Goal: Information Seeking & Learning: Learn about a topic

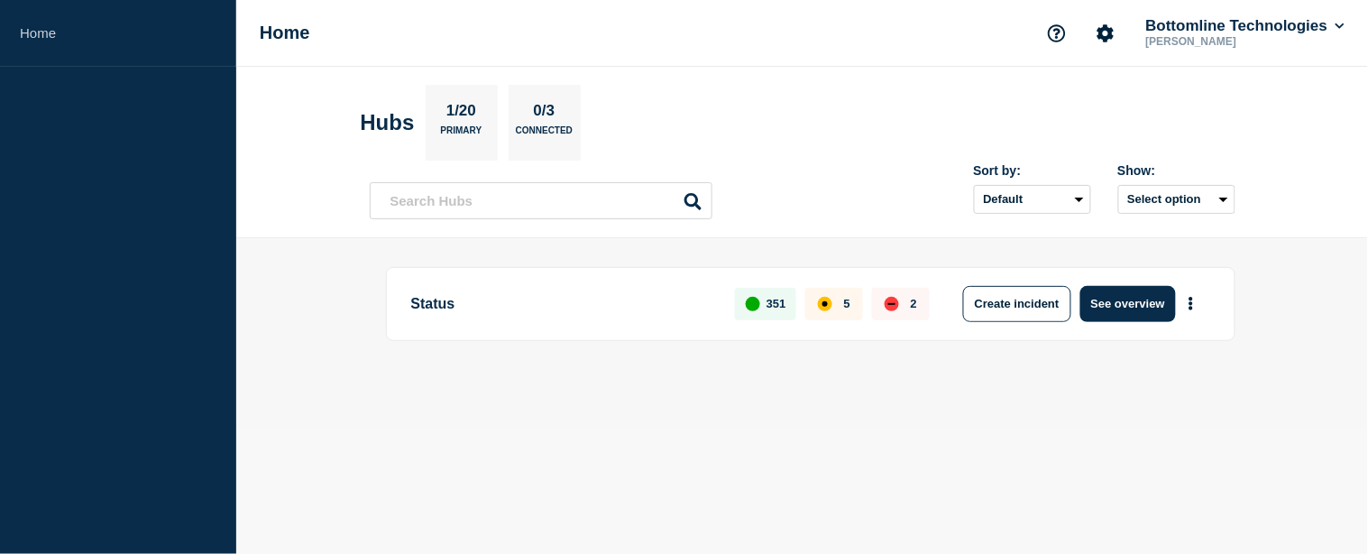
click at [1097, 298] on button "See overview" at bounding box center [1128, 304] width 96 height 36
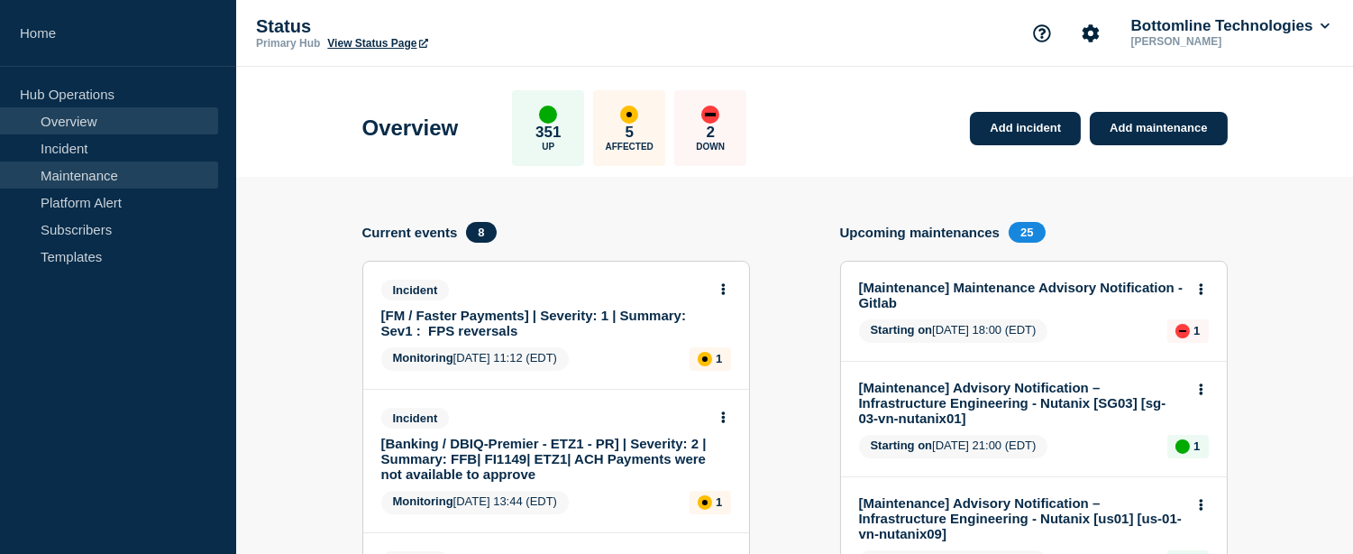
click at [104, 185] on link "Maintenance" at bounding box center [109, 174] width 218 height 27
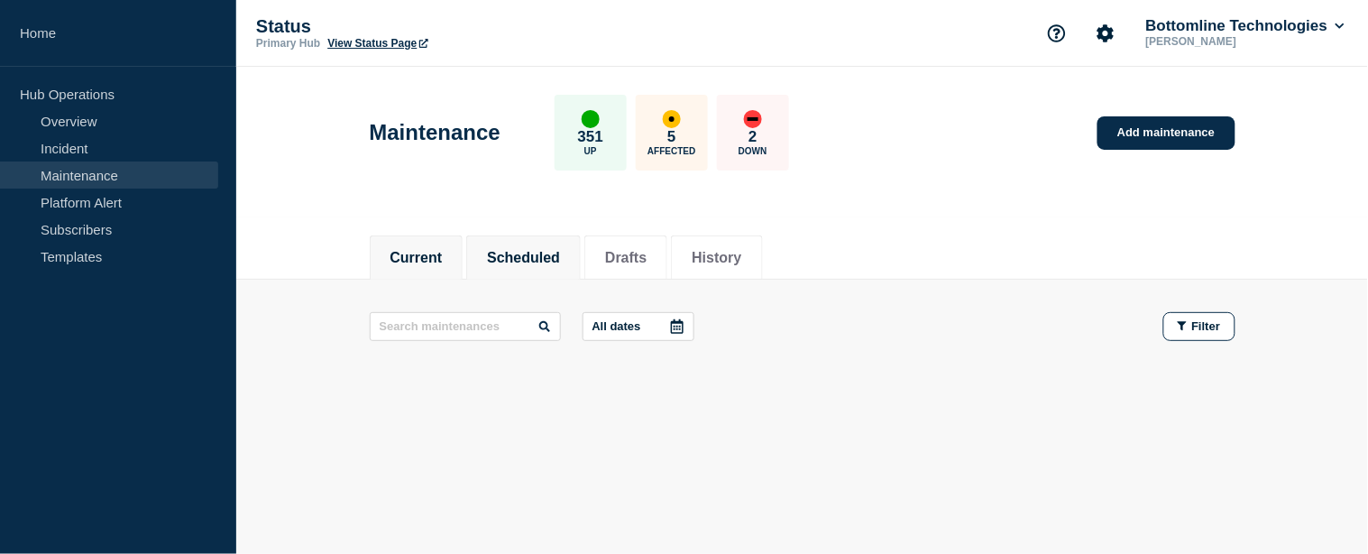
click at [525, 261] on button "Scheduled" at bounding box center [523, 258] width 73 height 16
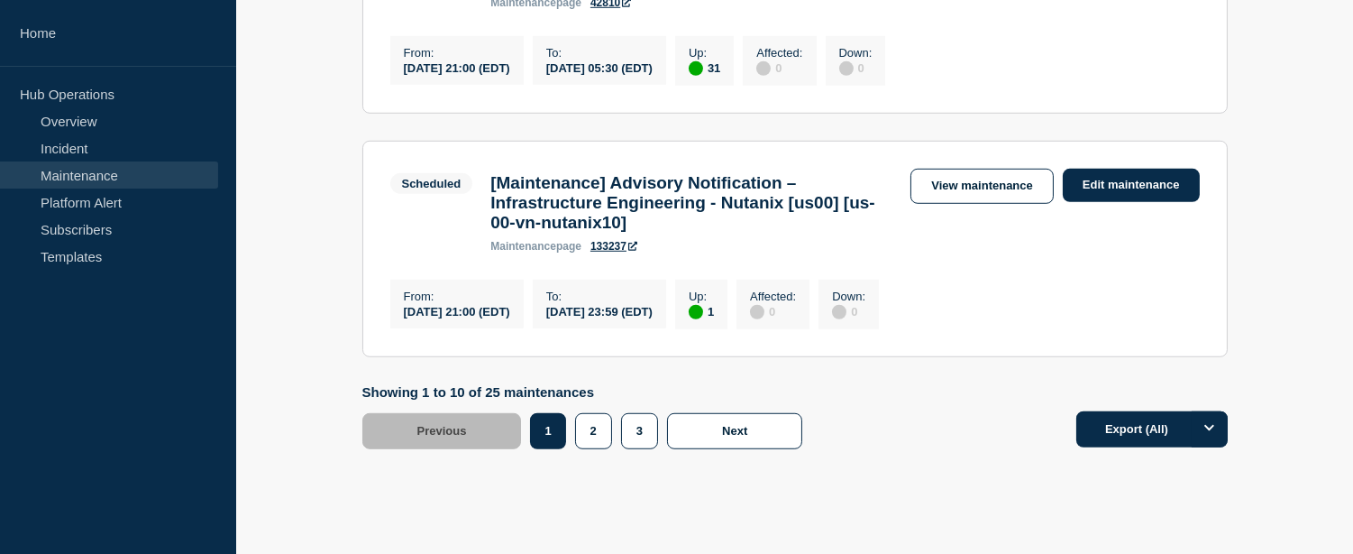
scroll to position [2622, 0]
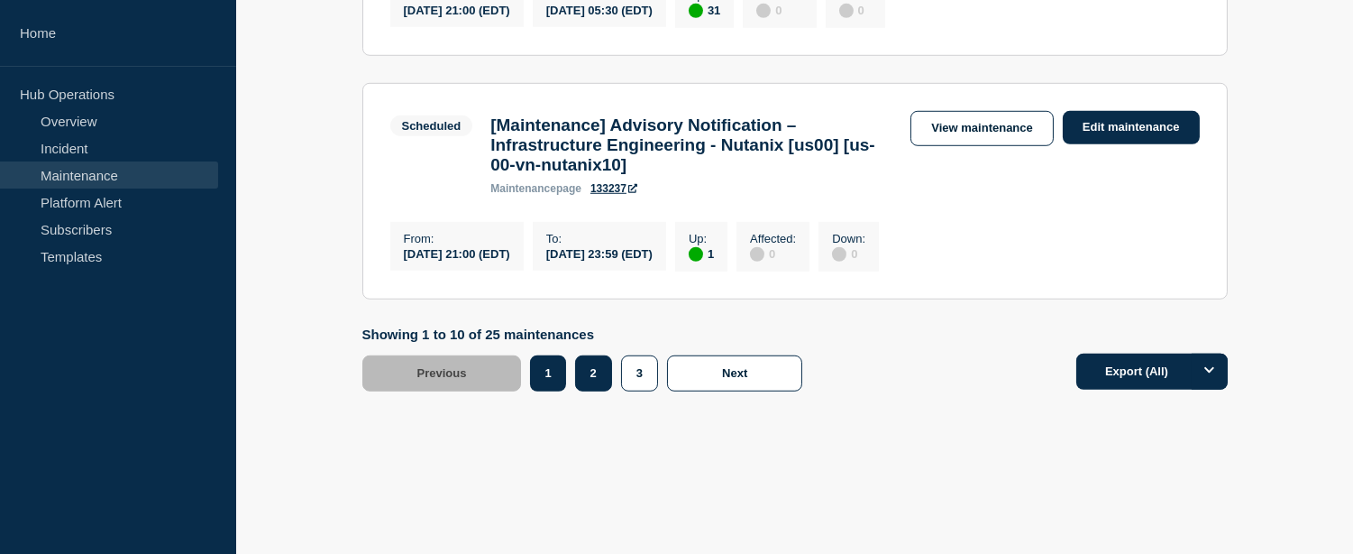
click at [597, 382] on button "2" at bounding box center [593, 373] width 37 height 36
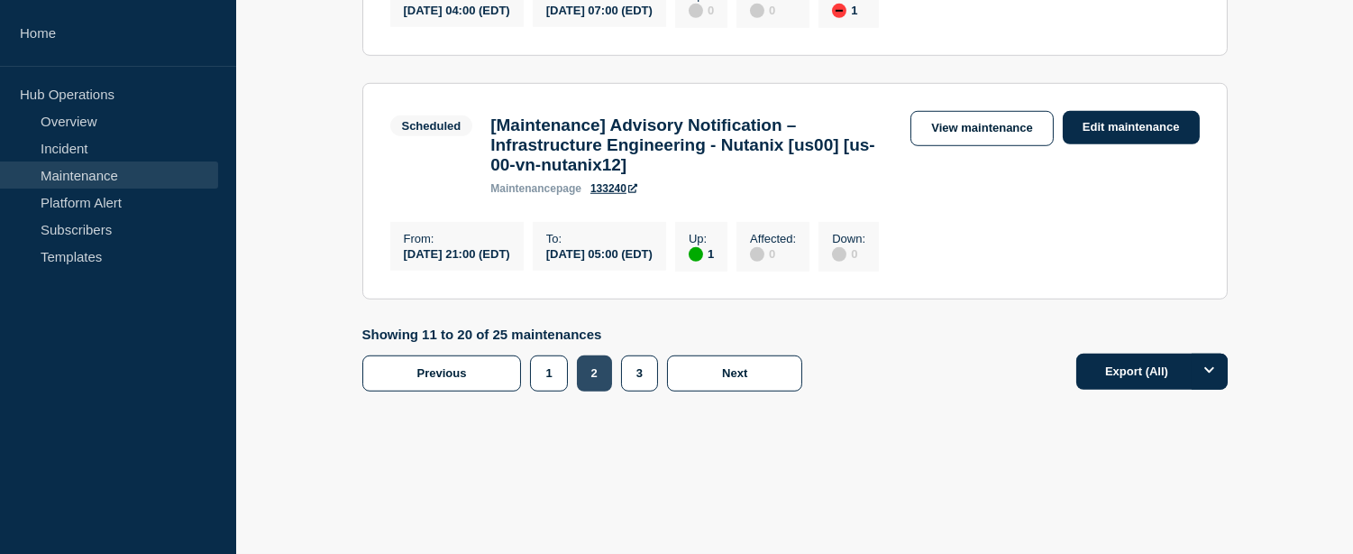
scroll to position [2574, 0]
click at [642, 372] on button "3" at bounding box center [639, 373] width 37 height 36
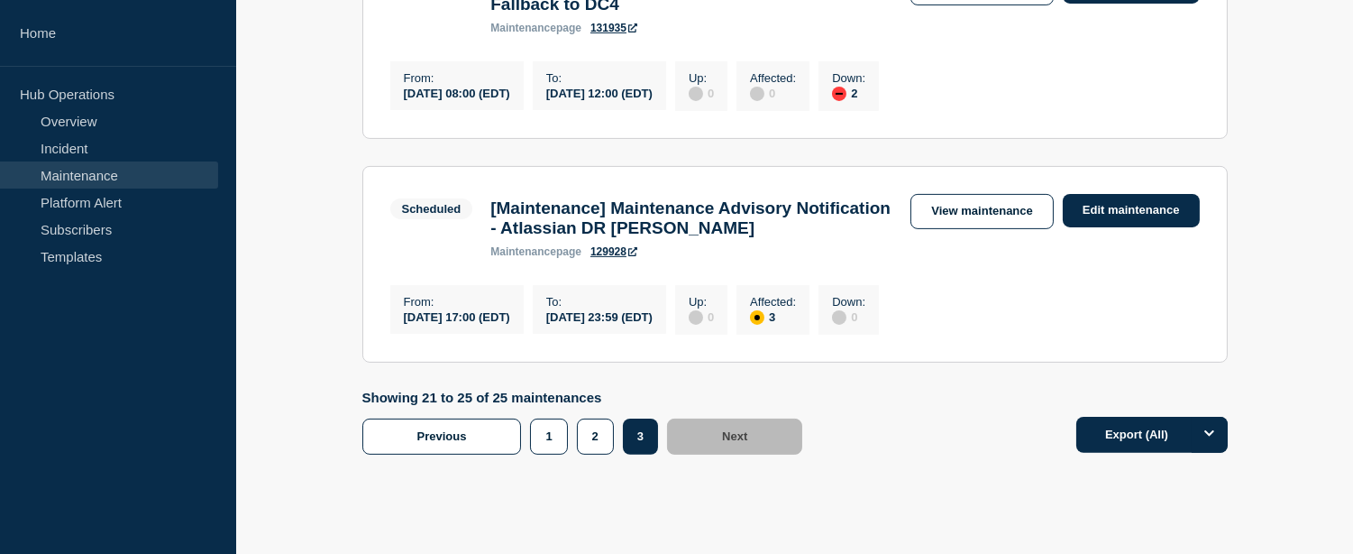
scroll to position [1238, 0]
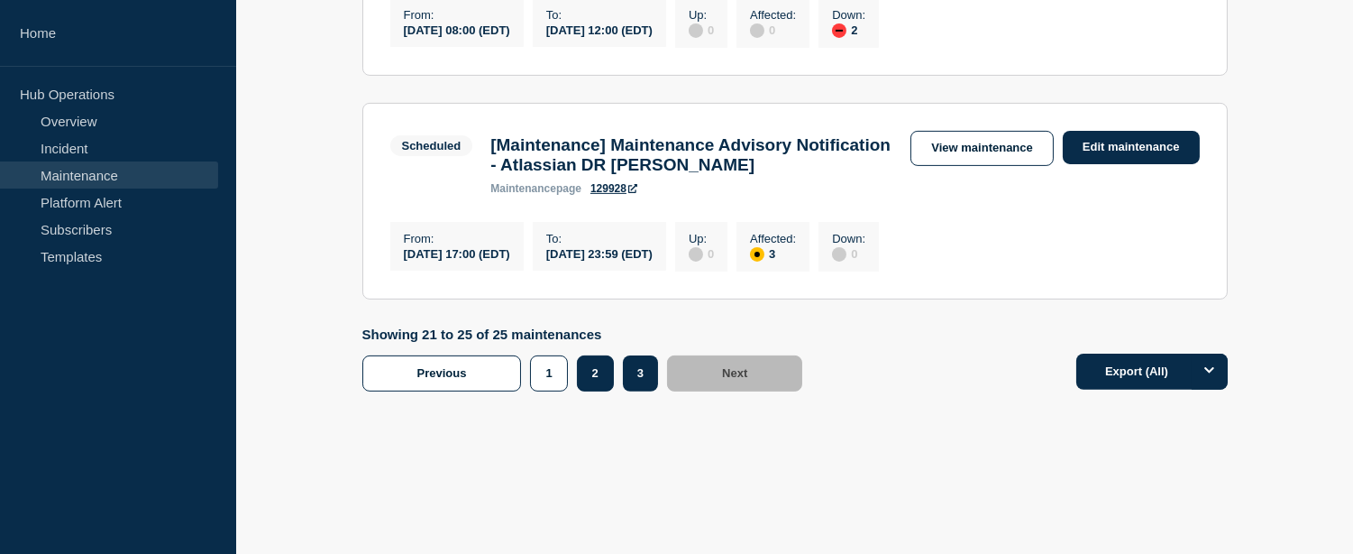
click at [597, 382] on button "2" at bounding box center [595, 373] width 37 height 36
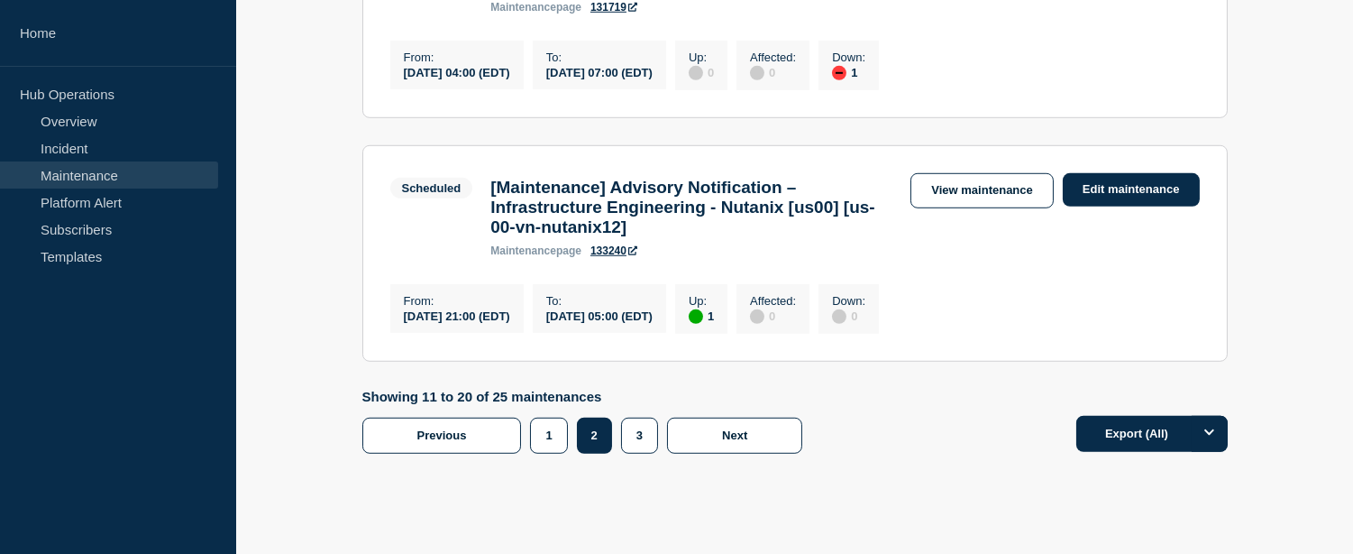
scroll to position [2540, 0]
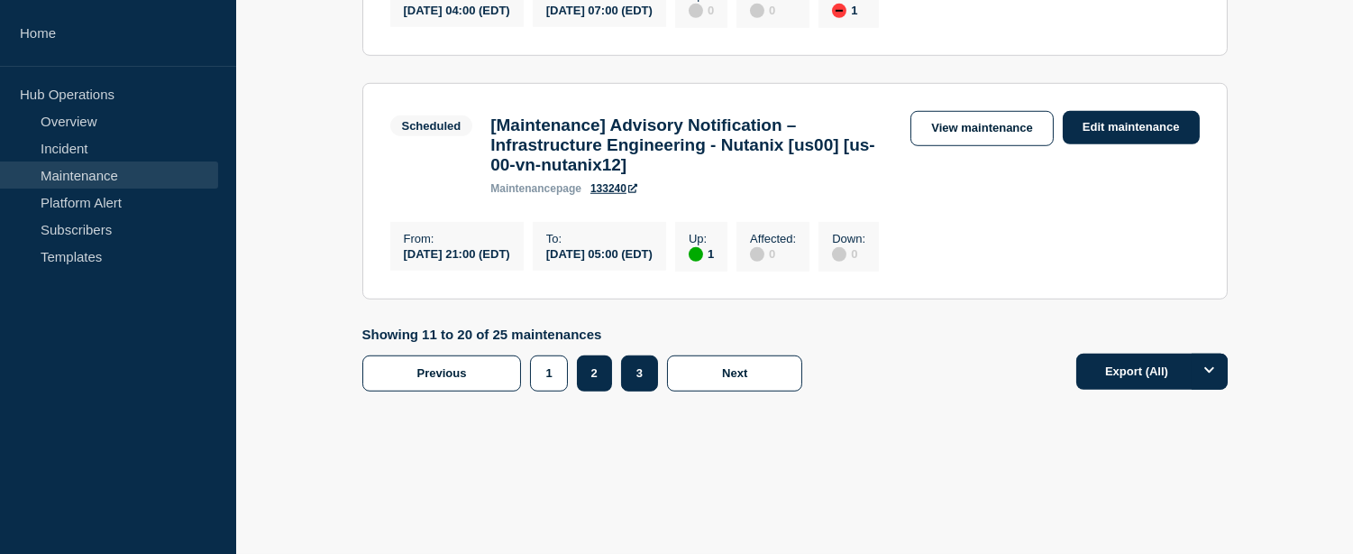
click at [640, 391] on button "3" at bounding box center [639, 373] width 37 height 36
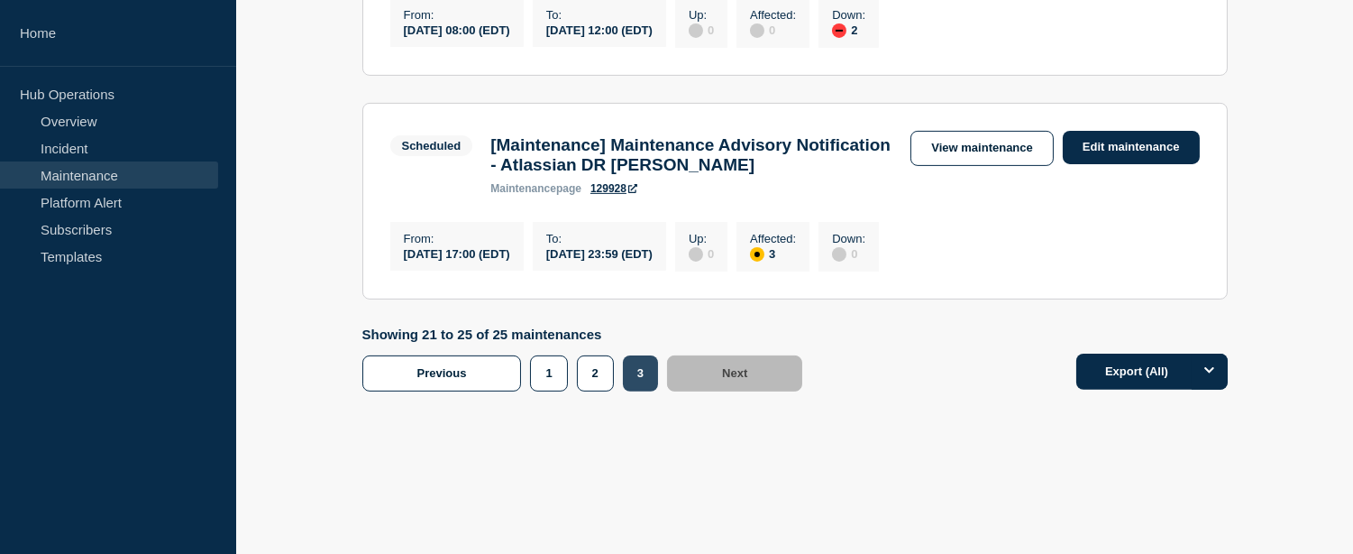
scroll to position [1238, 0]
click at [589, 384] on button "2" at bounding box center [595, 373] width 37 height 36
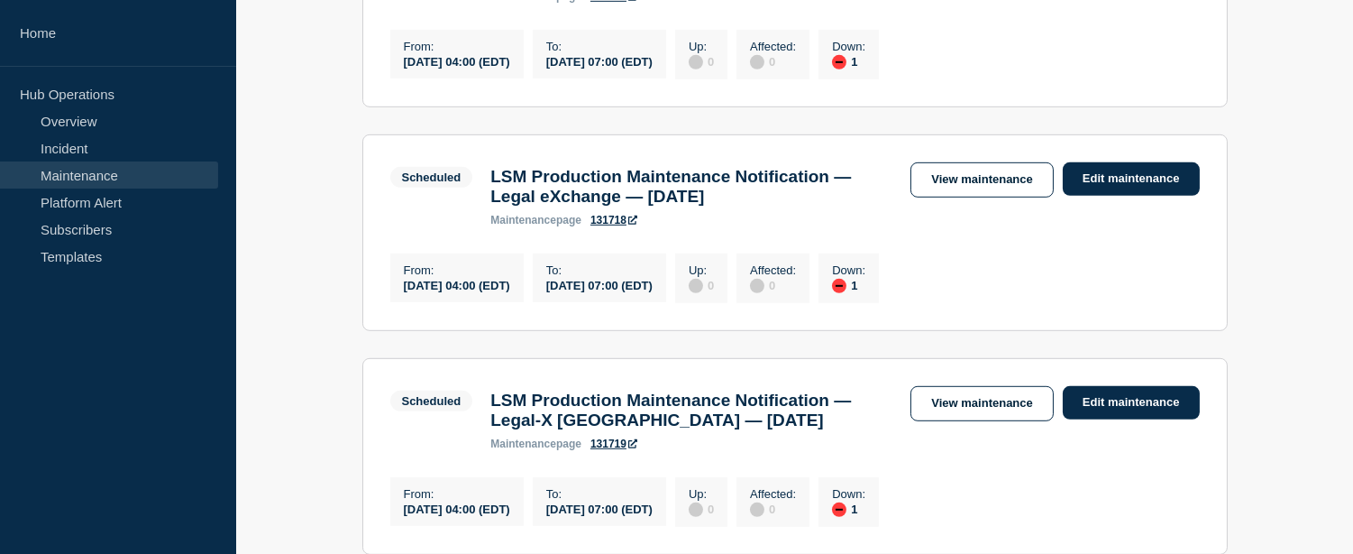
scroll to position [2504, 0]
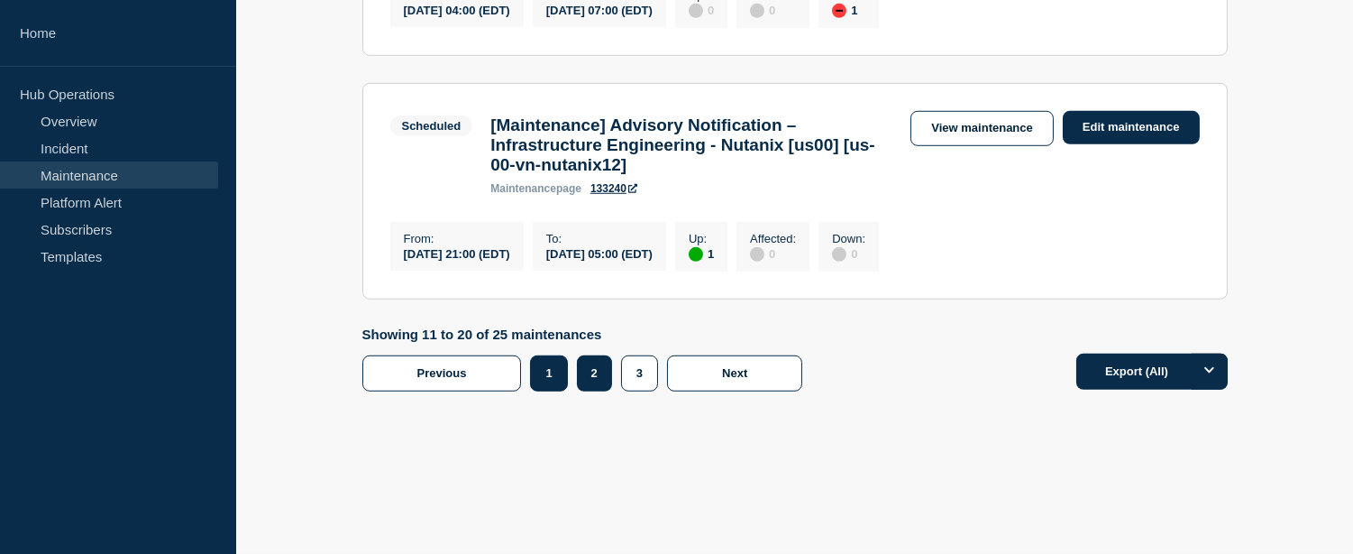
click at [562, 391] on button "1" at bounding box center [548, 373] width 37 height 36
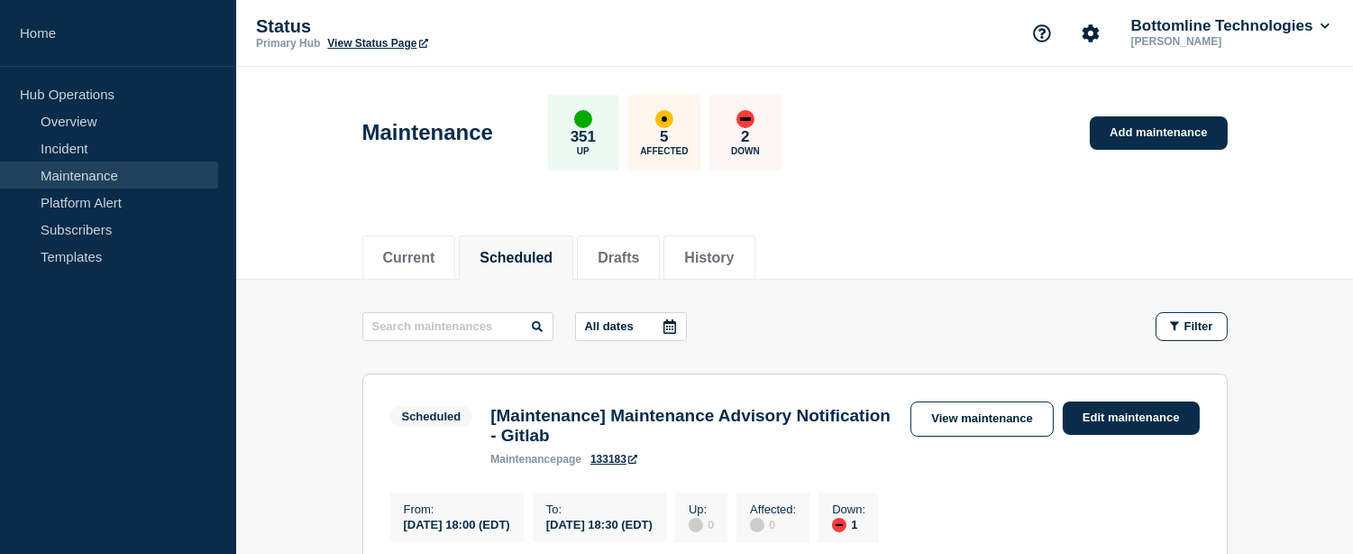
click at [967, 157] on div "Maintenance 351 Up 5 Affected 2 Down Add maintenance" at bounding box center [795, 126] width 906 height 110
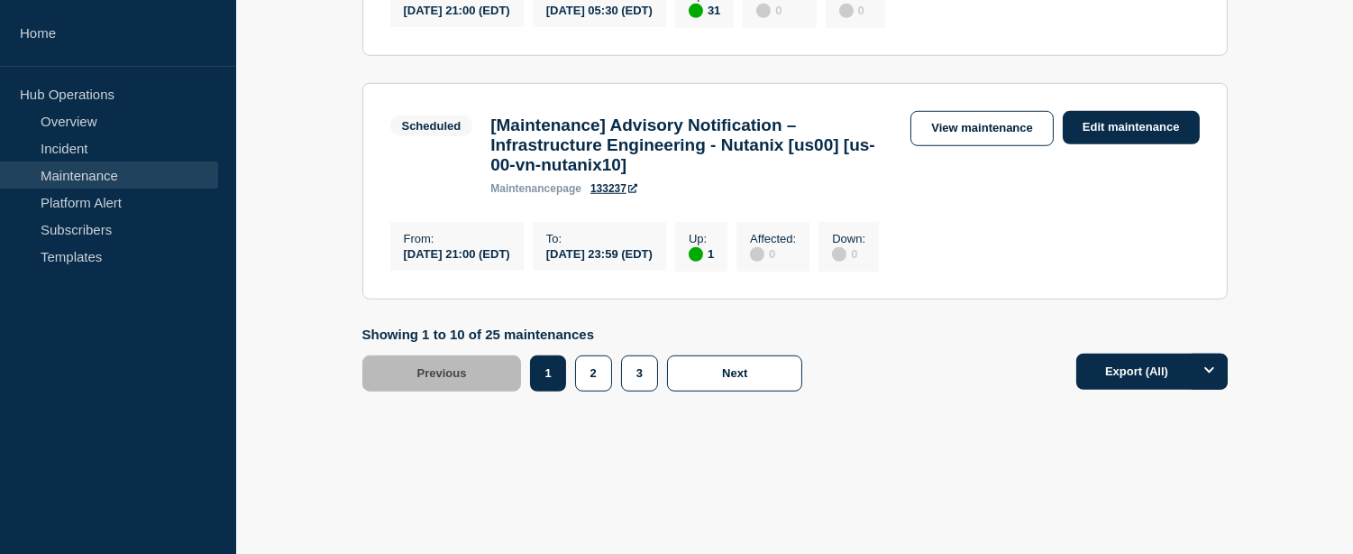
scroll to position [2567, 0]
click at [580, 391] on button "2" at bounding box center [593, 373] width 37 height 36
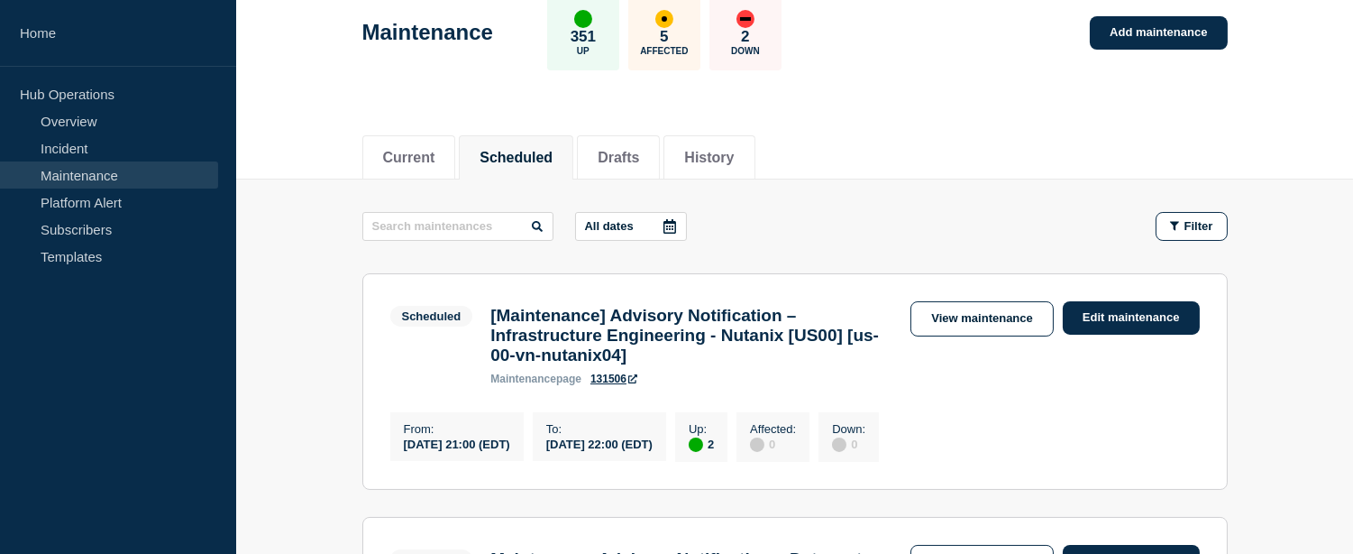
scroll to position [400, 0]
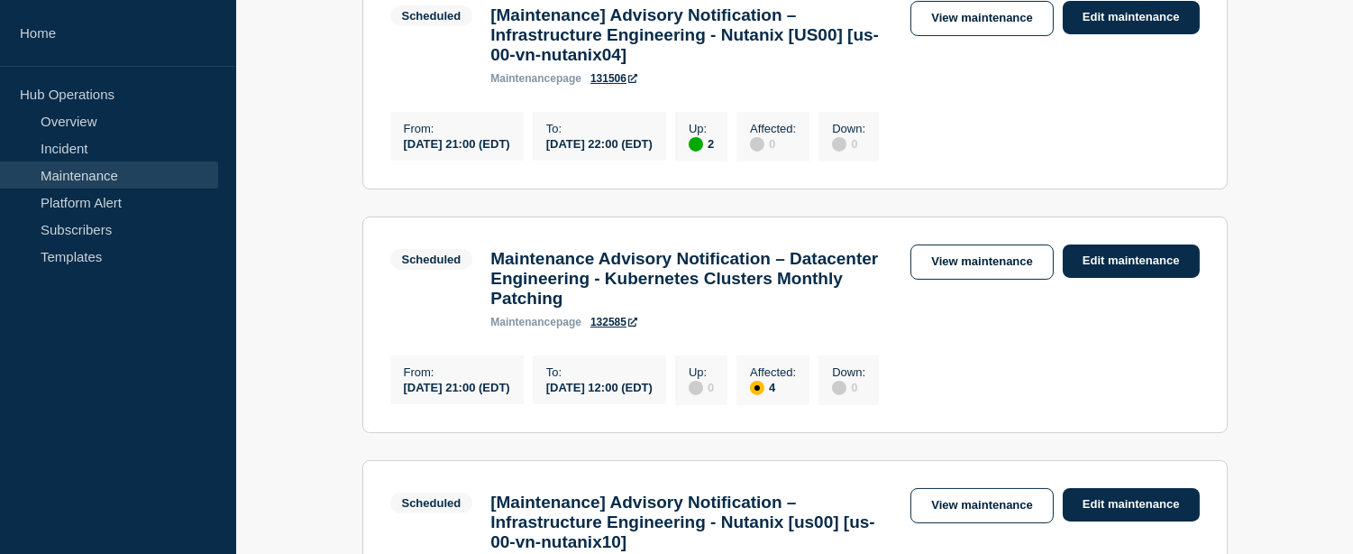
drag, startPoint x: 569, startPoint y: 325, endPoint x: 659, endPoint y: 319, distance: 90.4
click at [656, 308] on h3 "Maintenance Advisory Notification – Datacenter Engineering - Kubernetes Cluster…" at bounding box center [691, 279] width 402 height 60
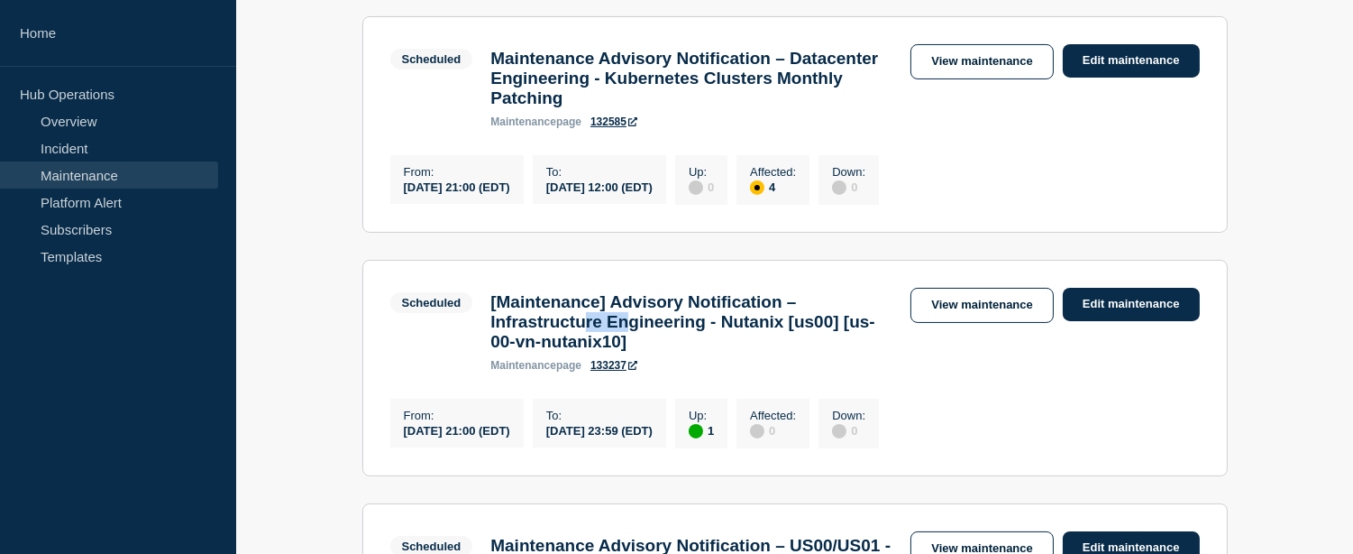
drag, startPoint x: 598, startPoint y: 347, endPoint x: 654, endPoint y: 347, distance: 55.9
click at [654, 347] on h3 "[Maintenance] Advisory Notification – Infrastructure Engineering - Nutanix [us0…" at bounding box center [691, 322] width 402 height 60
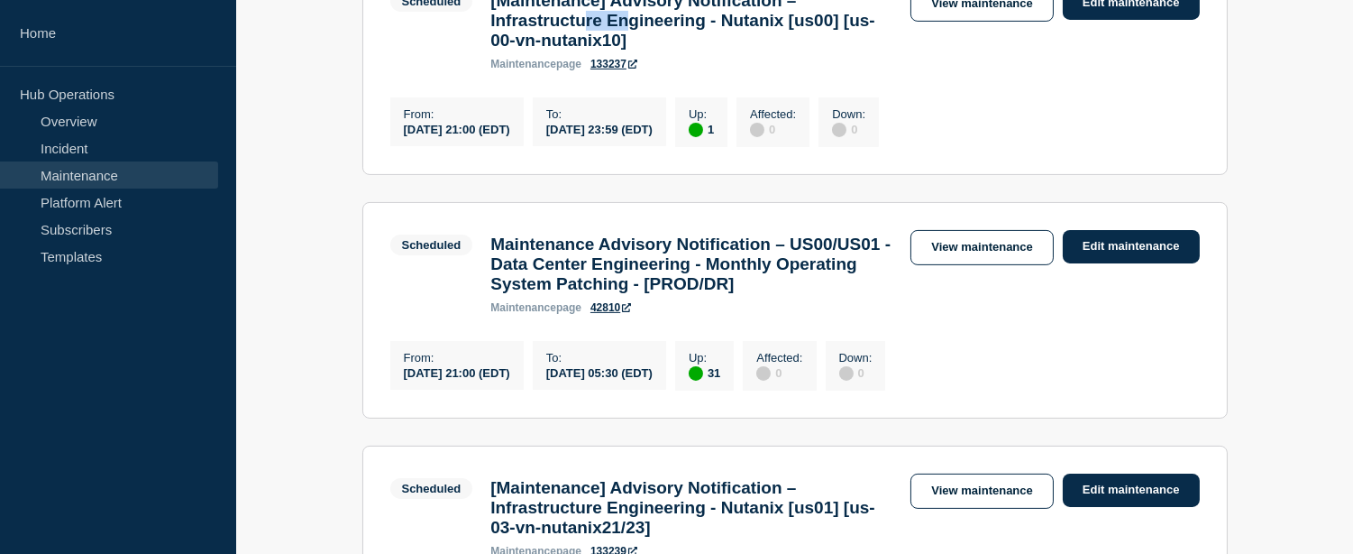
scroll to position [1002, 0]
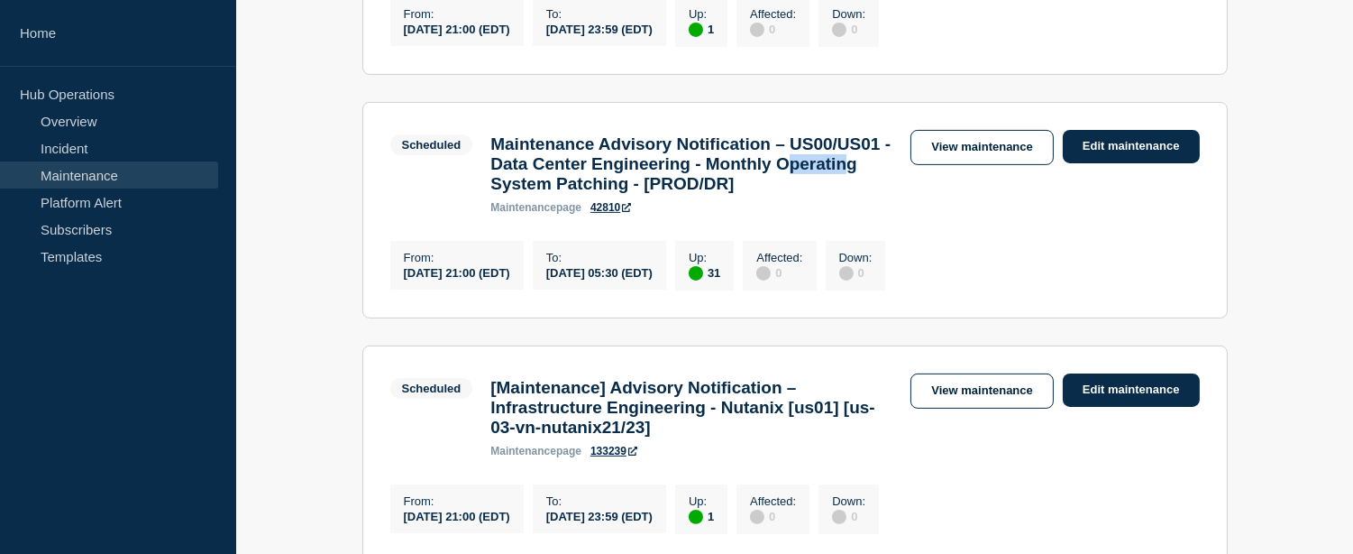
drag, startPoint x: 586, startPoint y: 234, endPoint x: 665, endPoint y: 238, distance: 78.5
click at [665, 194] on h3 "Maintenance Advisory Notification – US00/US01 - Data Center Engineering - Month…" at bounding box center [691, 164] width 402 height 60
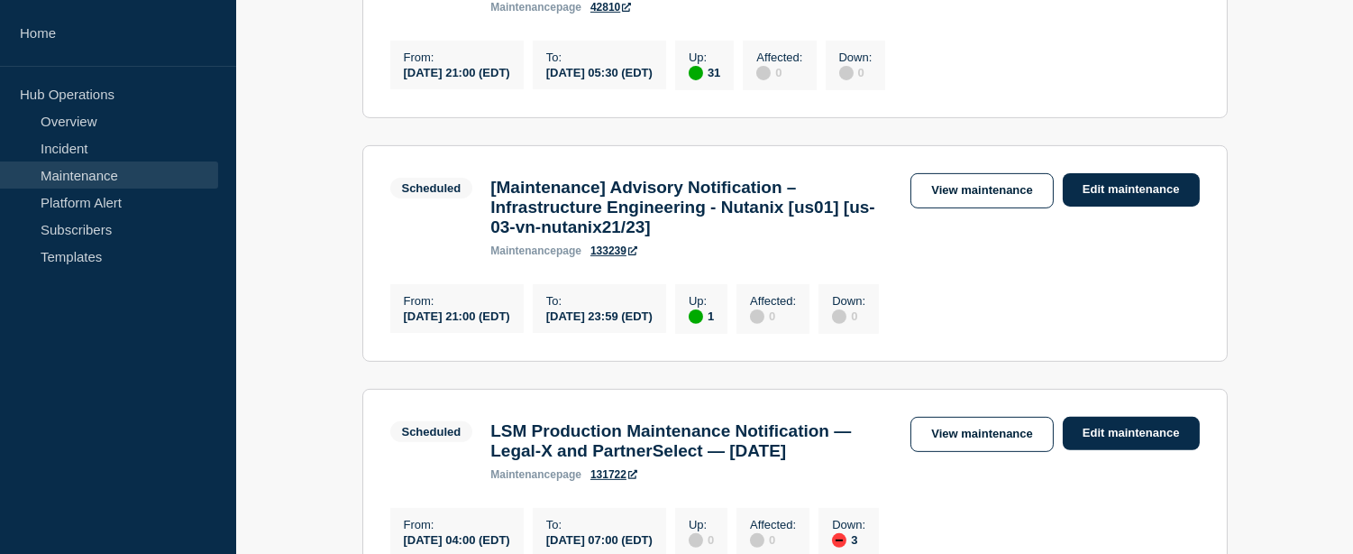
scroll to position [1302, 0]
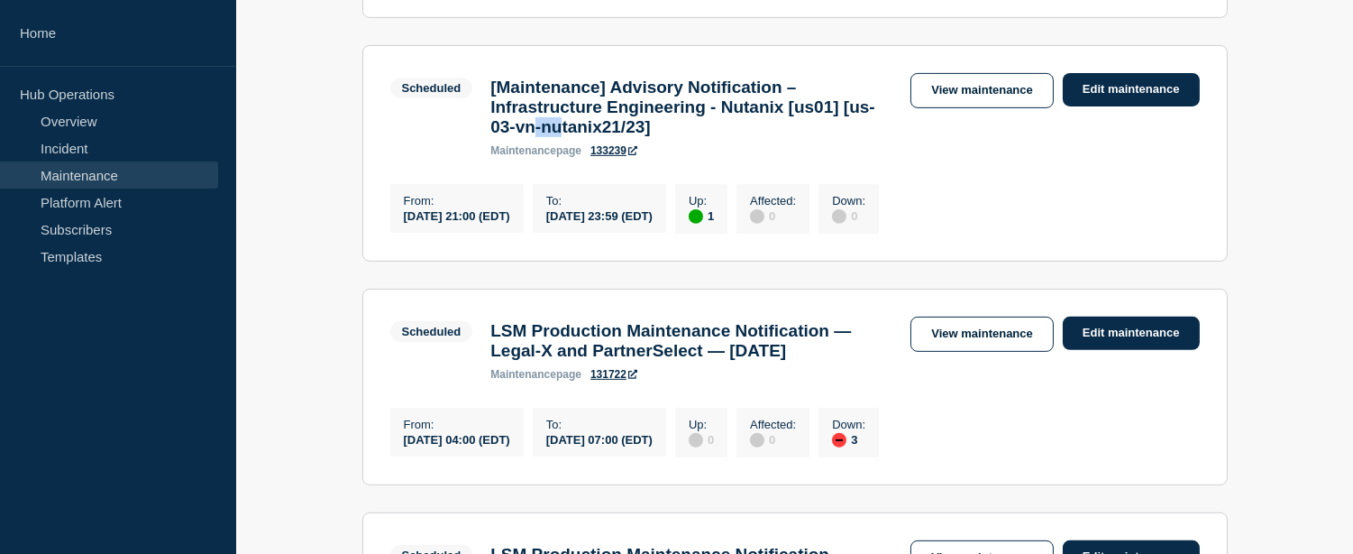
drag, startPoint x: 642, startPoint y: 216, endPoint x: 706, endPoint y: 216, distance: 64.0
click at [697, 137] on h3 "[Maintenance] Advisory Notification – Infrastructure Engineering - Nutanix [us0…" at bounding box center [691, 108] width 402 height 60
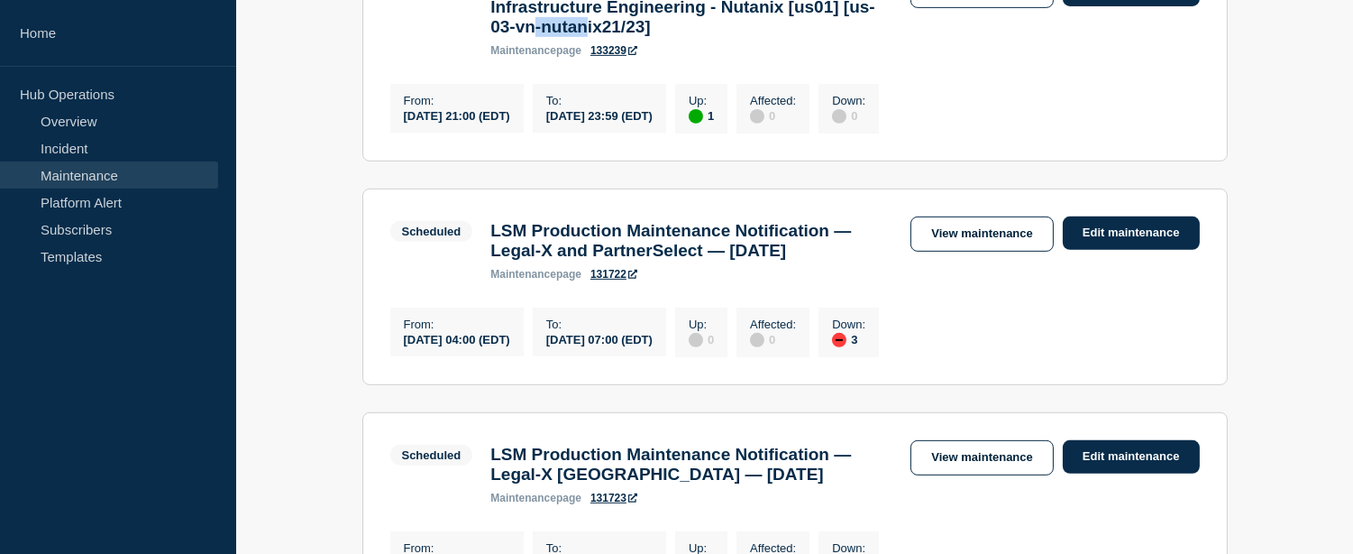
scroll to position [1502, 0]
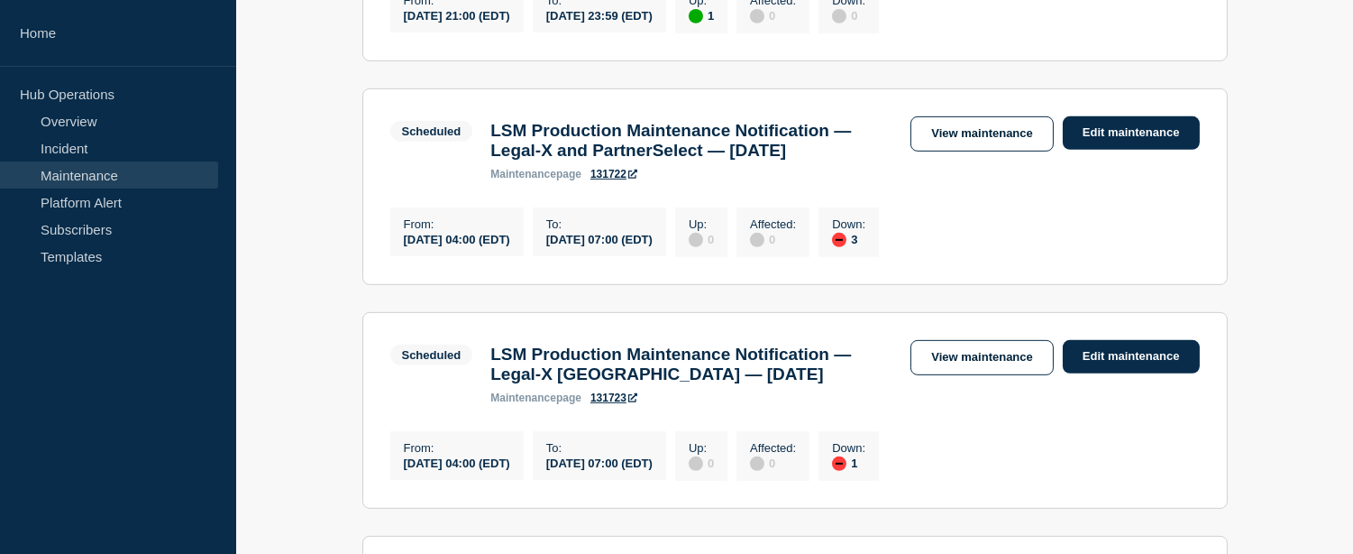
click at [620, 160] on h3 "LSM Production Maintenance Notification — Legal-X and PartnerSelect — [DATE]" at bounding box center [691, 141] width 402 height 40
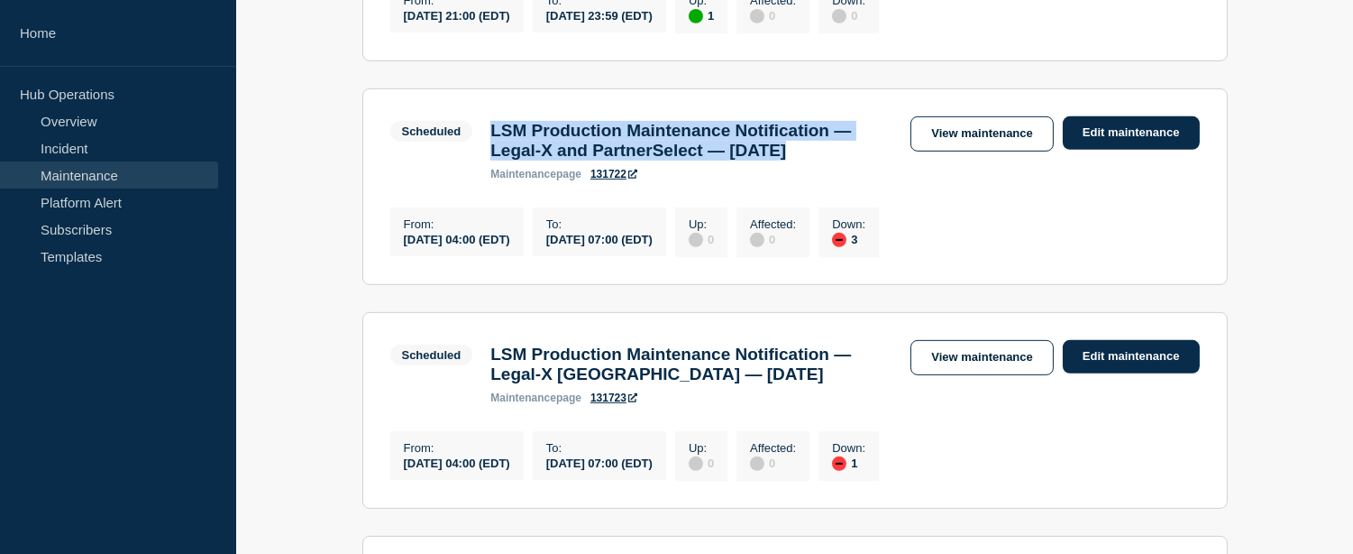
click at [620, 160] on h3 "LSM Production Maintenance Notification — Legal-X and PartnerSelect — [DATE]" at bounding box center [691, 141] width 402 height 40
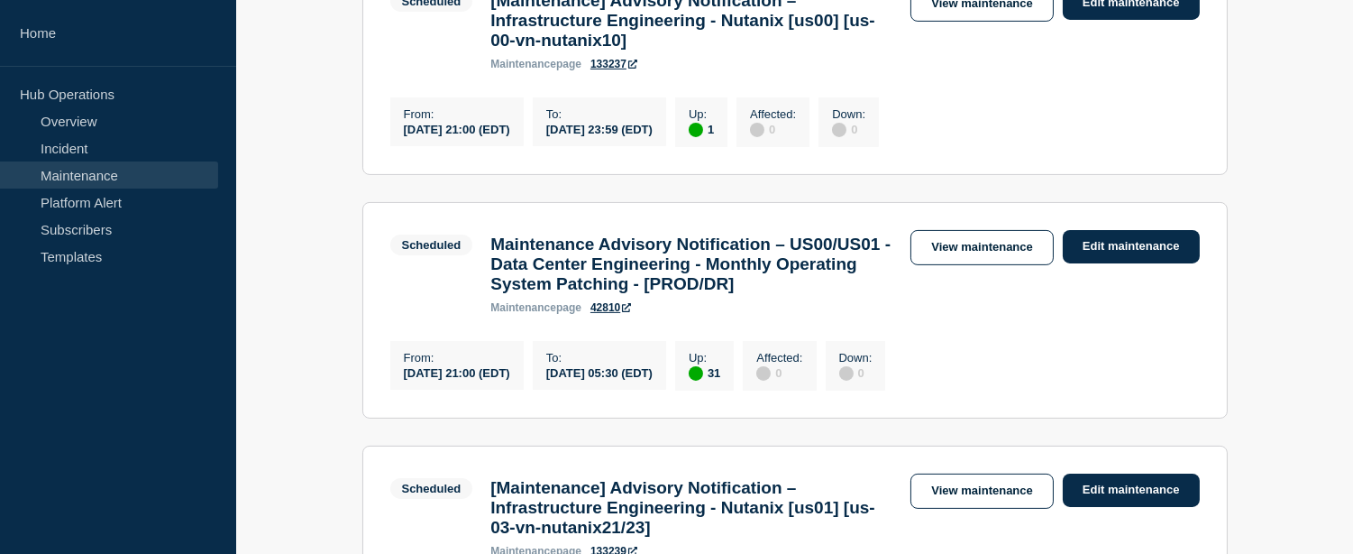
scroll to position [801, 0]
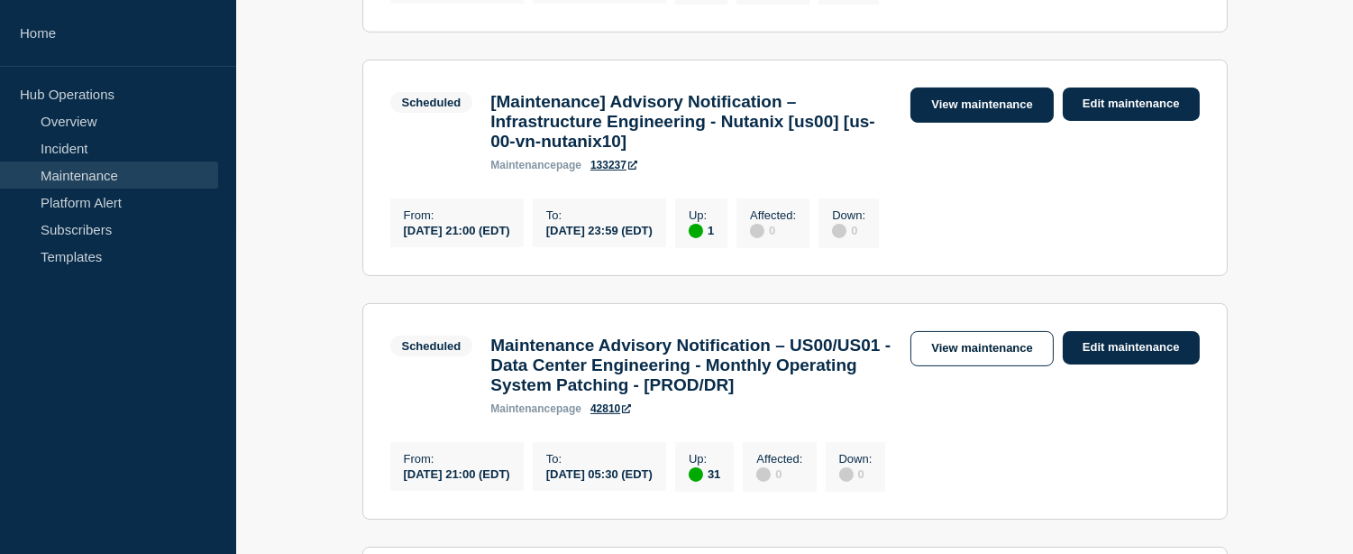
click at [988, 123] on link "View maintenance" at bounding box center [982, 104] width 142 height 35
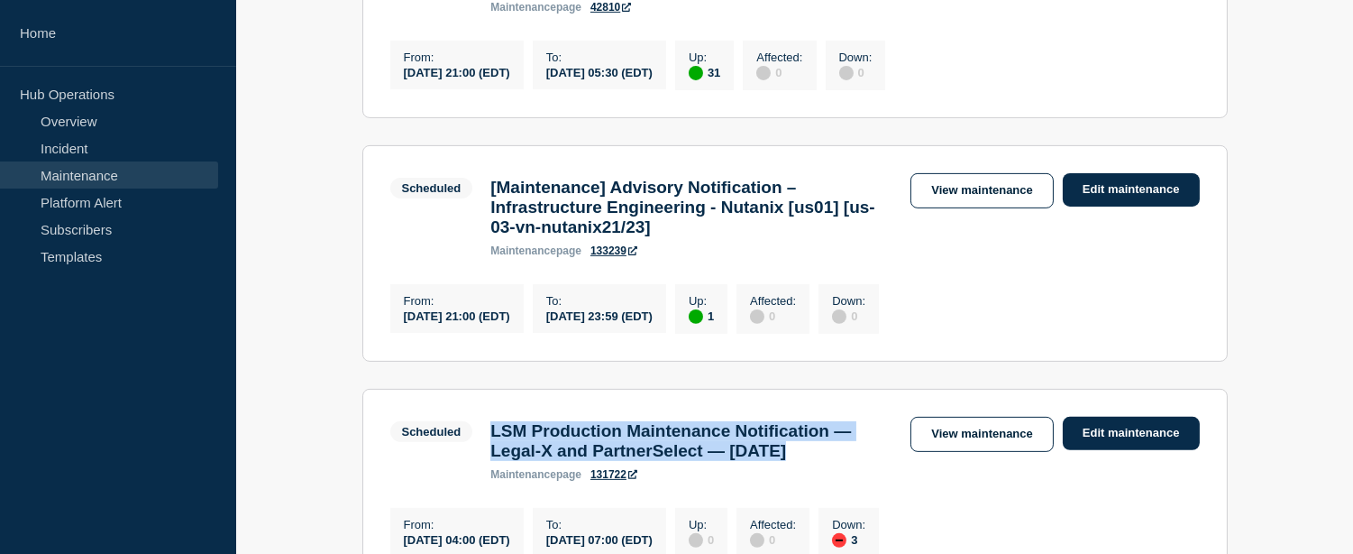
scroll to position [1302, 0]
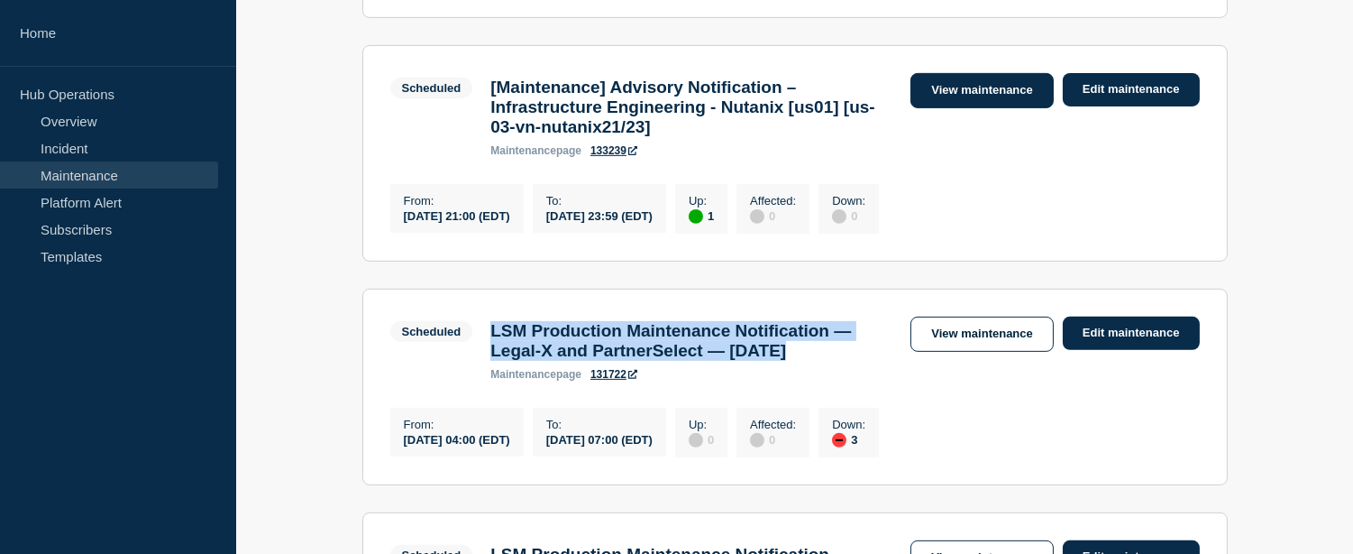
click at [969, 108] on link "View maintenance" at bounding box center [982, 90] width 142 height 35
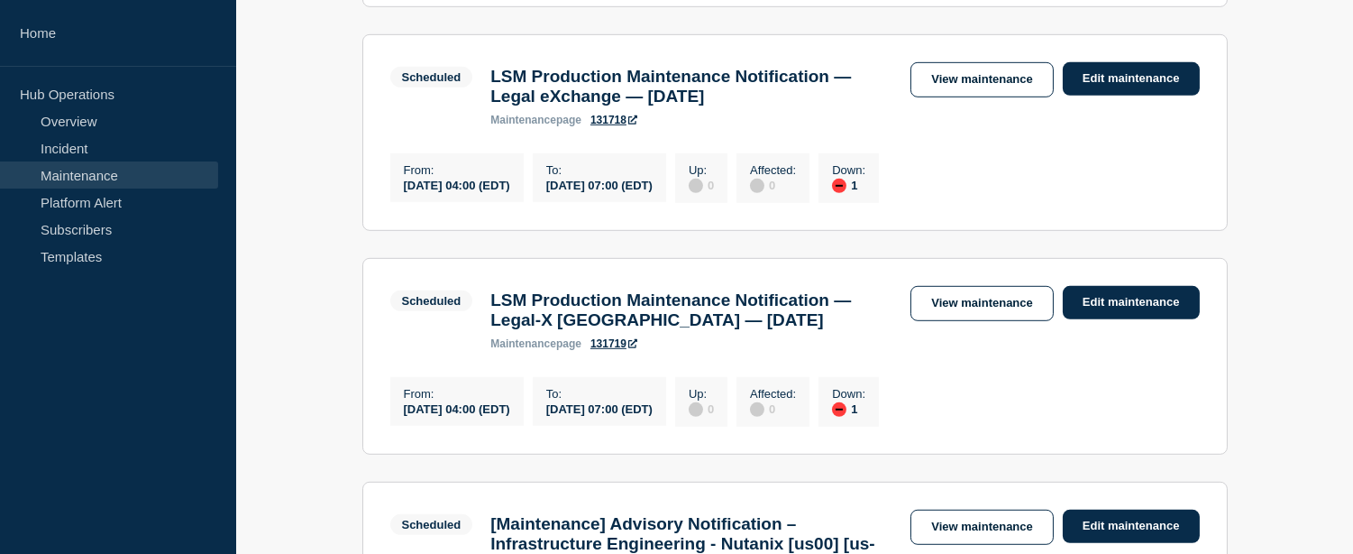
scroll to position [2574, 0]
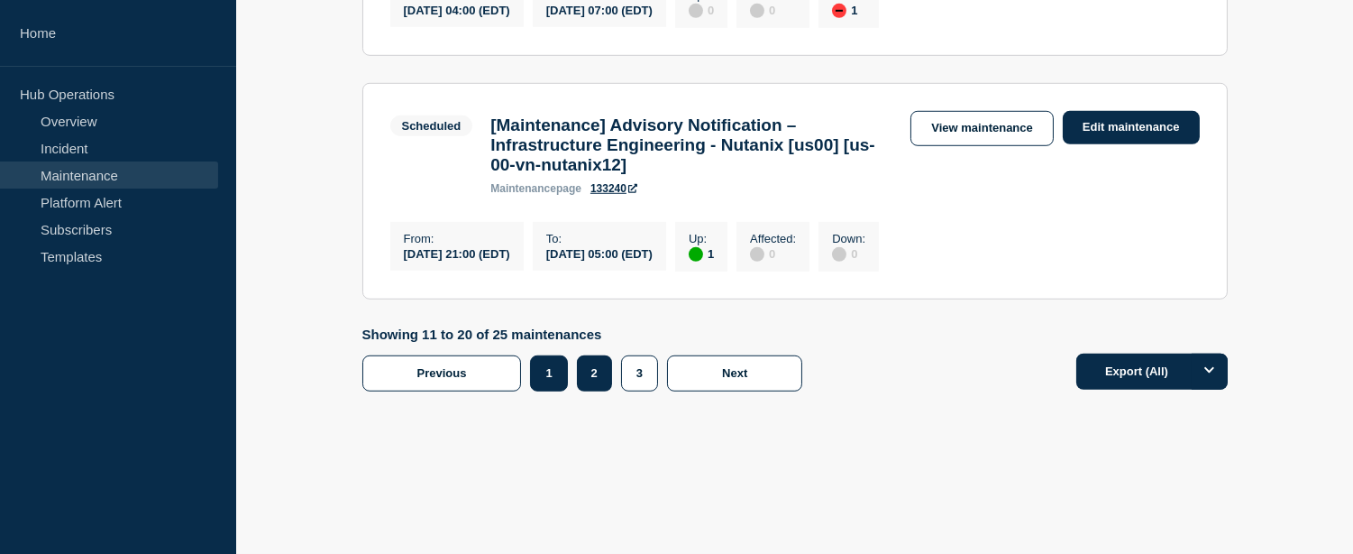
click at [555, 355] on button "1" at bounding box center [548, 373] width 37 height 36
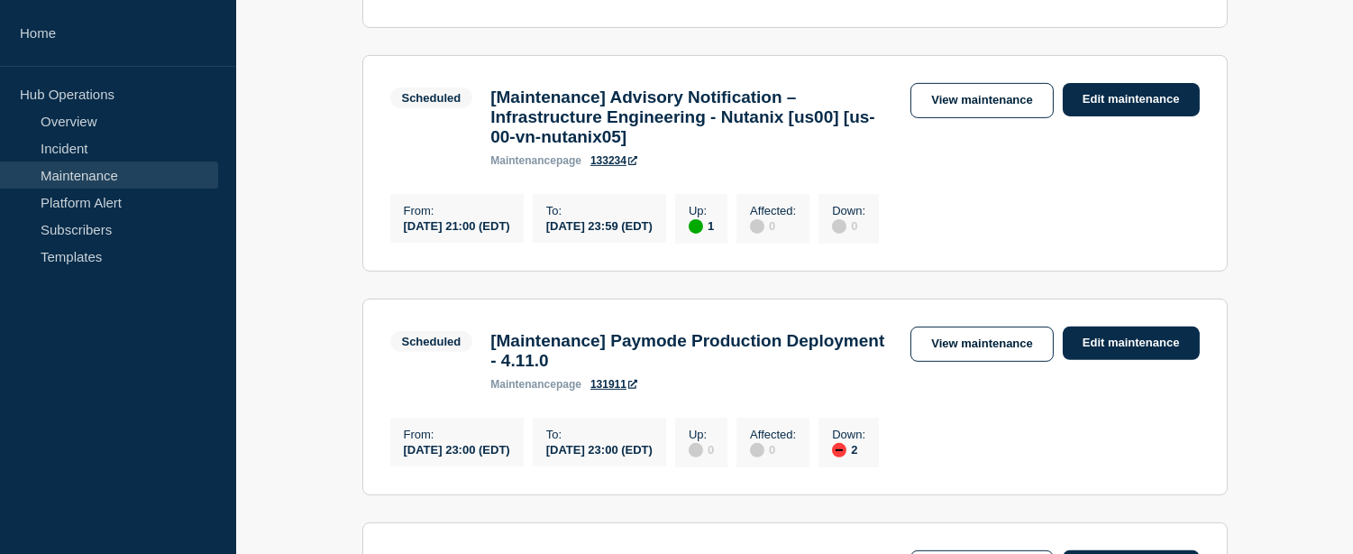
scroll to position [1071, 0]
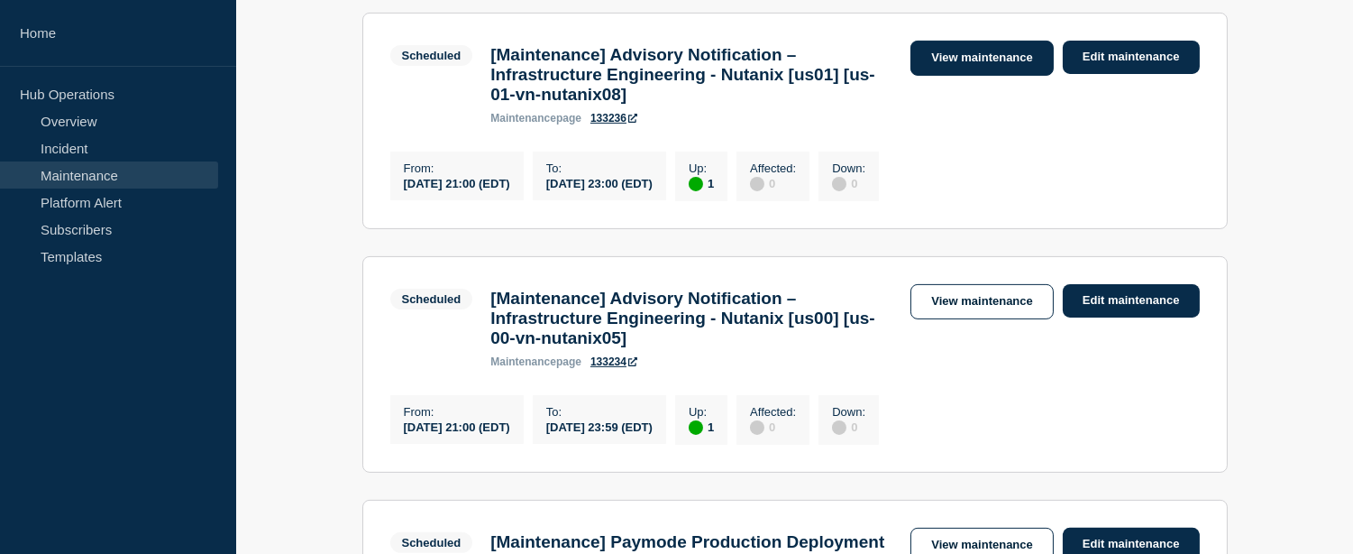
click at [1029, 76] on link "View maintenance" at bounding box center [982, 58] width 142 height 35
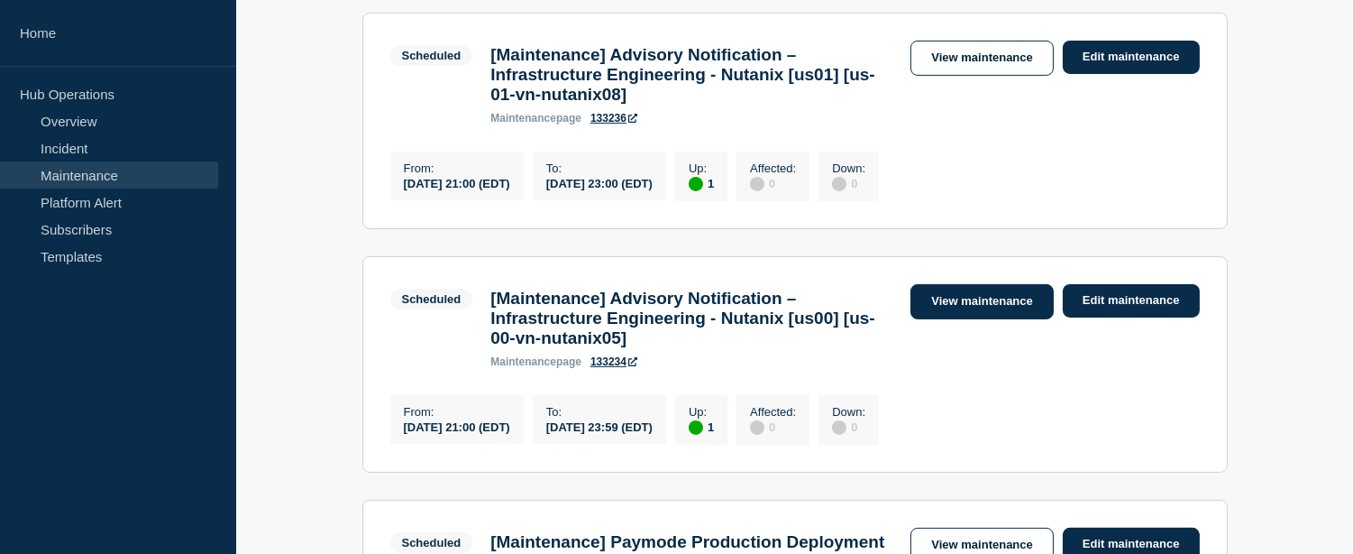
click at [1001, 319] on link "View maintenance" at bounding box center [982, 301] width 142 height 35
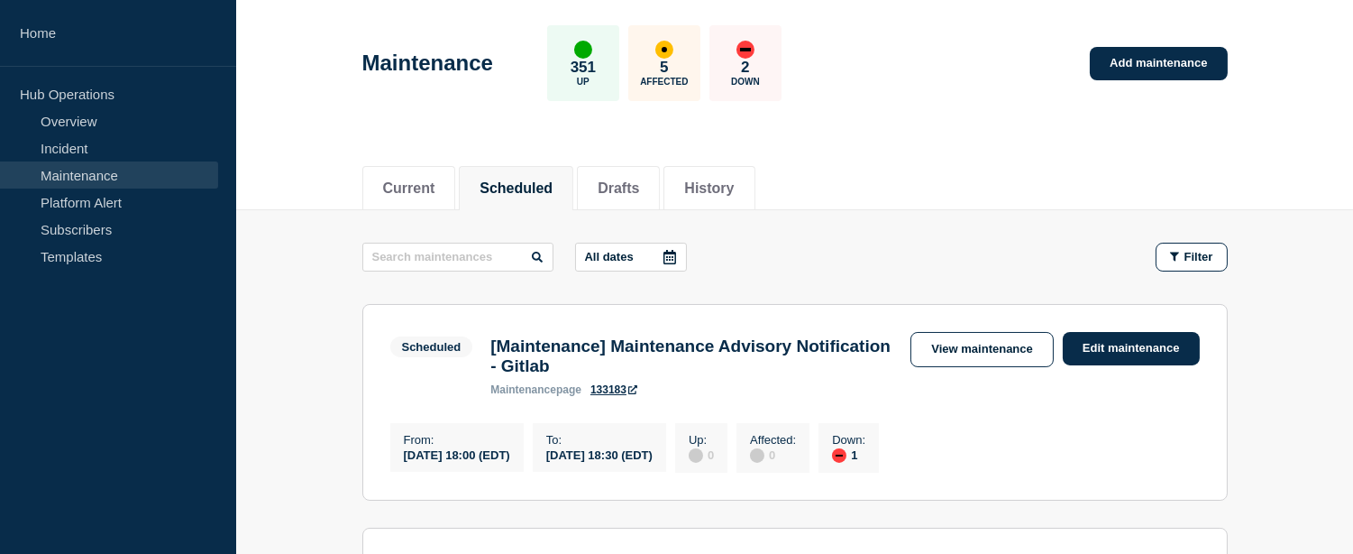
scroll to position [0, 0]
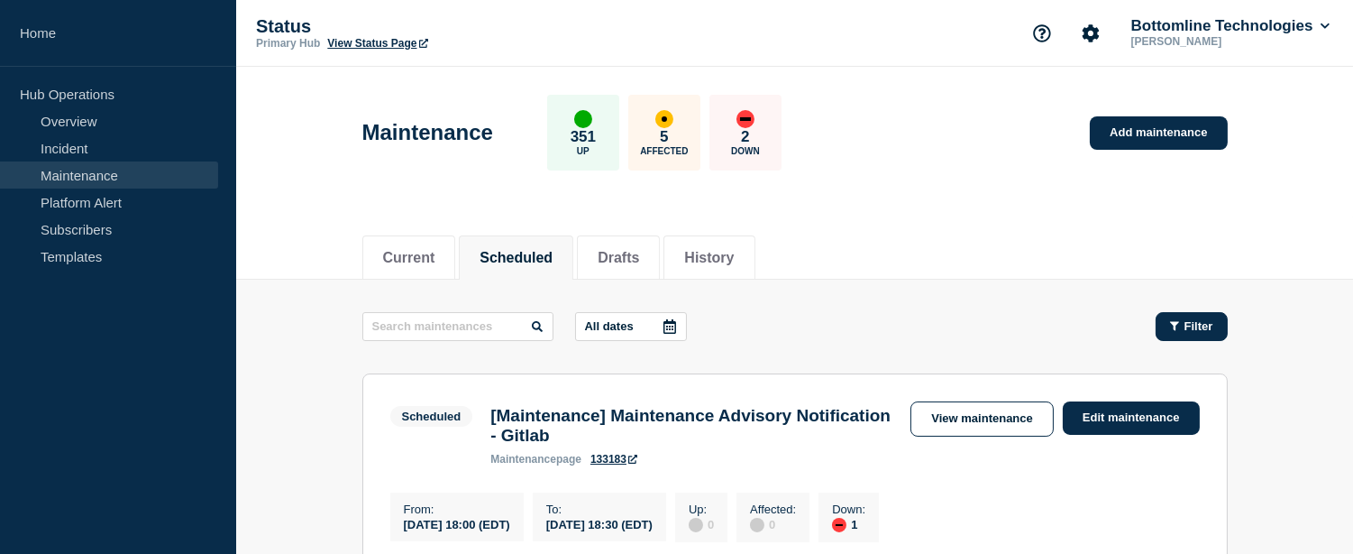
click at [1188, 316] on button "Filter" at bounding box center [1192, 326] width 72 height 29
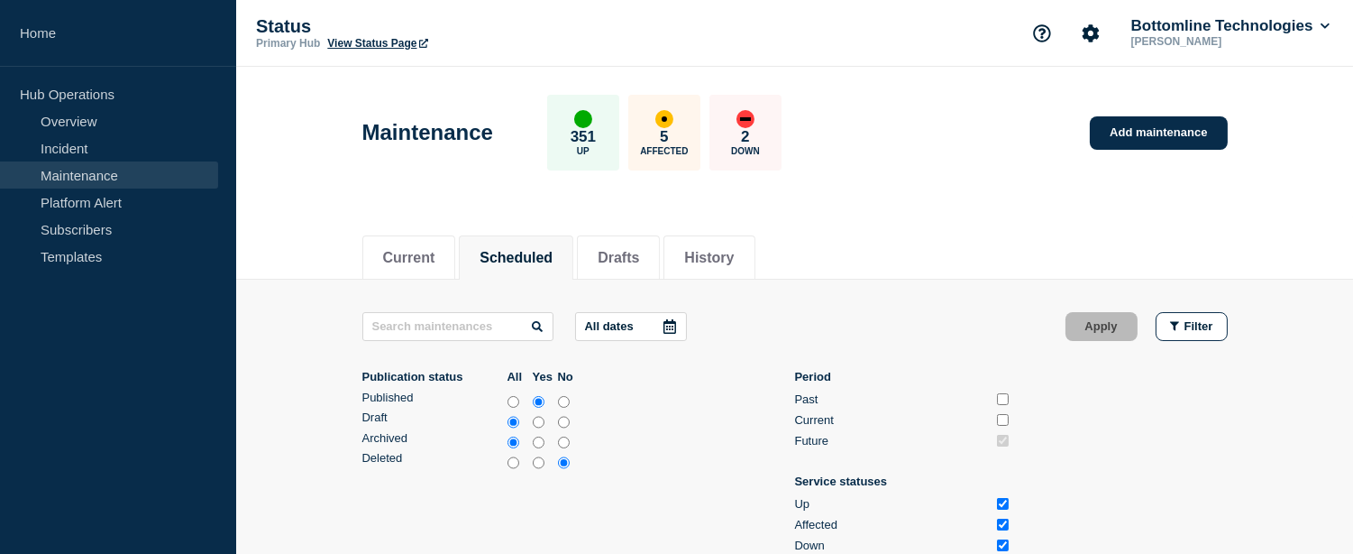
click at [676, 322] on icon at bounding box center [670, 326] width 13 height 14
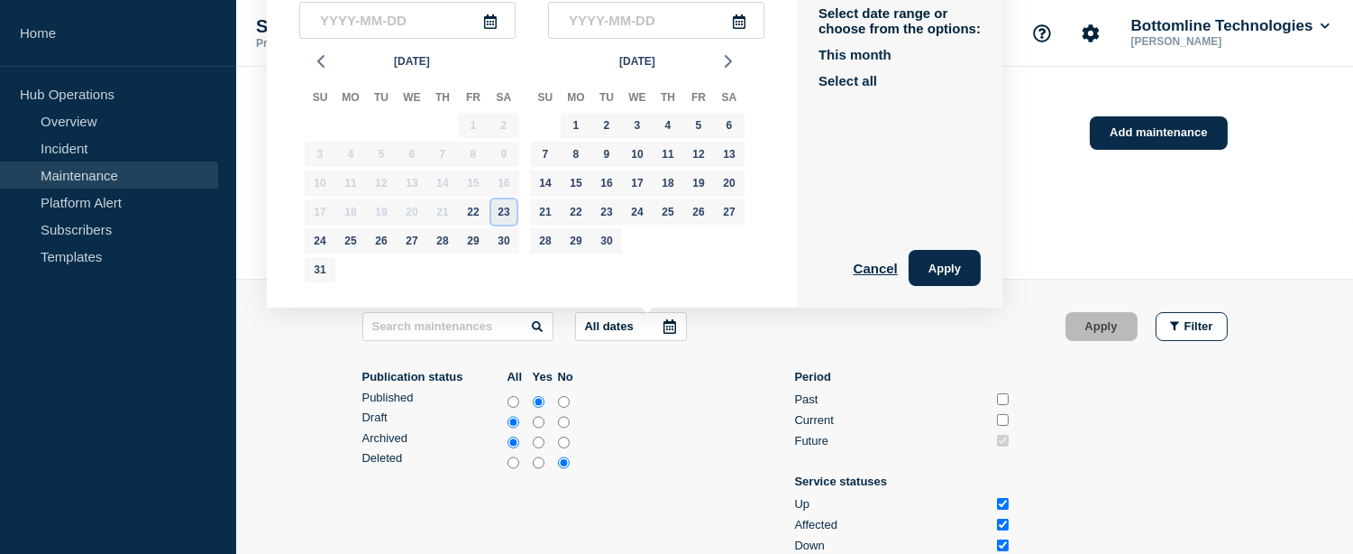
click at [499, 211] on div "23" at bounding box center [503, 211] width 25 height 25
type input "[DATE]"
click at [499, 211] on div "23" at bounding box center [503, 211] width 25 height 25
type input "[DATE]"
click at [975, 274] on button "Apply" at bounding box center [945, 268] width 72 height 36
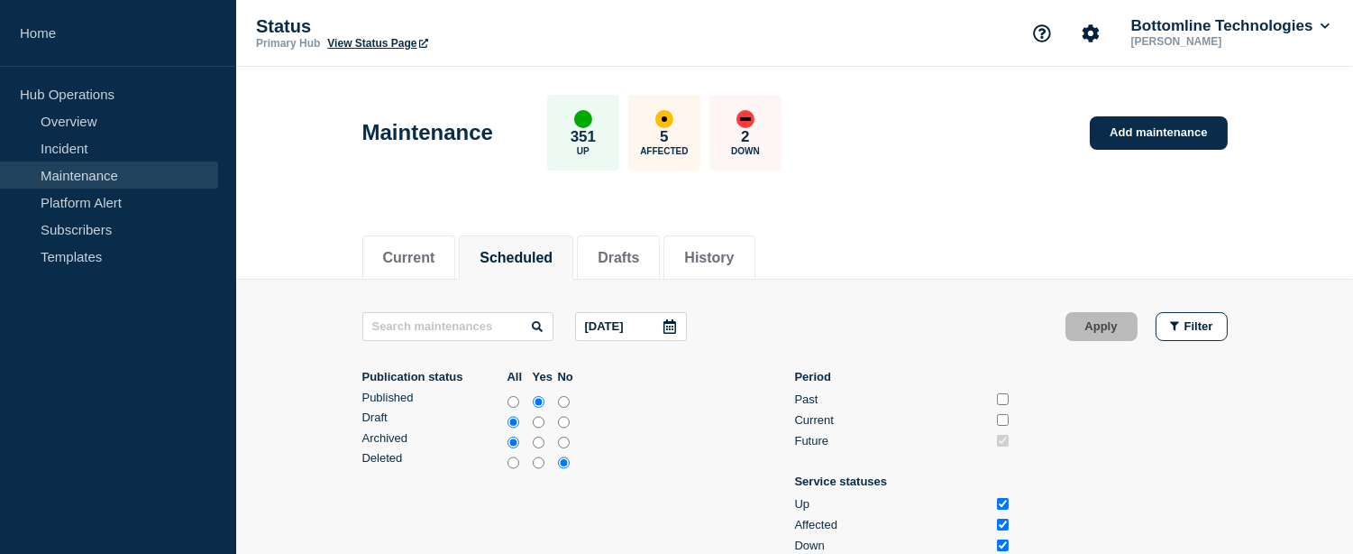
scroll to position [200, 0]
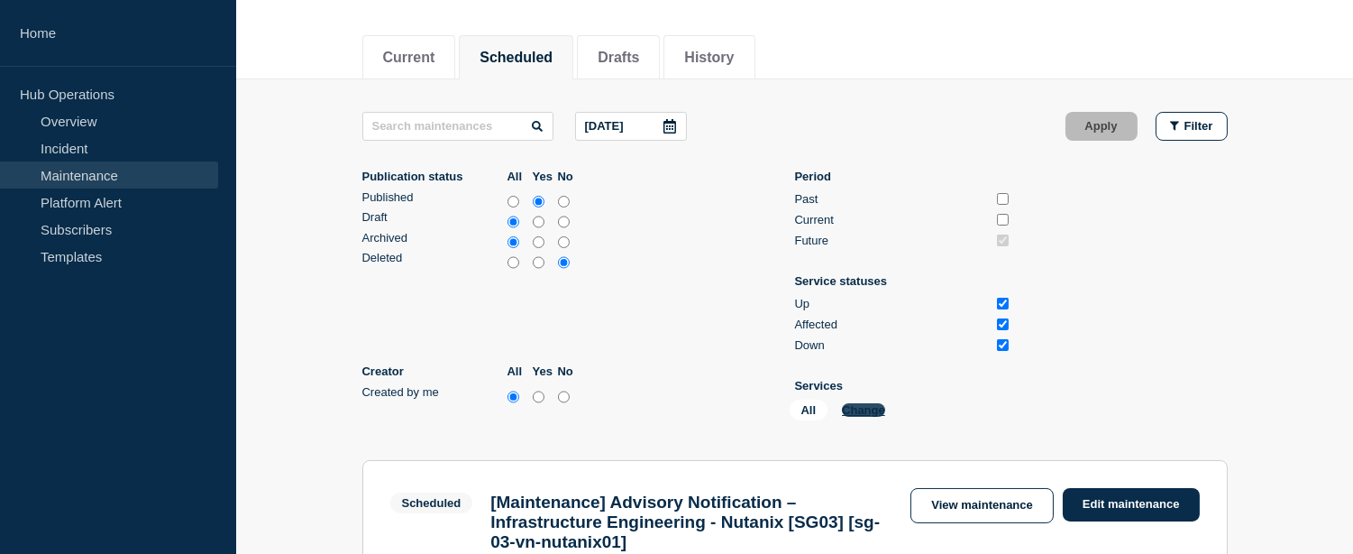
click at [863, 412] on button "Change" at bounding box center [863, 410] width 43 height 14
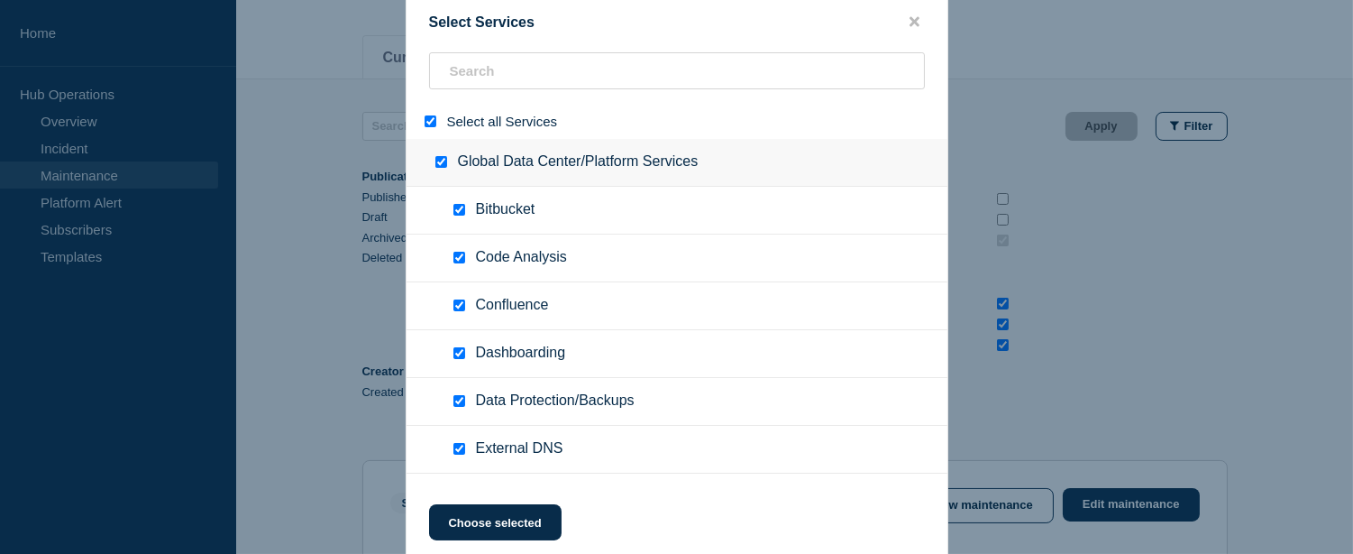
click at [426, 120] on input "select all" at bounding box center [431, 121] width 12 height 12
checkbox input "false"
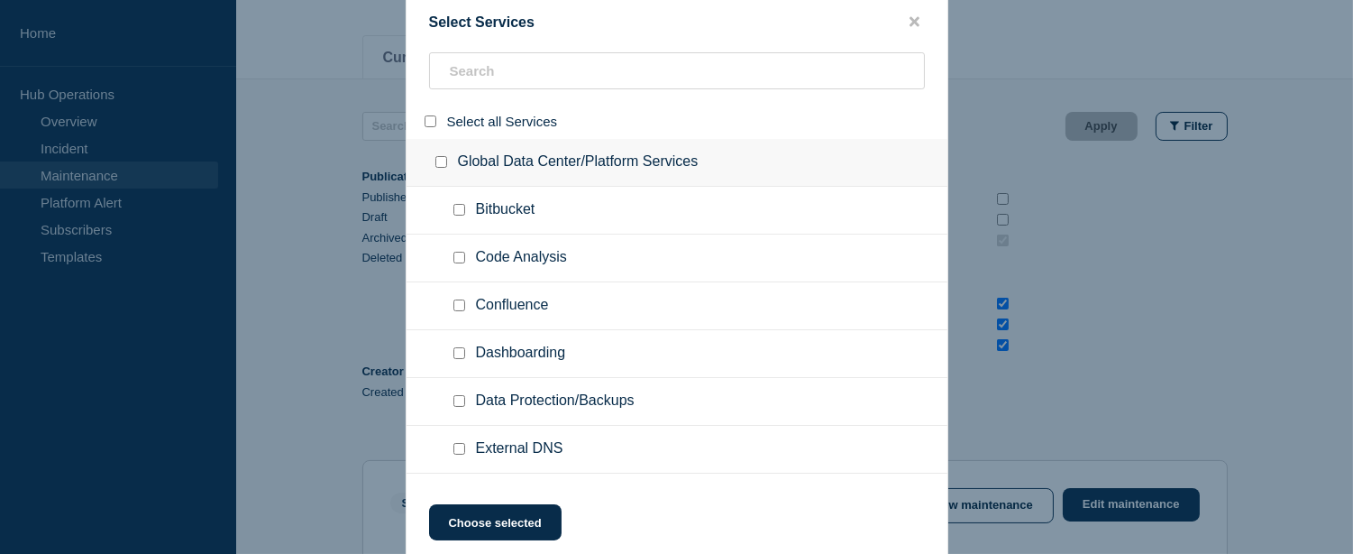
checkbox input "false"
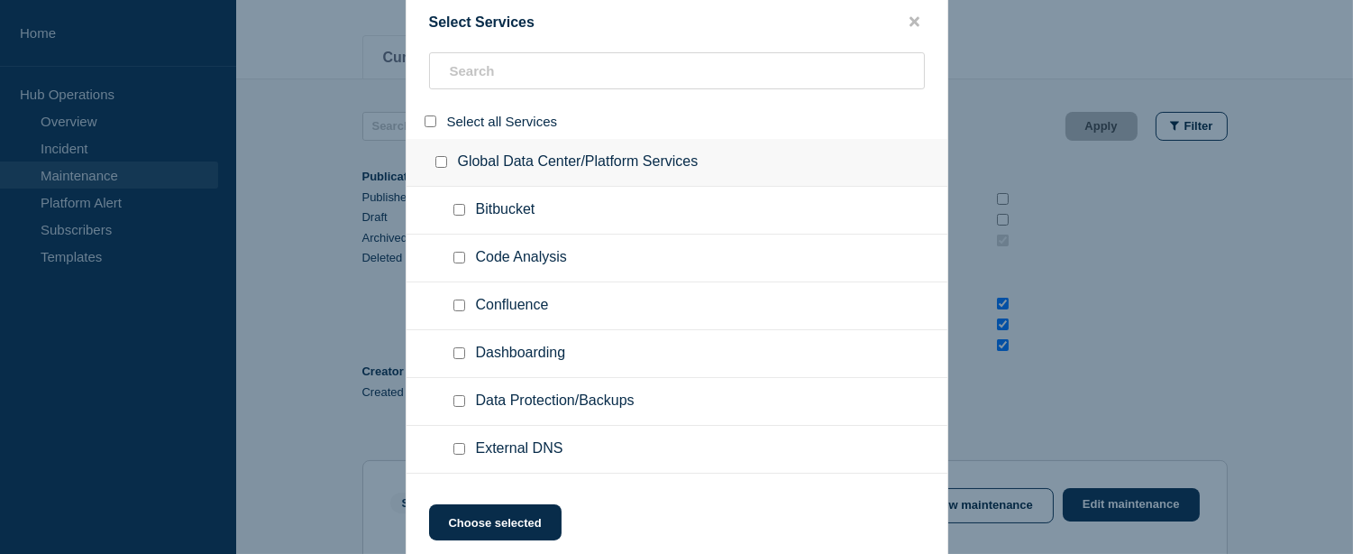
checkbox input "false"
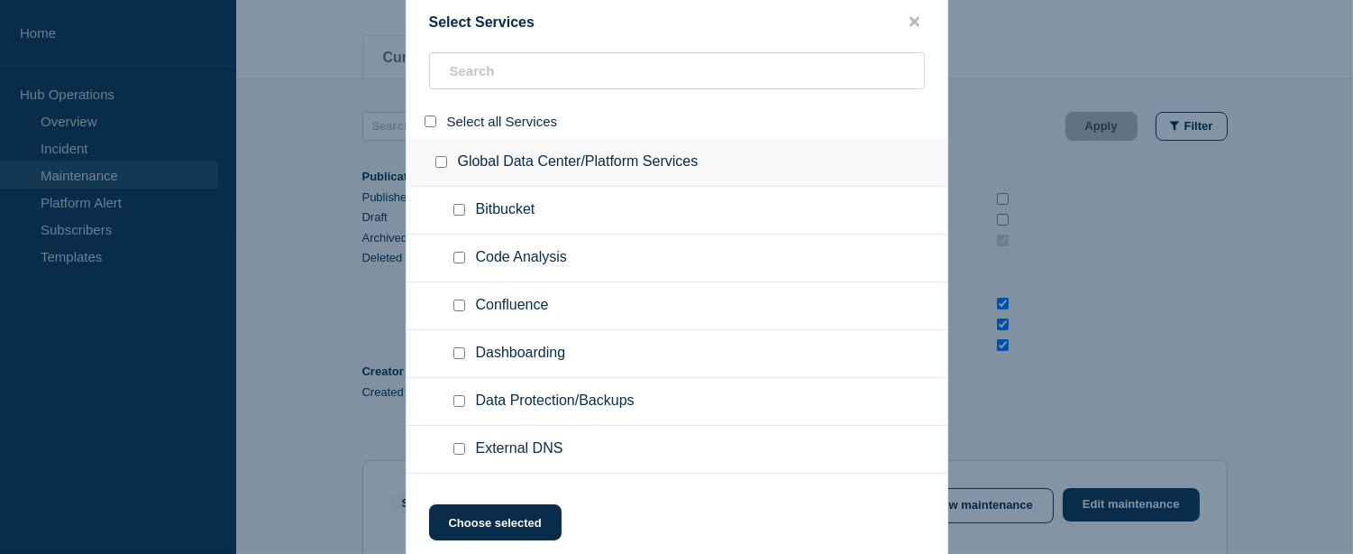
checkbox input "false"
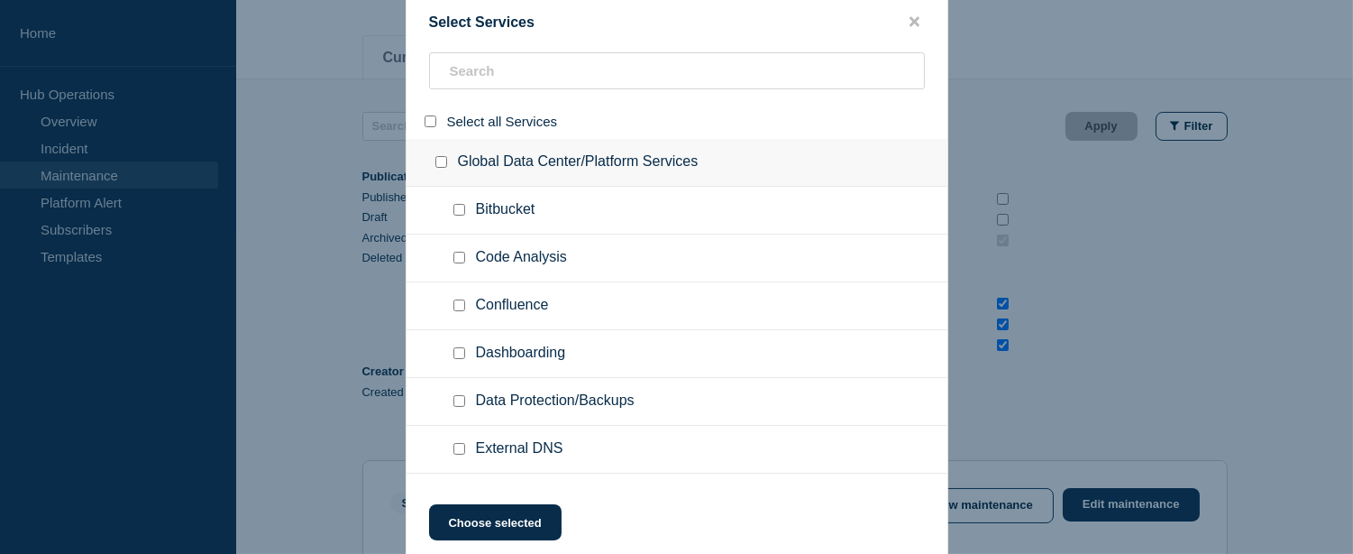
checkbox input "false"
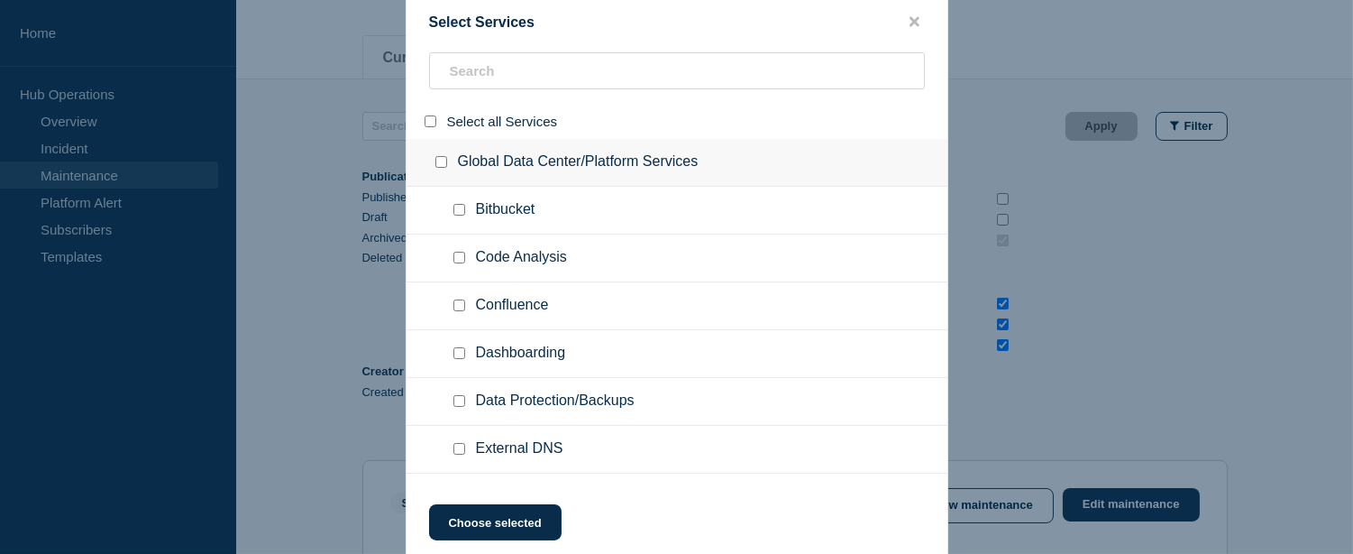
checkbox input "false"
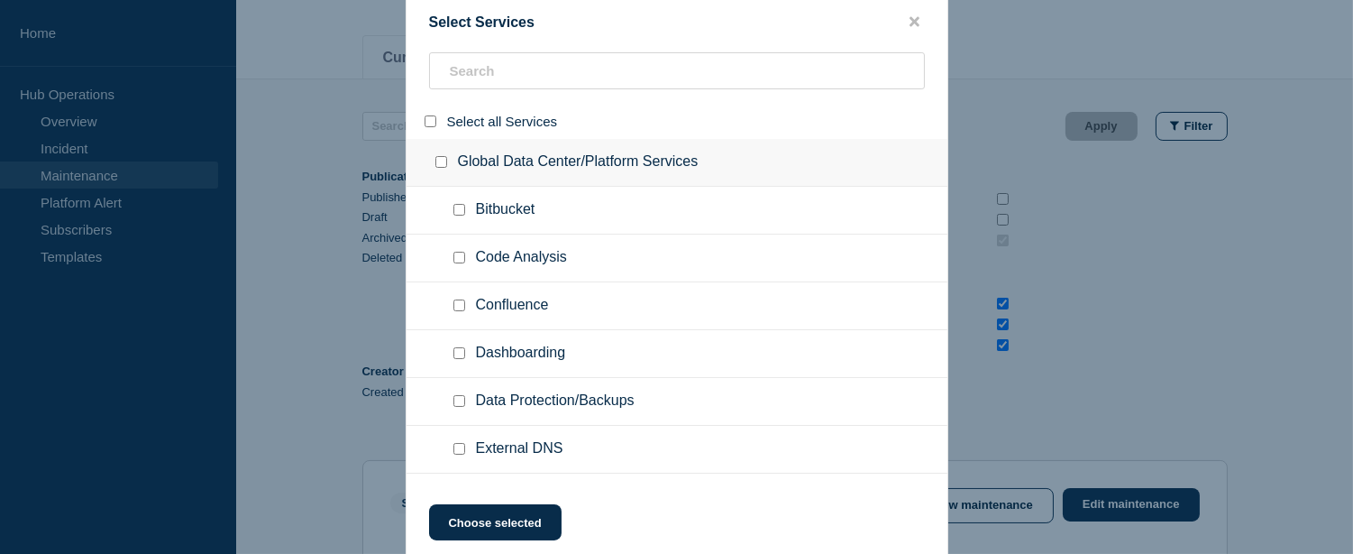
checkbox input "false"
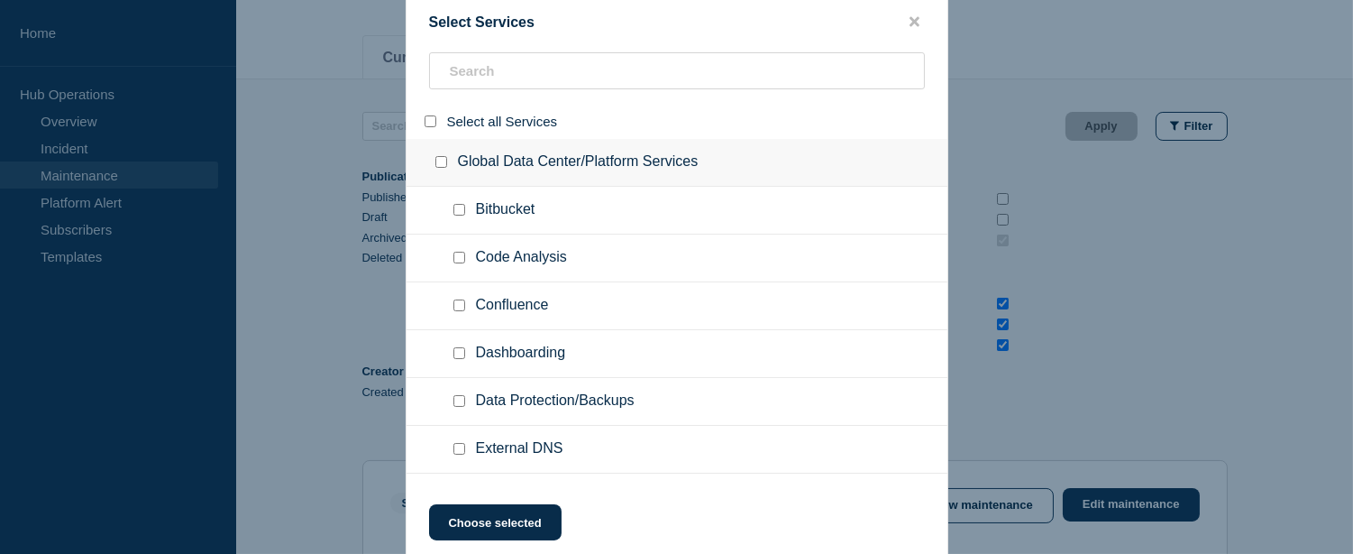
checkbox input "false"
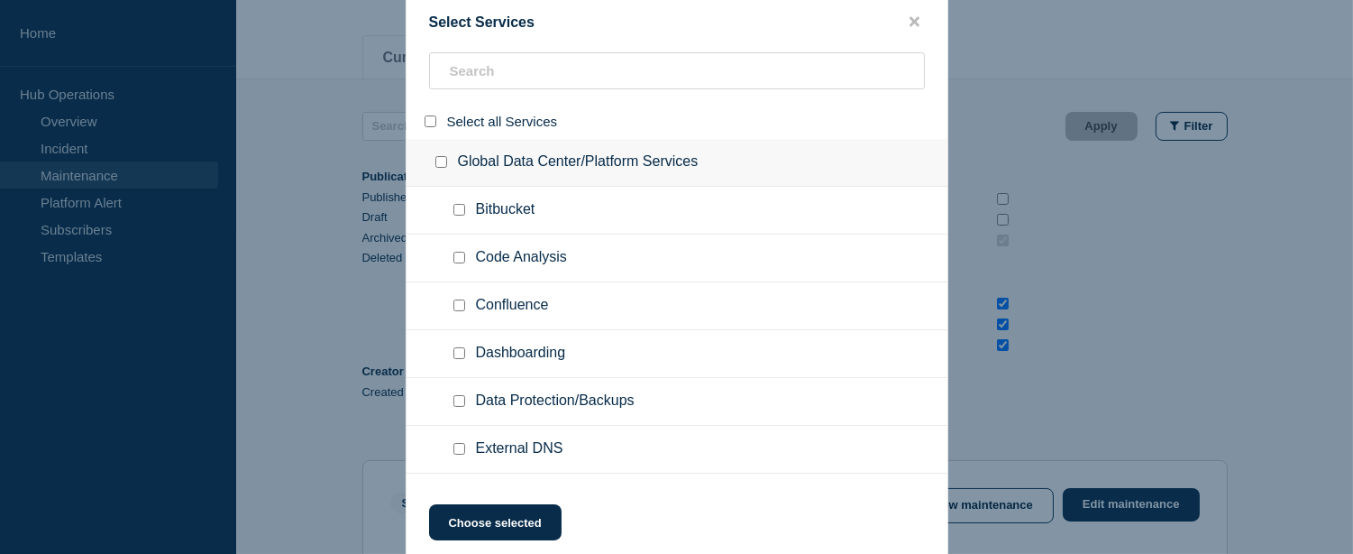
checkbox input "false"
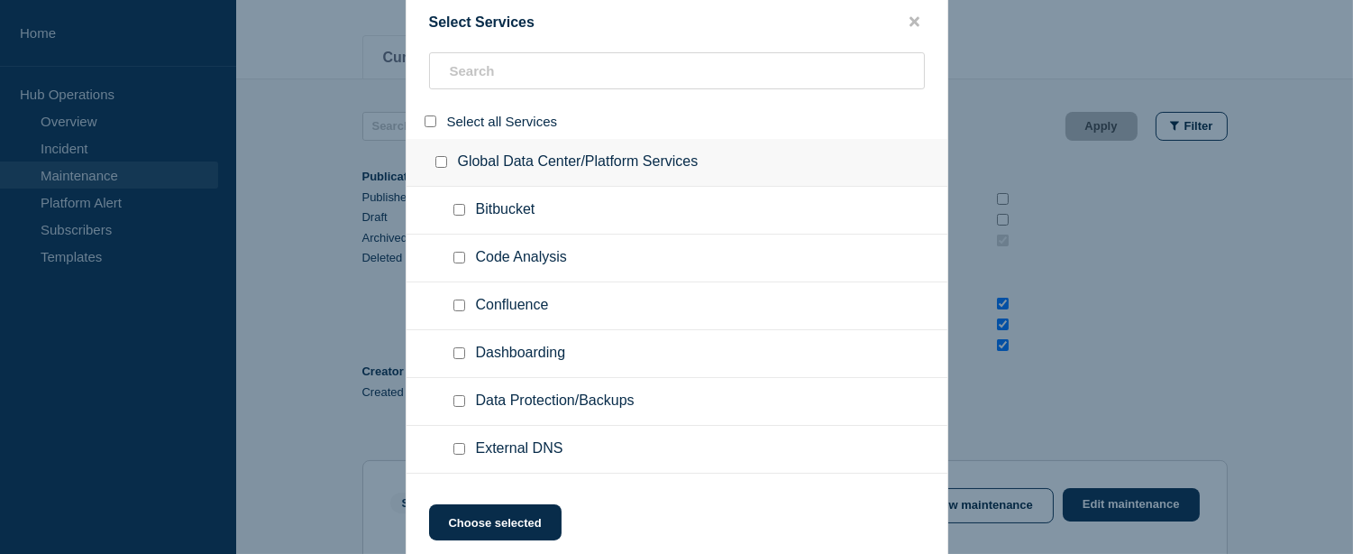
checkbox input "false"
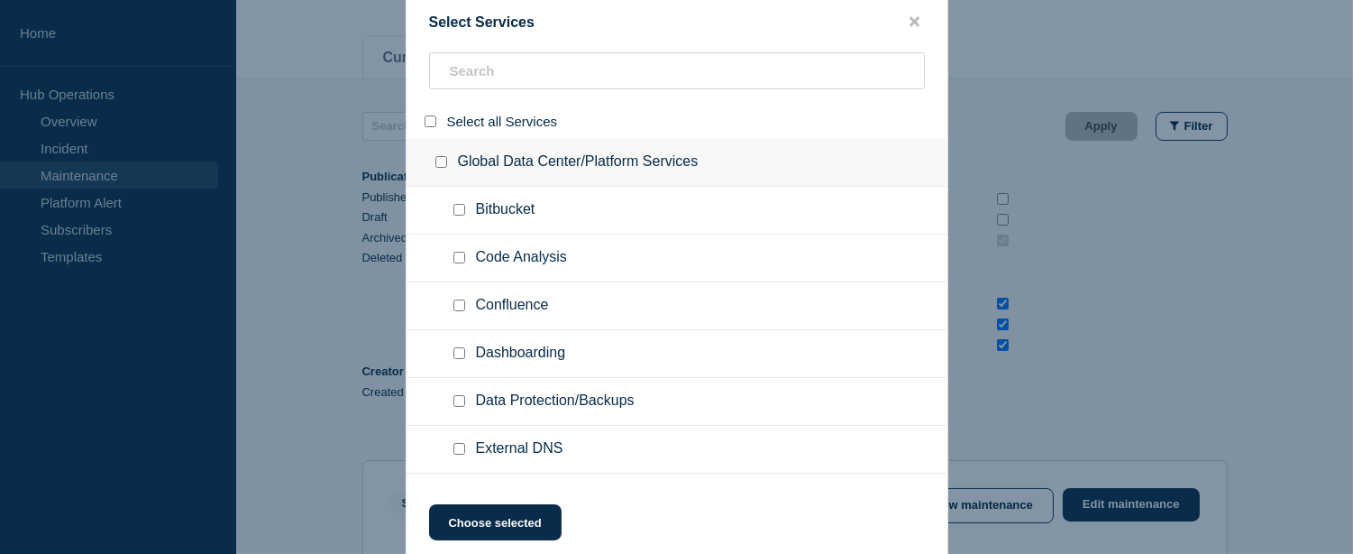
checkbox input "false"
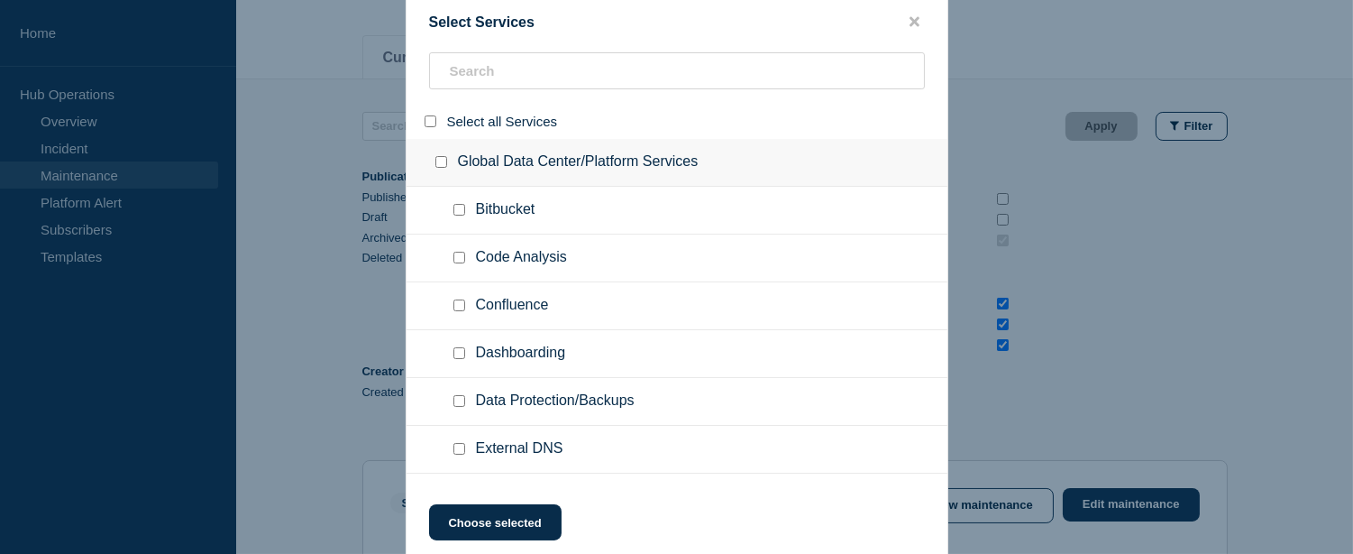
checkbox input "false"
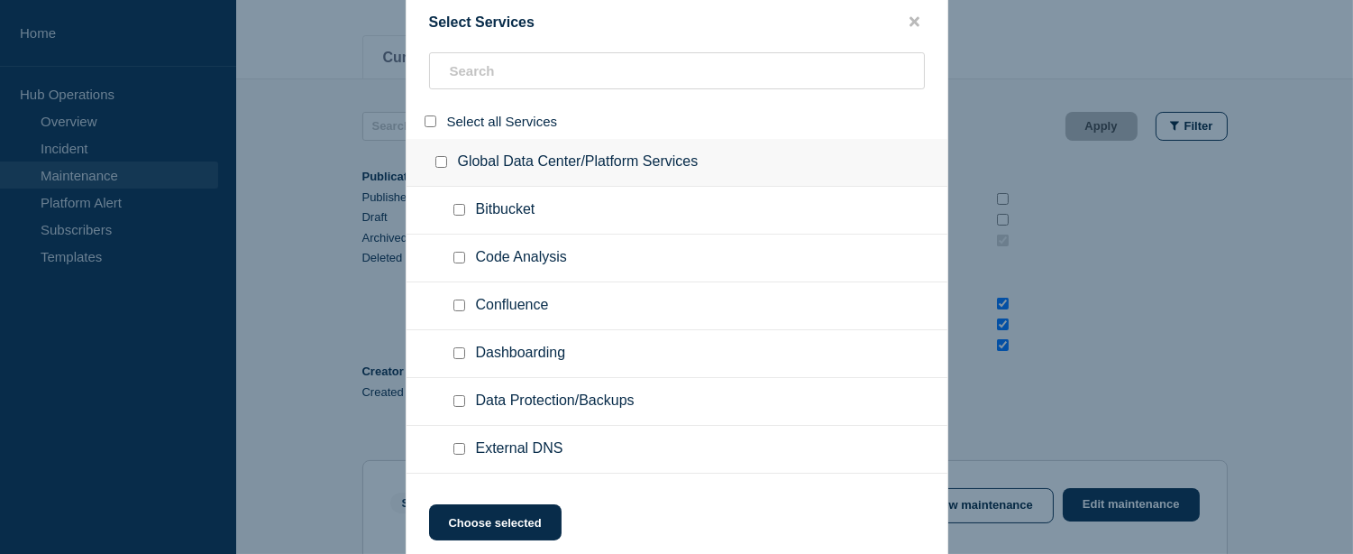
checkbox input "false"
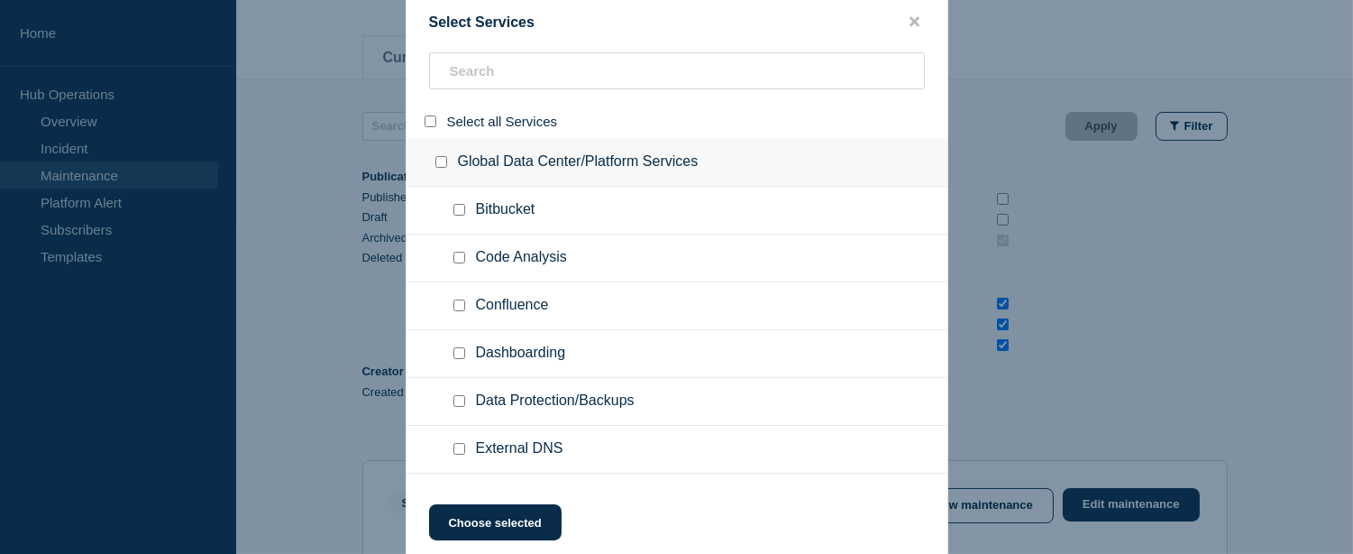
checkbox input "false"
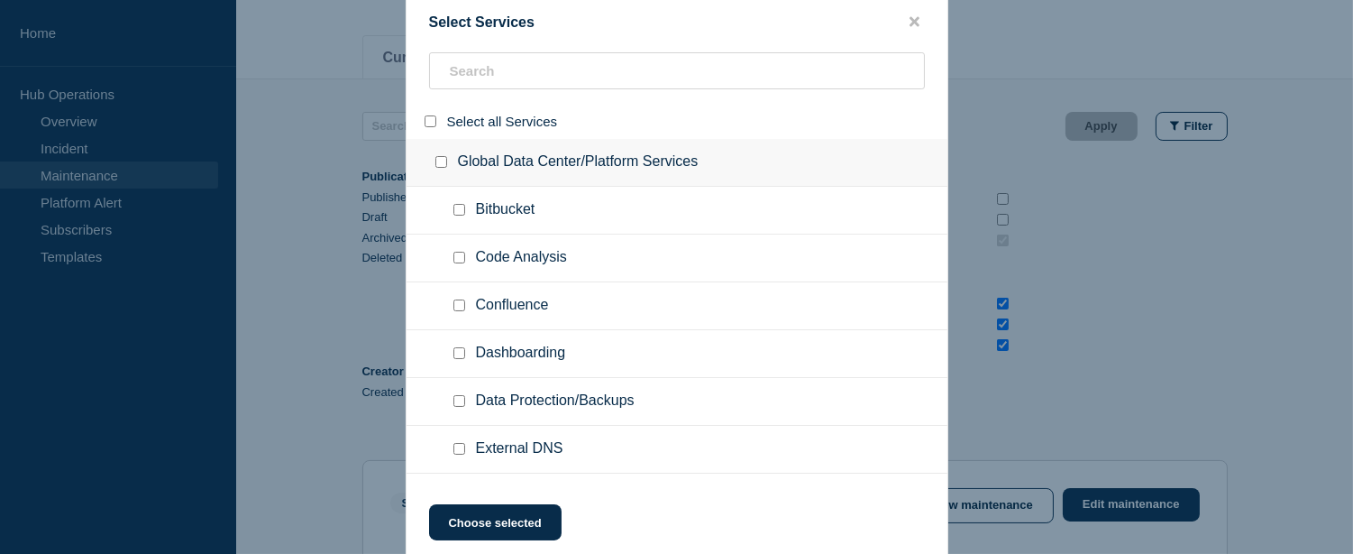
checkbox input "false"
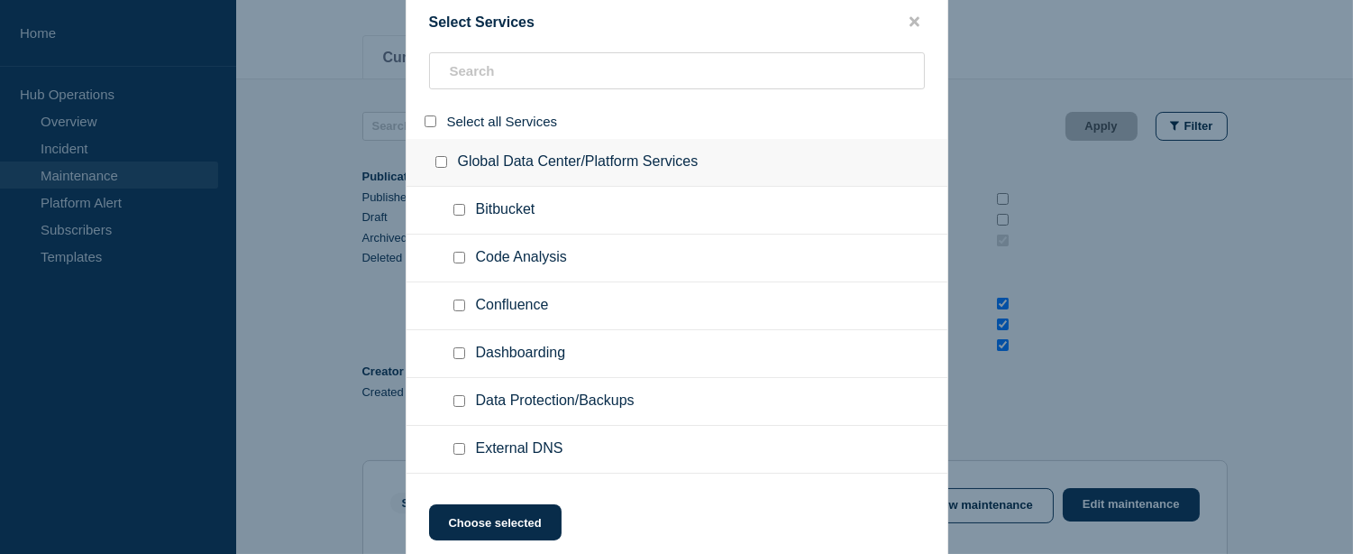
checkbox input "false"
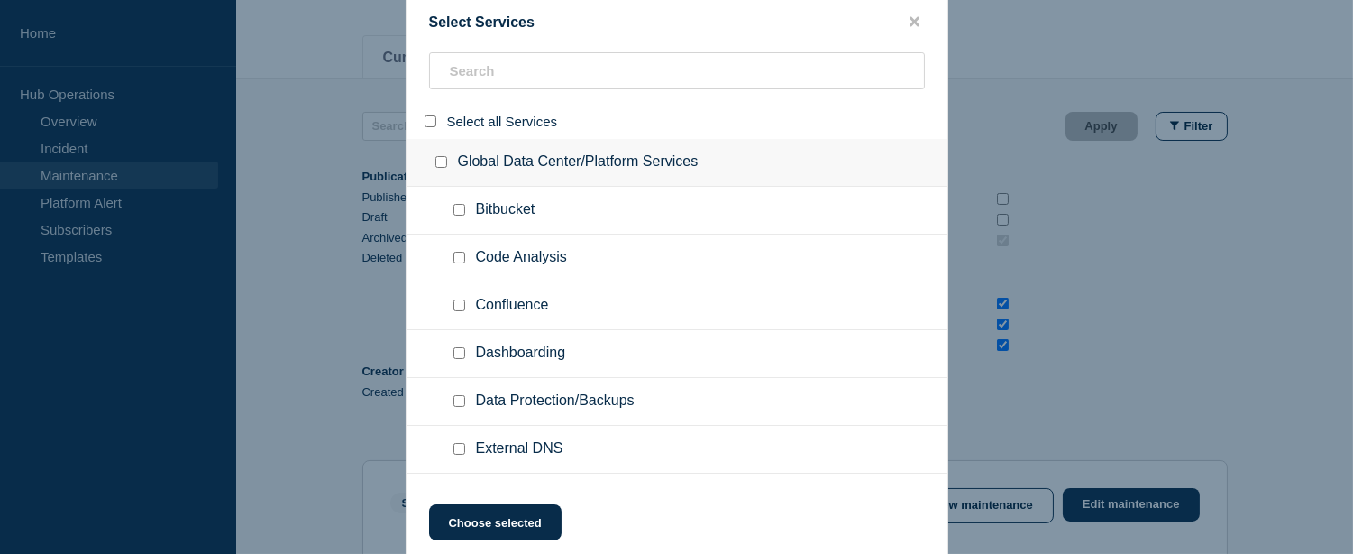
checkbox input "false"
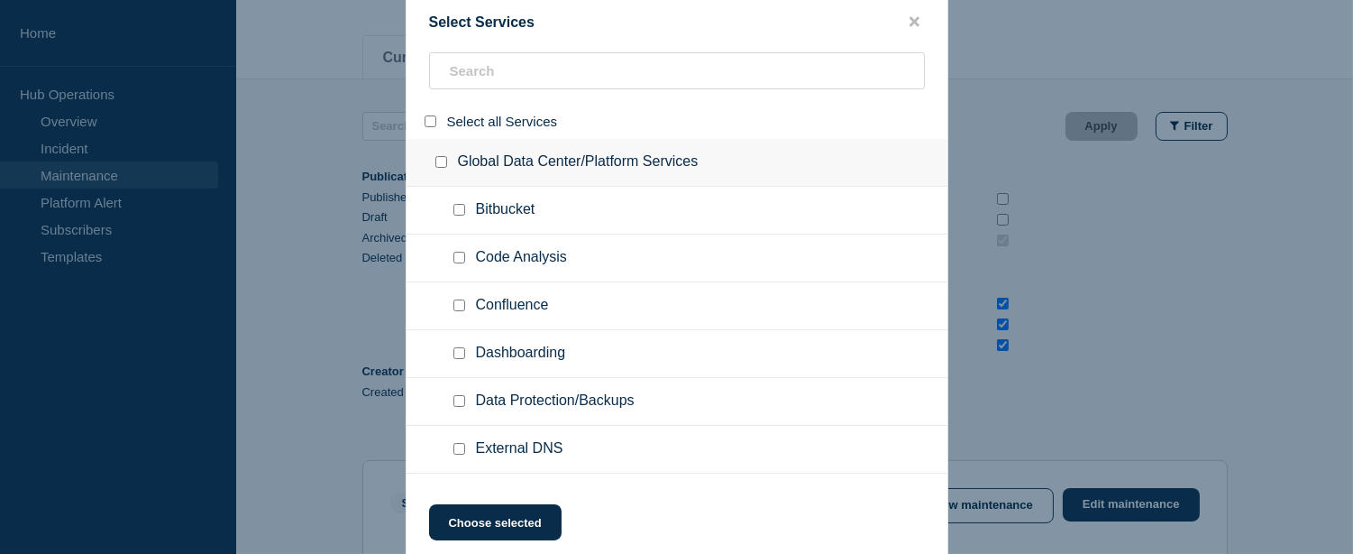
checkbox input "false"
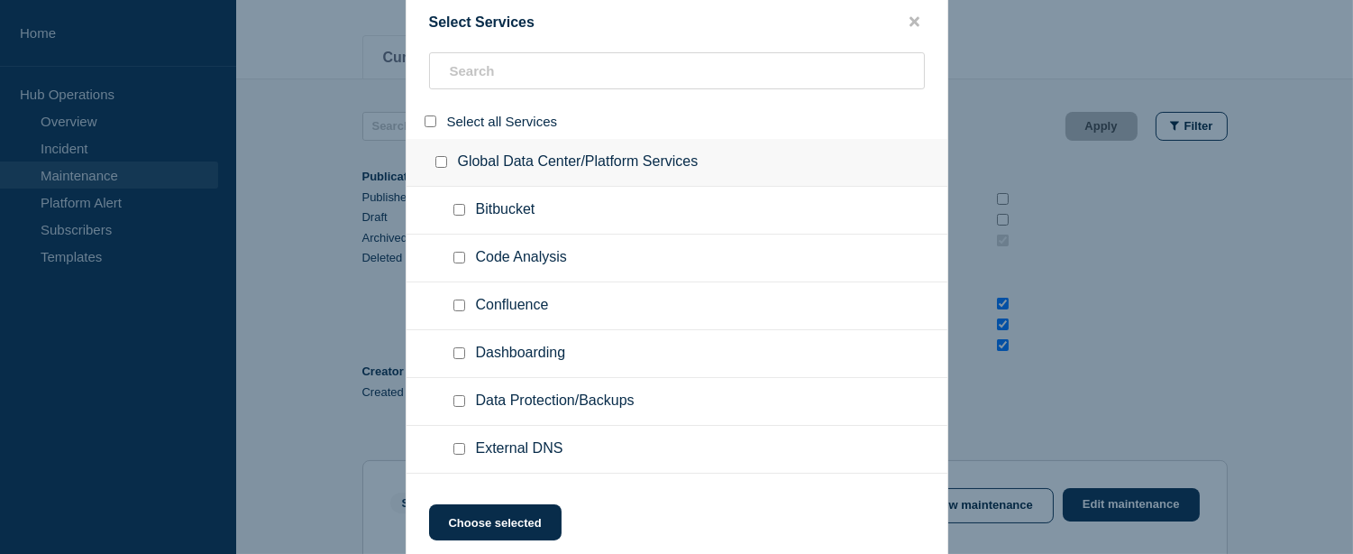
checkbox input "false"
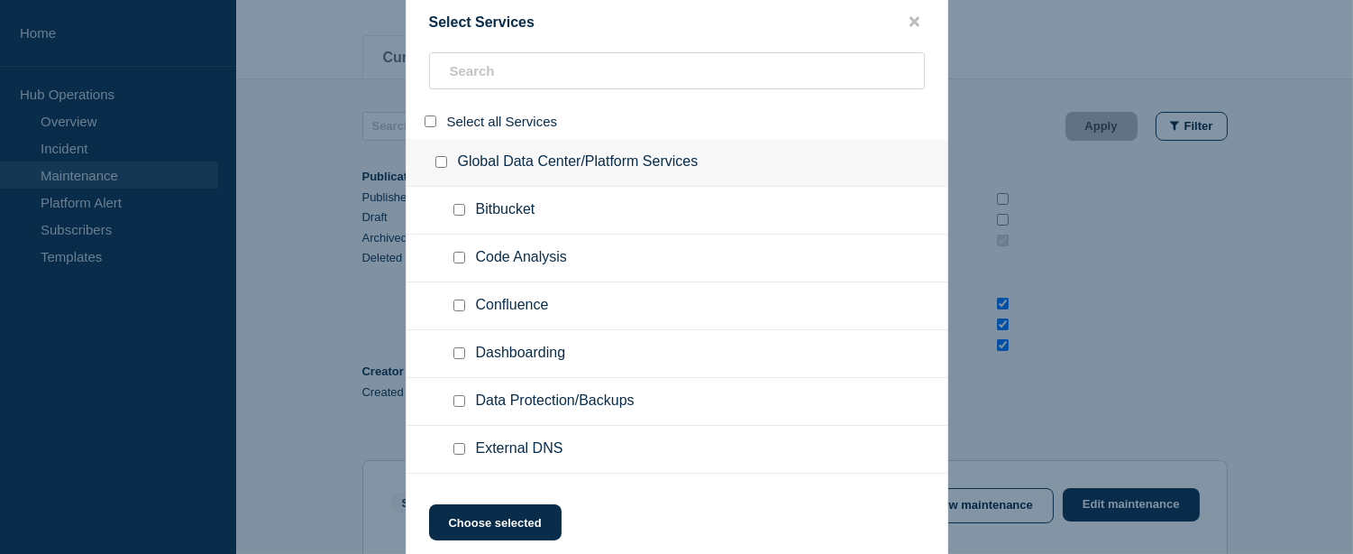
checkbox input "false"
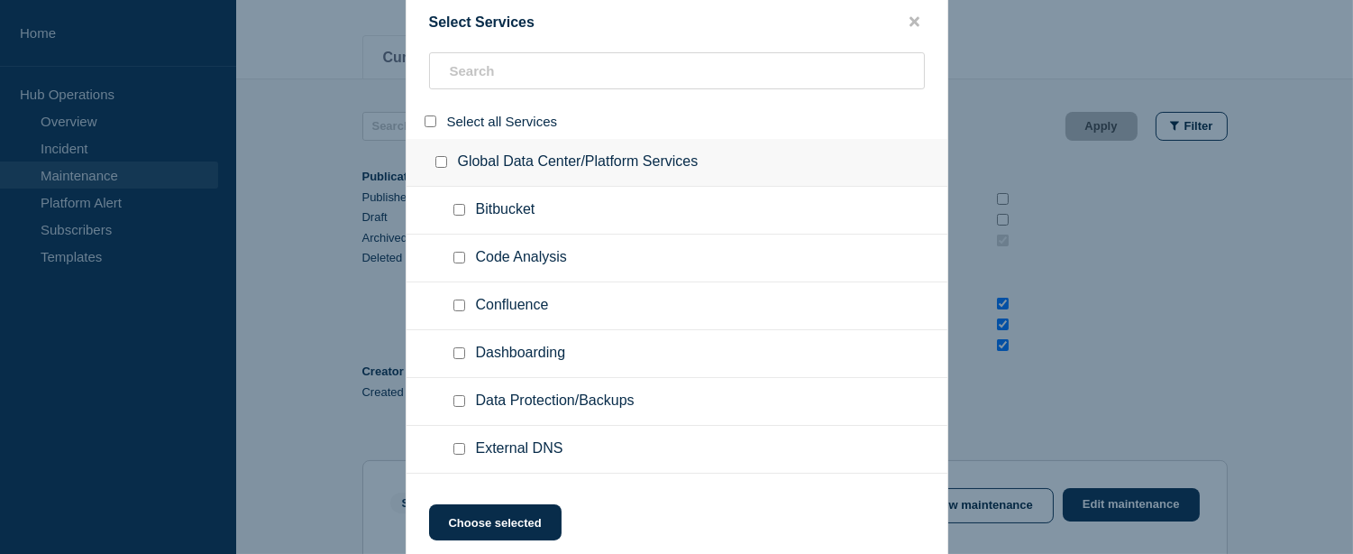
checkbox input "false"
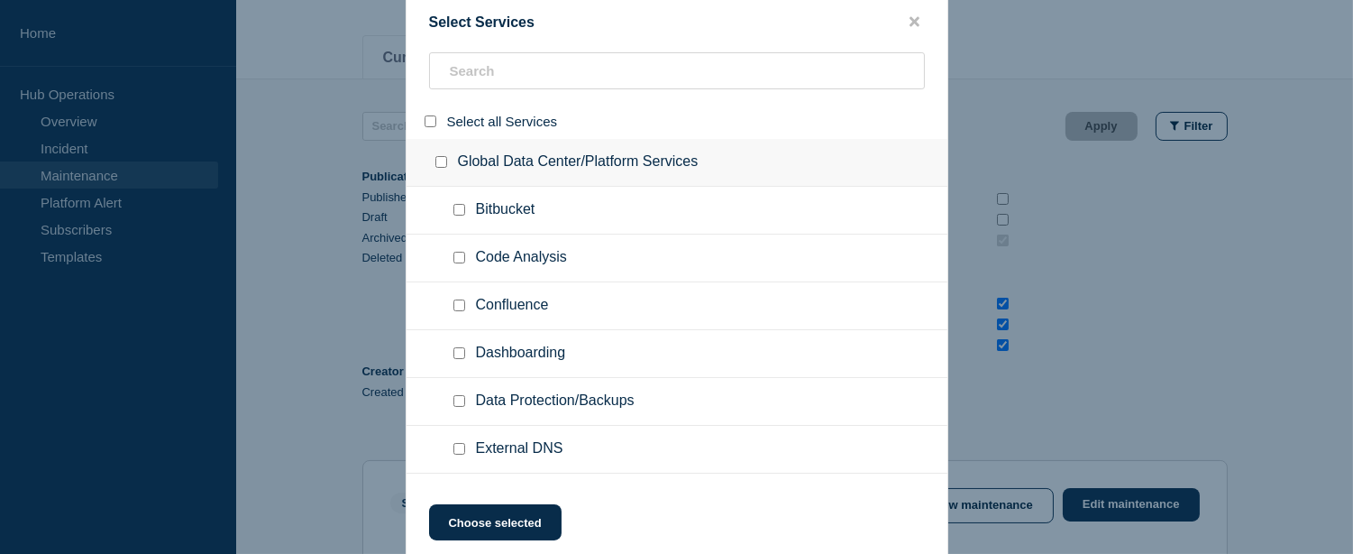
checkbox input "false"
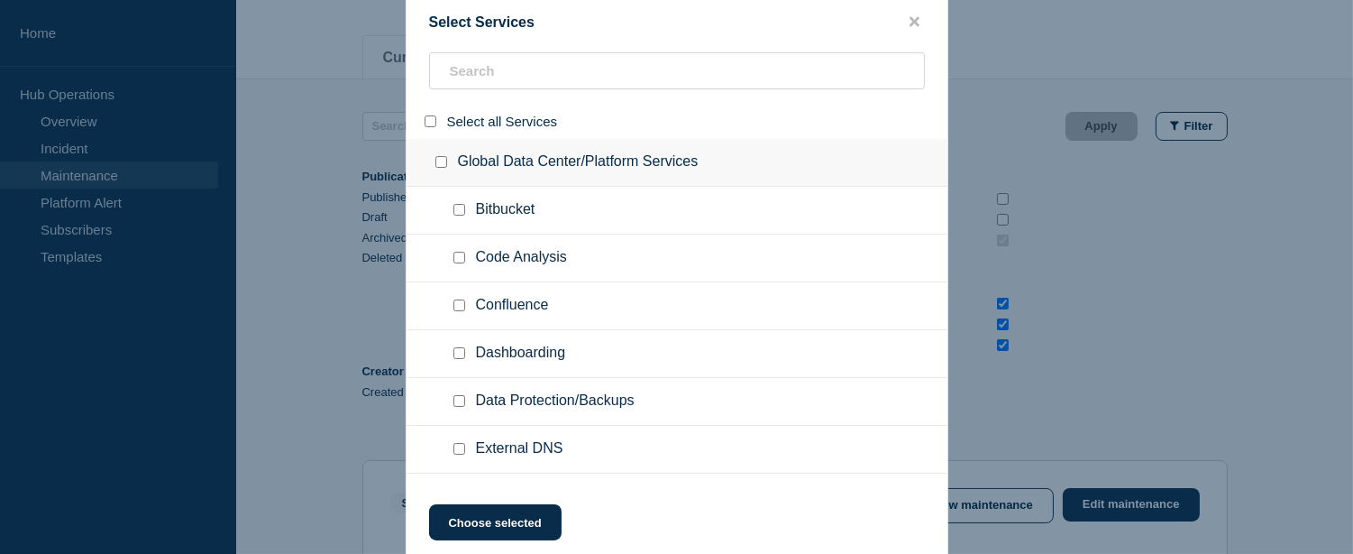
checkbox input "false"
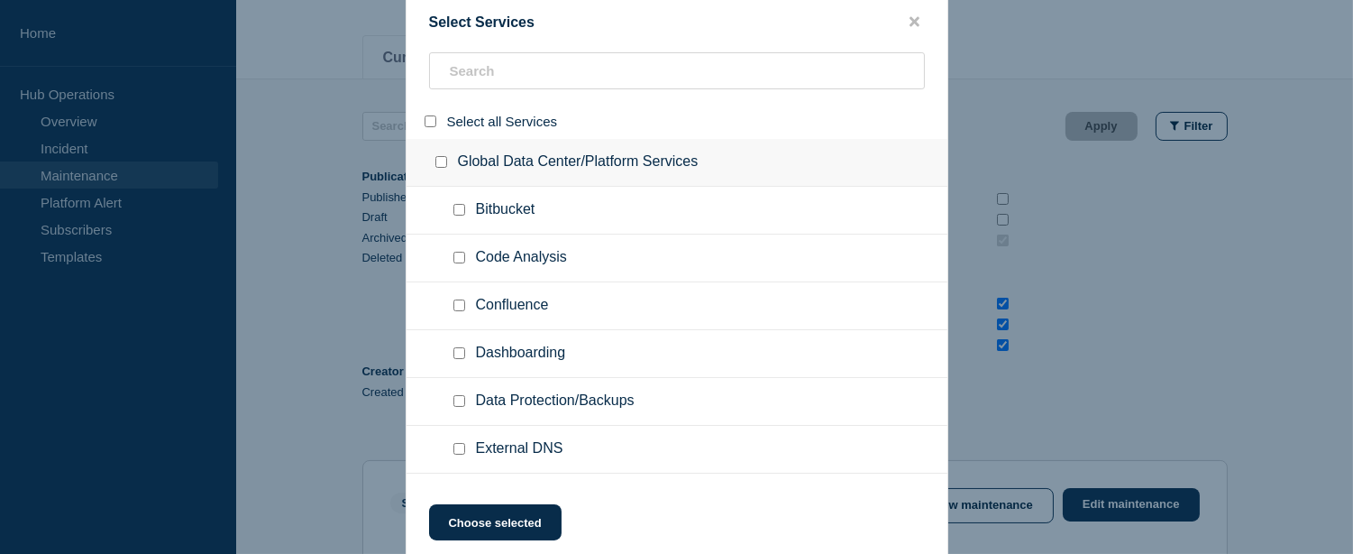
checkbox input "false"
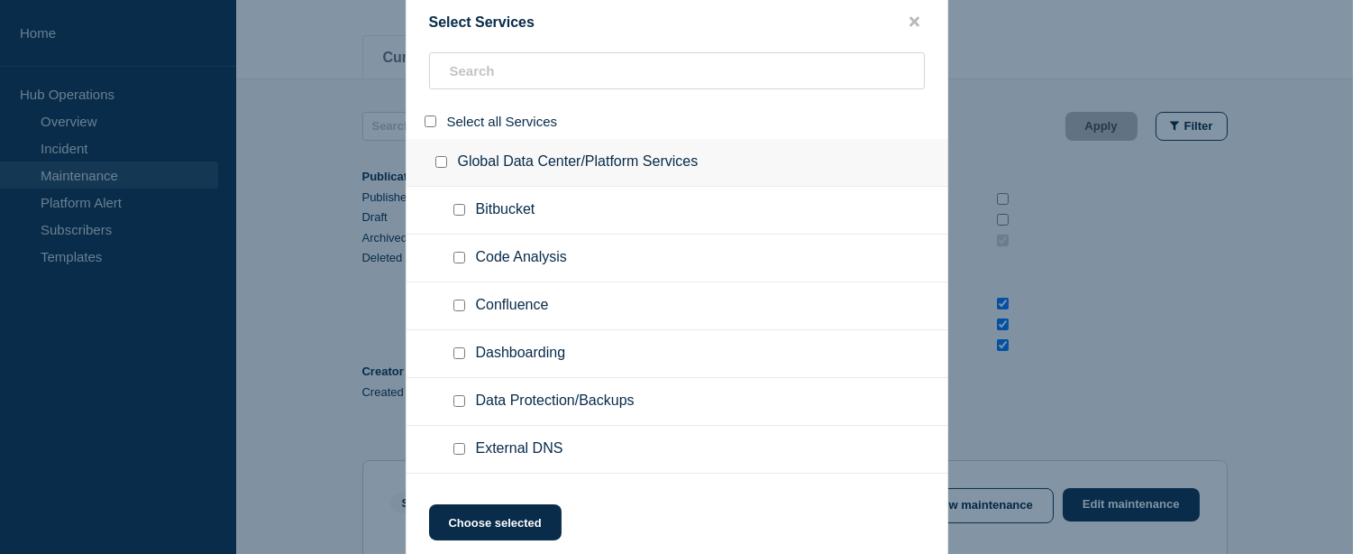
checkbox input "false"
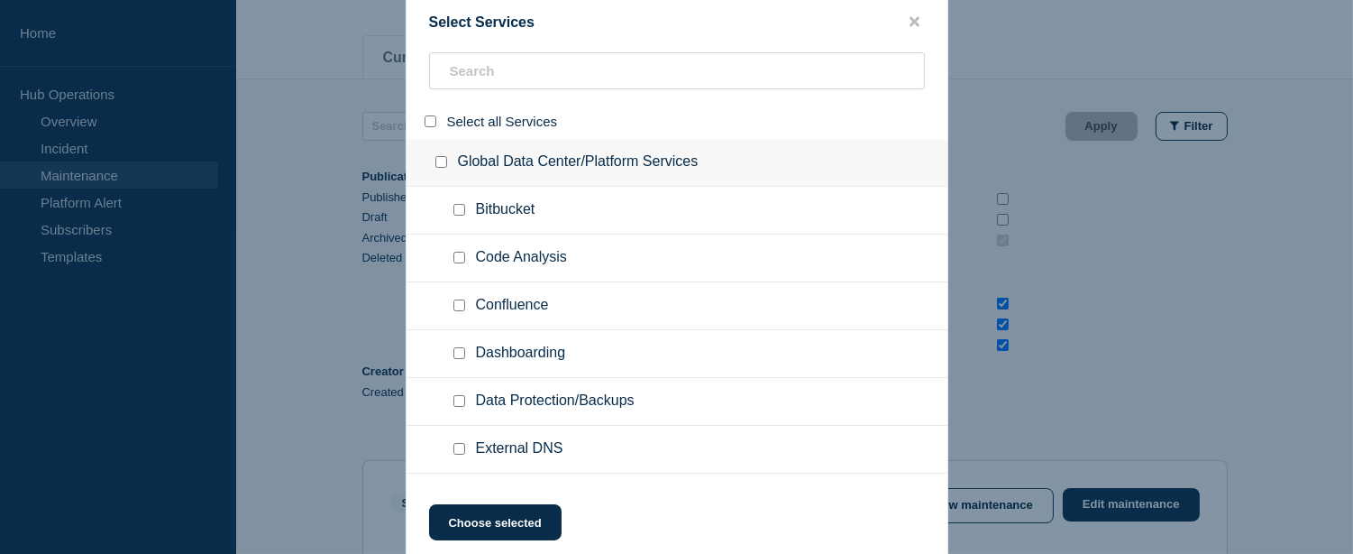
checkbox input "false"
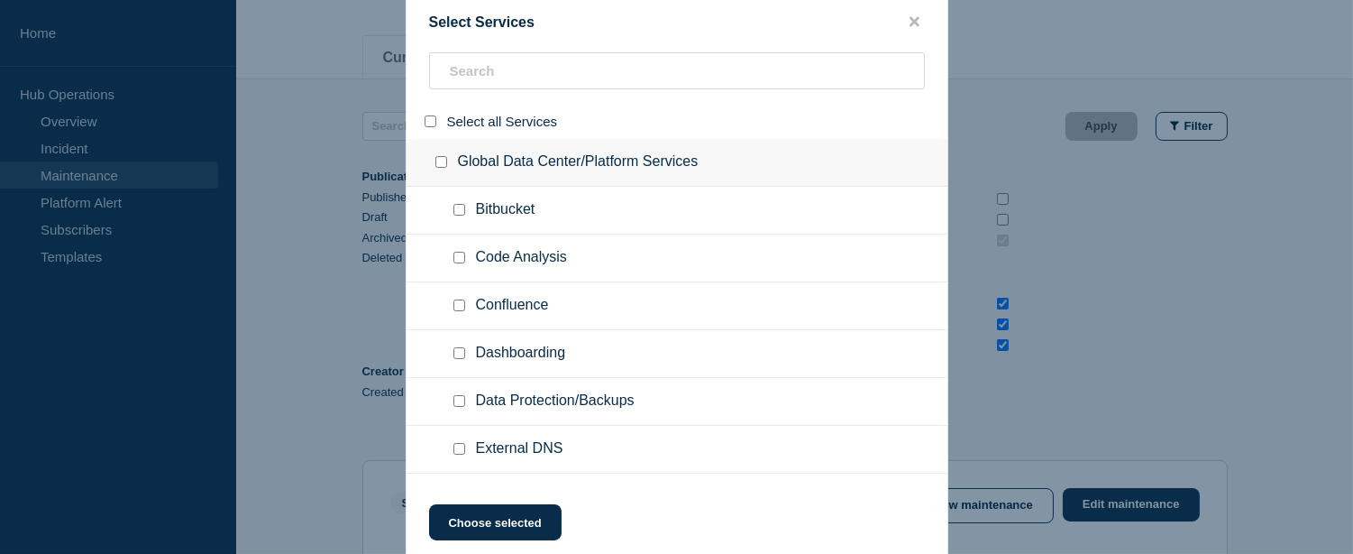
checkbox input "false"
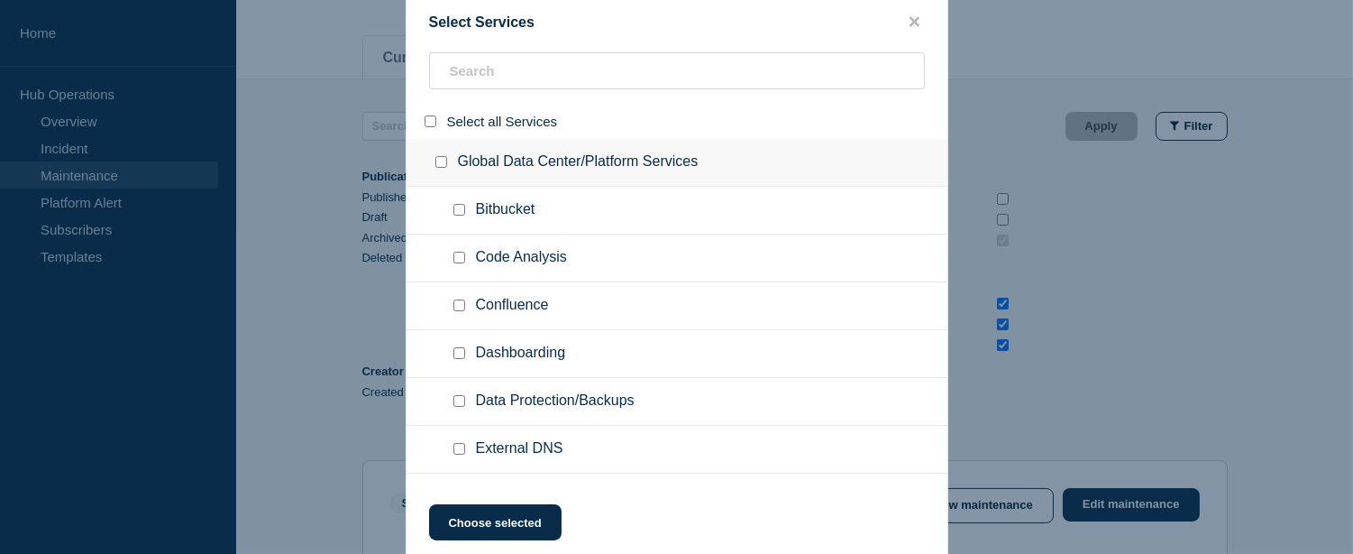
checkbox input "false"
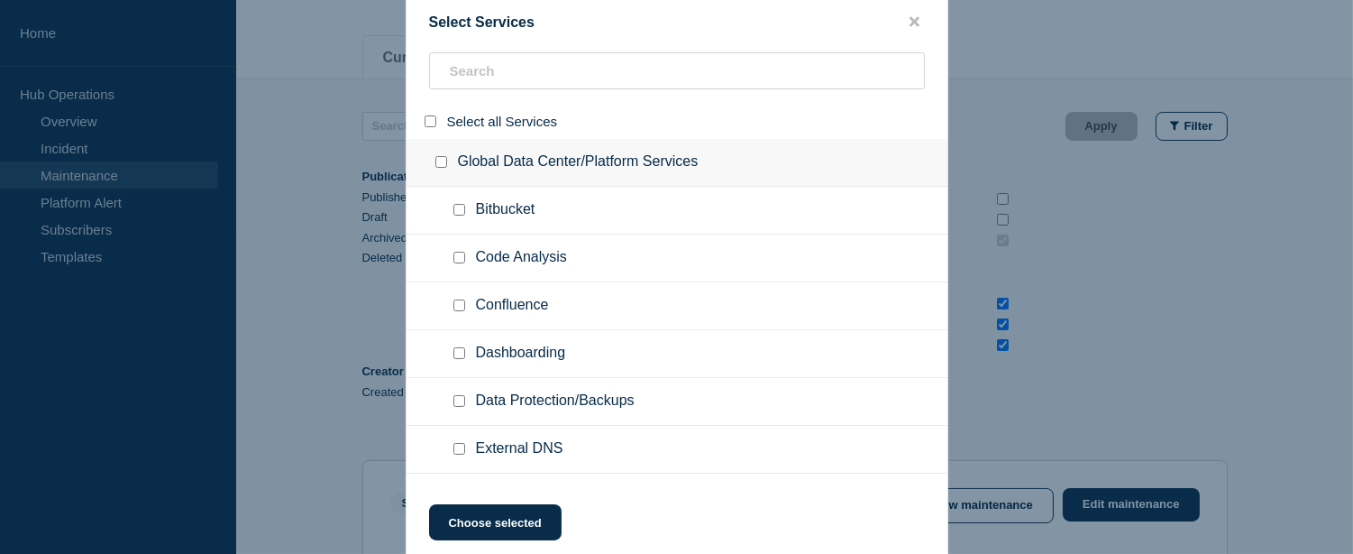
checkbox input "false"
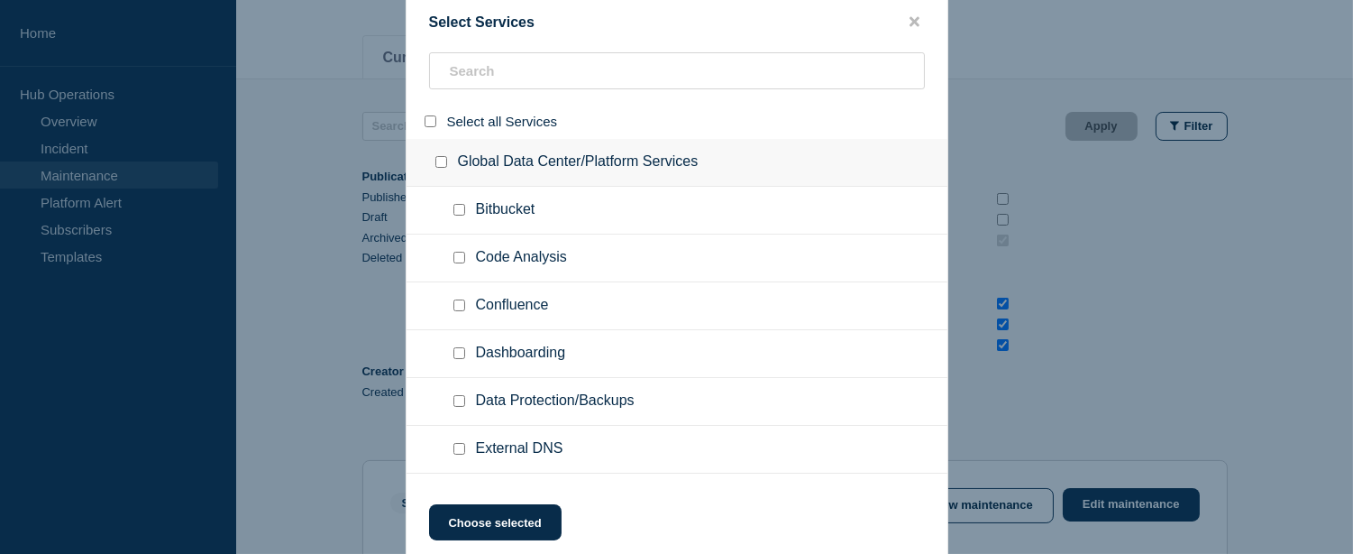
checkbox input "false"
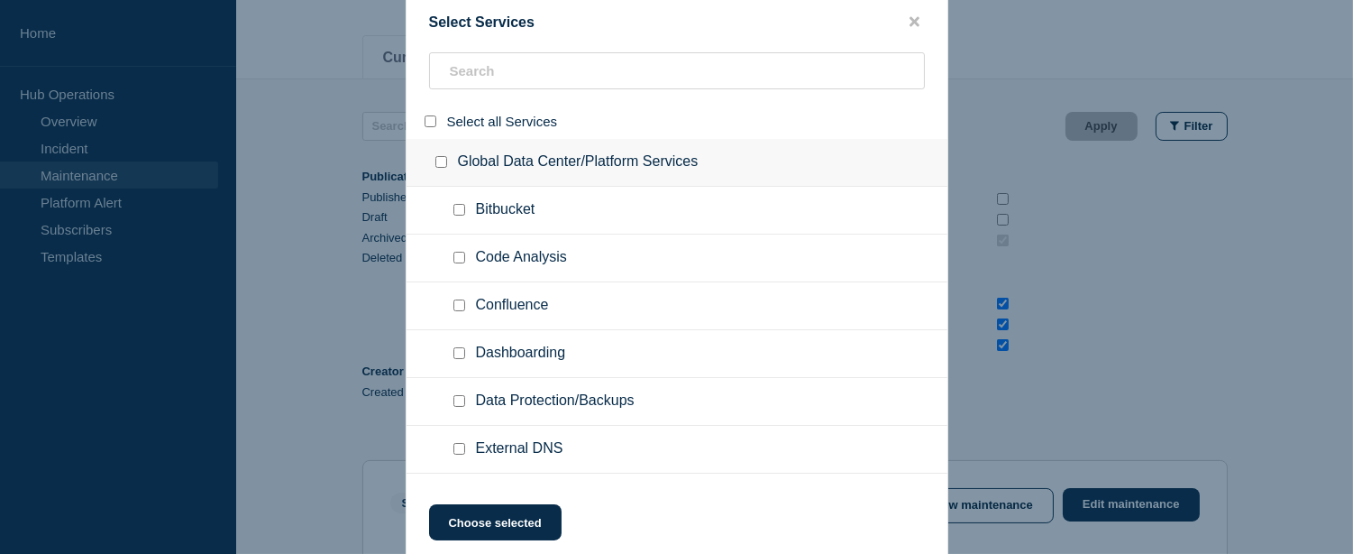
checkbox input "false"
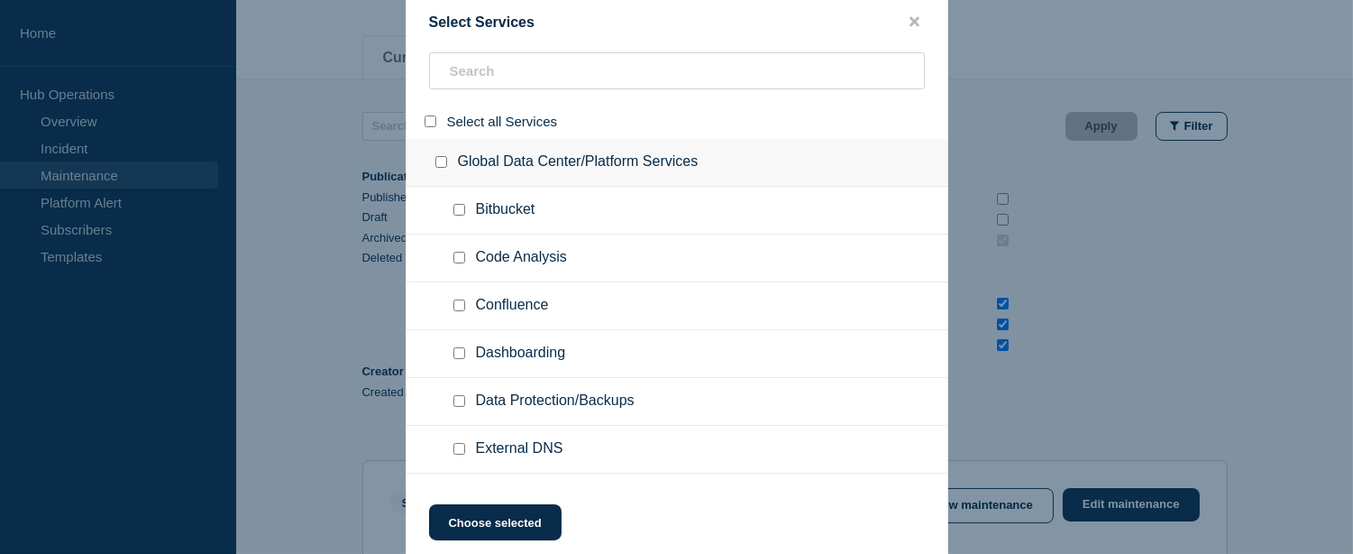
checkbox input "false"
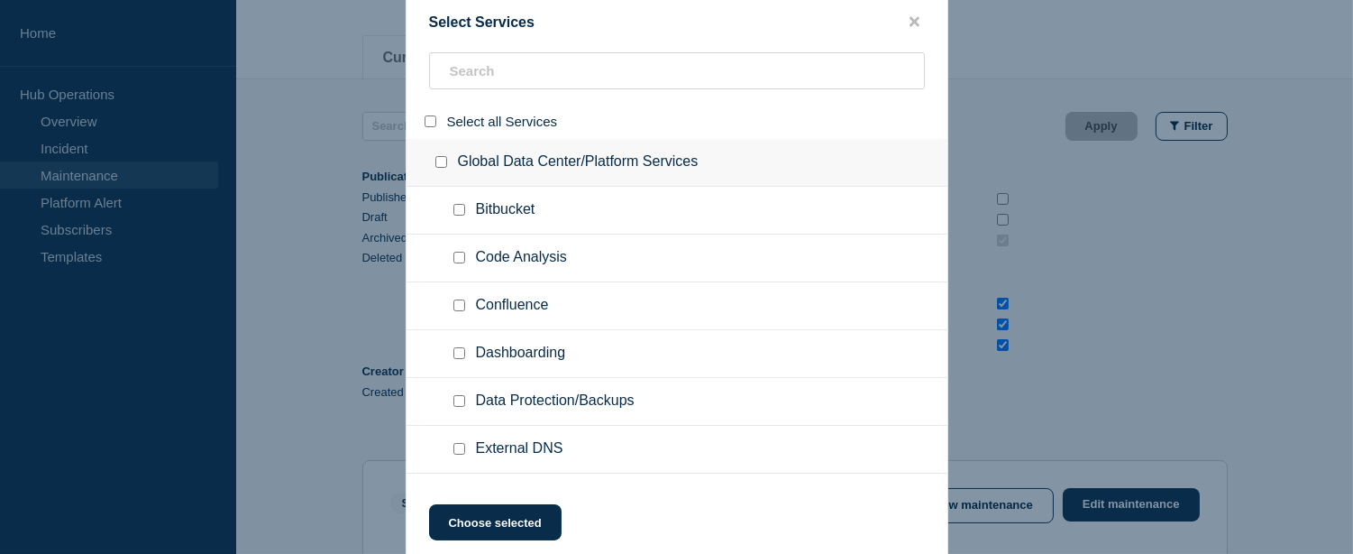
checkbox input "false"
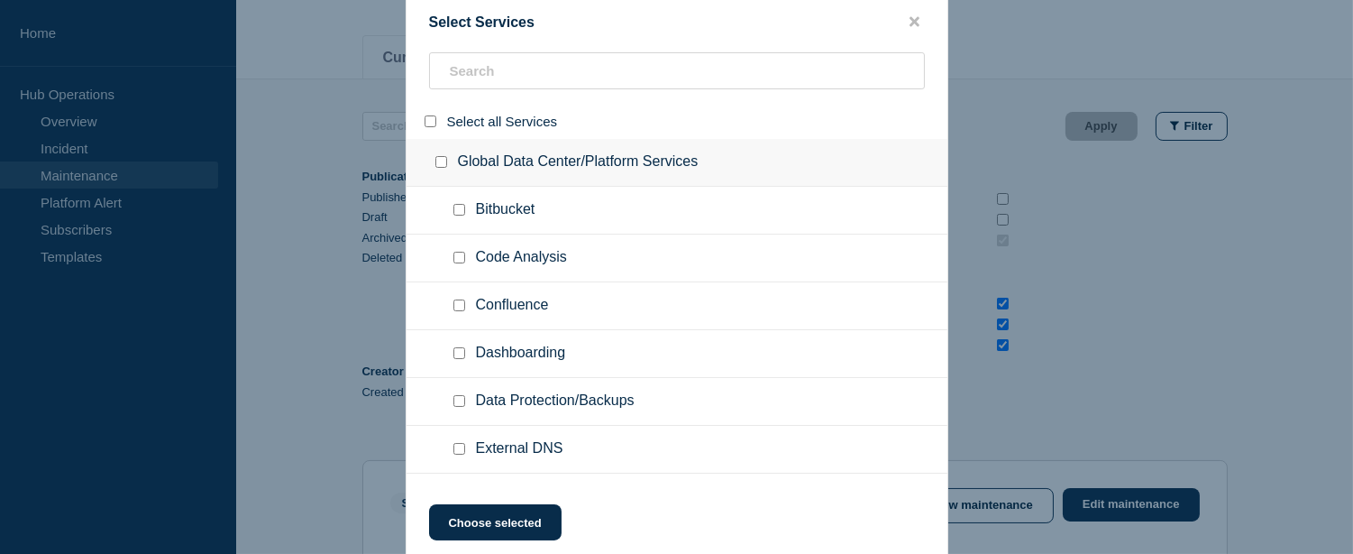
checkbox input "false"
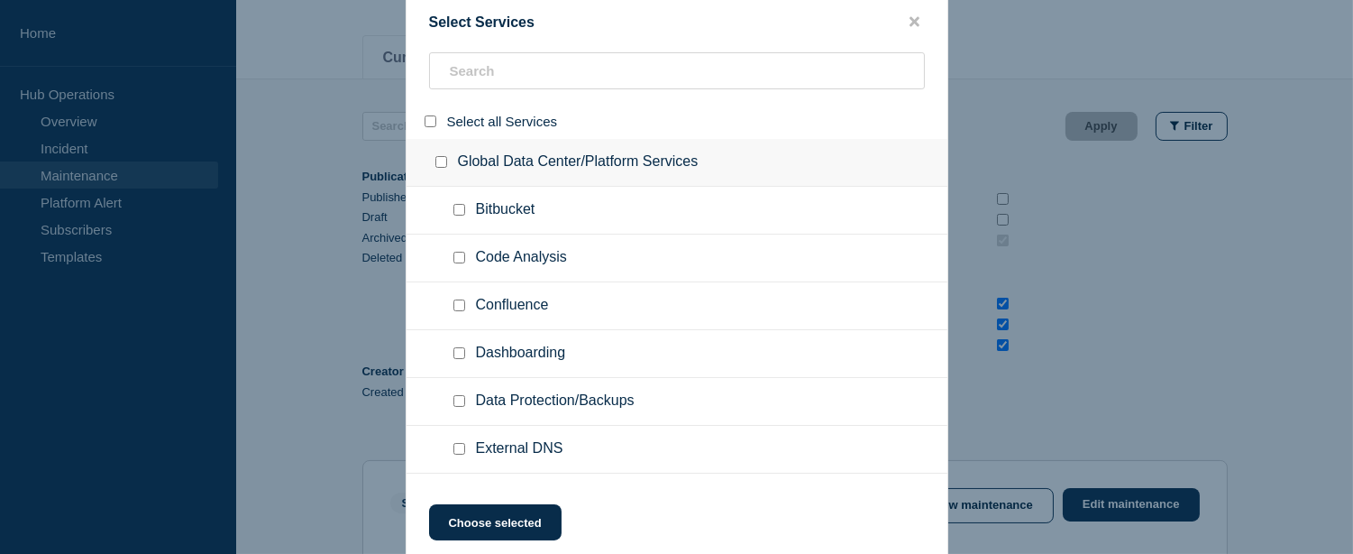
checkbox input "false"
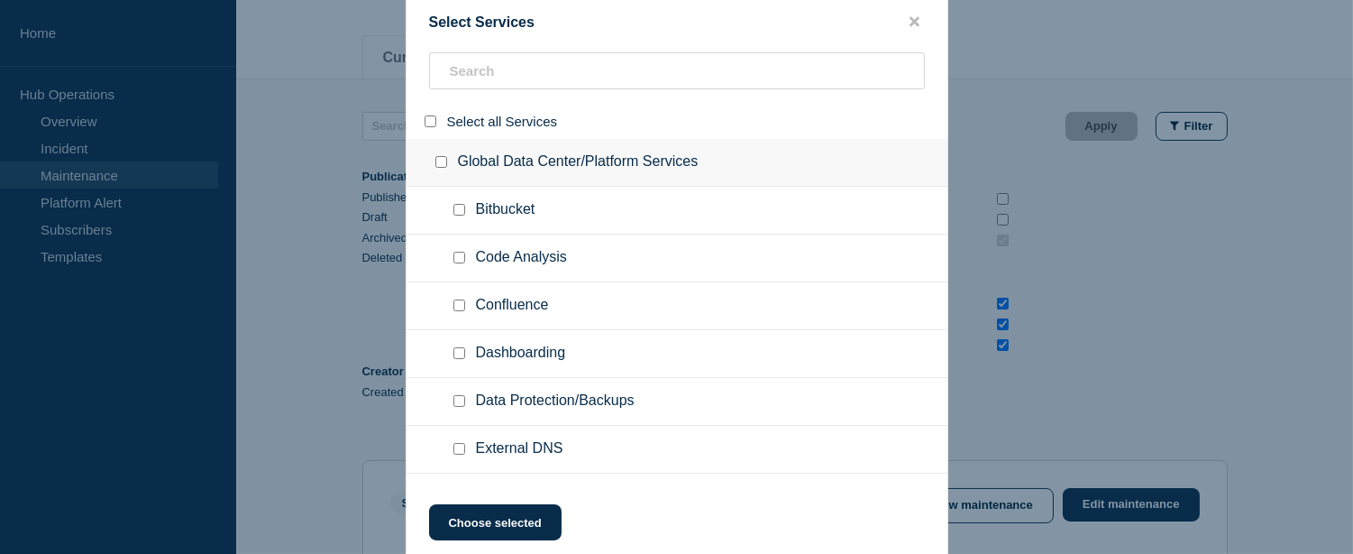
checkbox input "false"
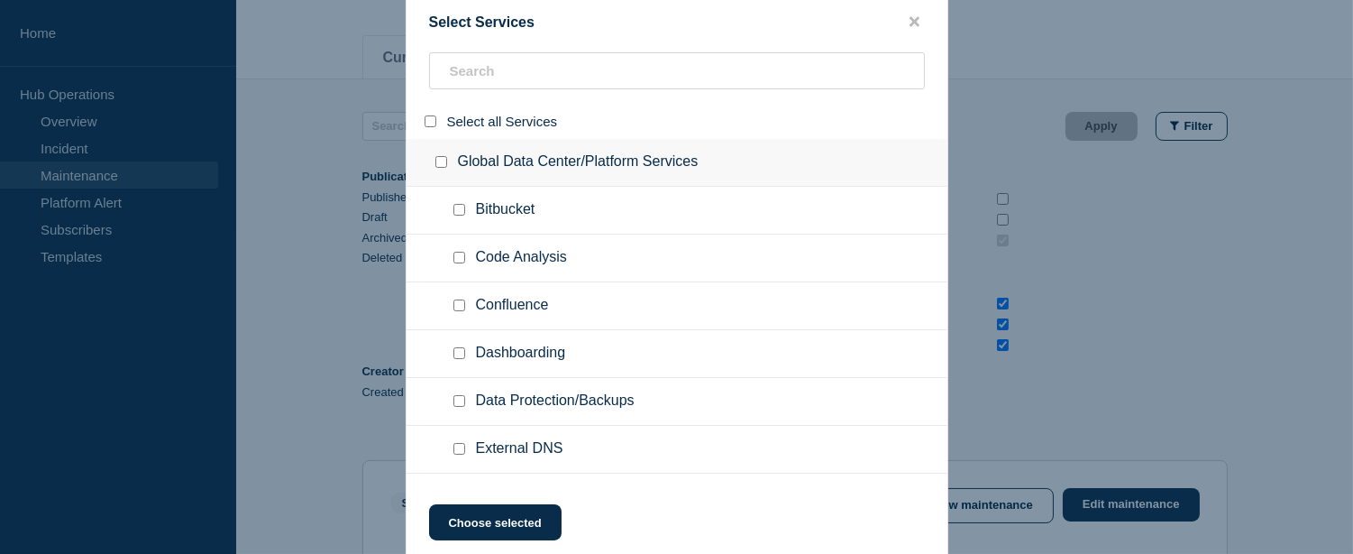
checkbox input "false"
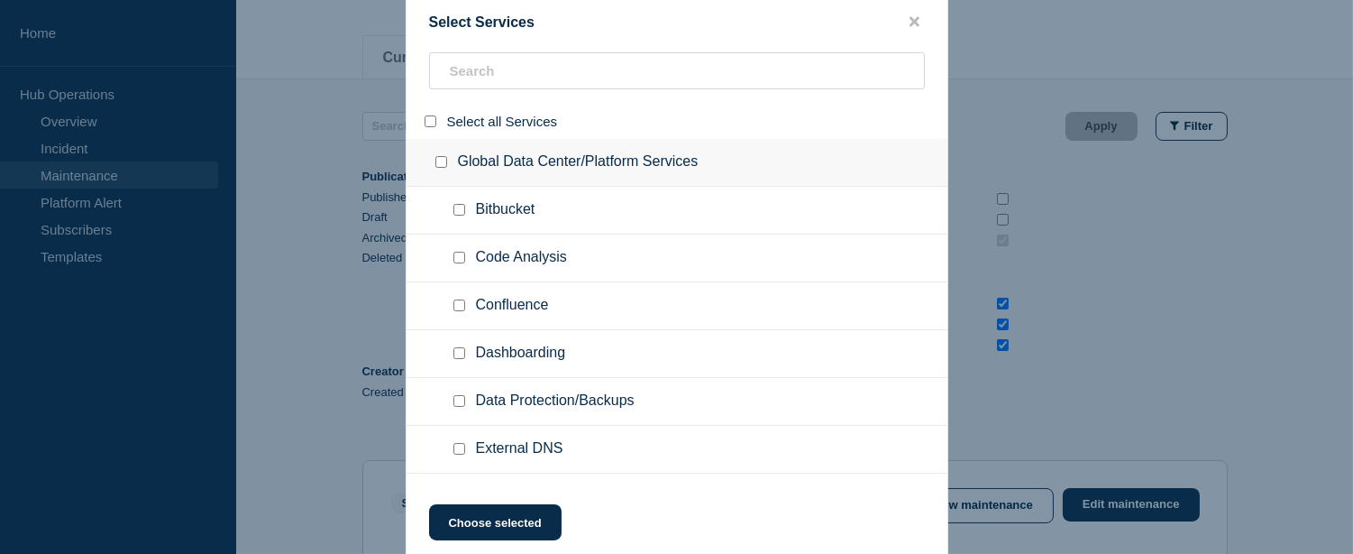
checkbox input "false"
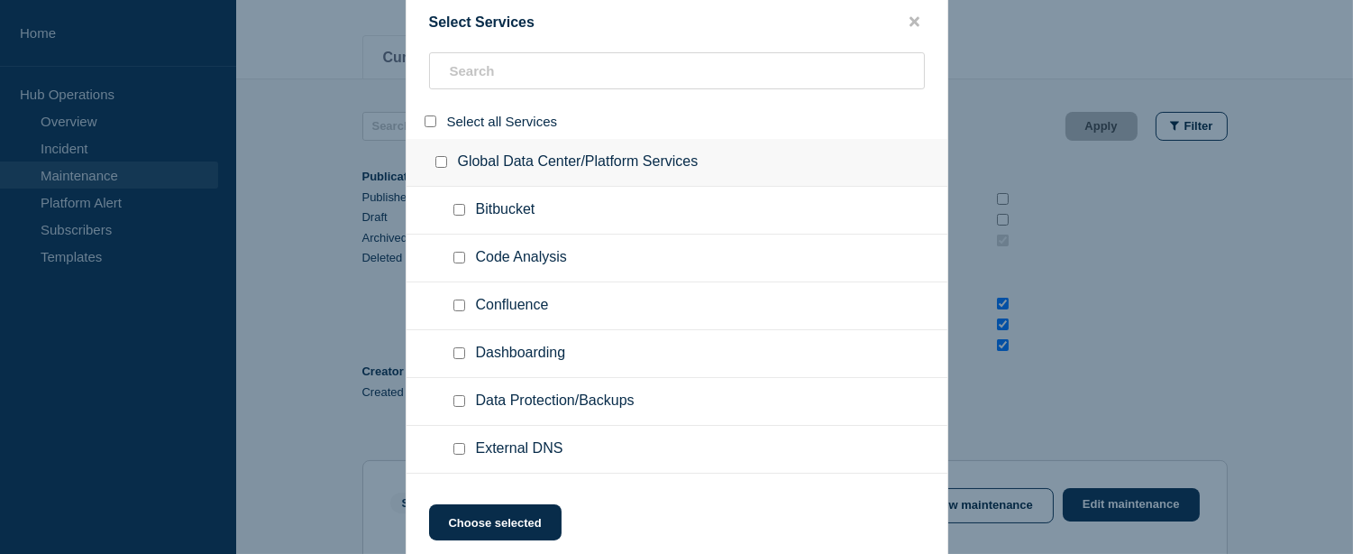
checkbox input "false"
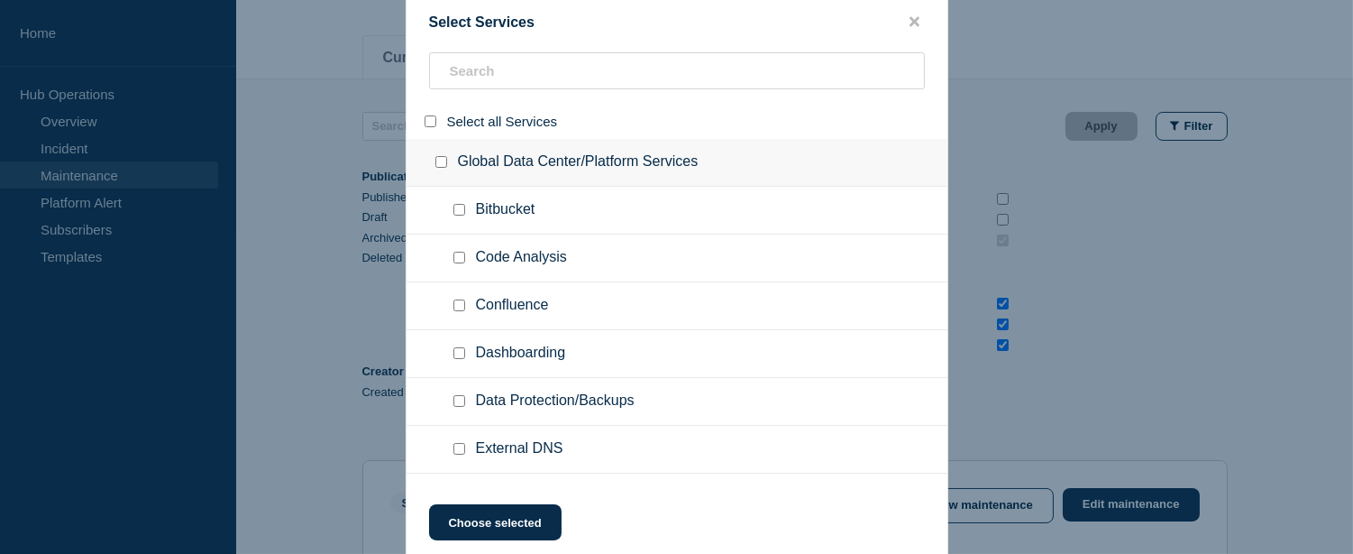
checkbox input "false"
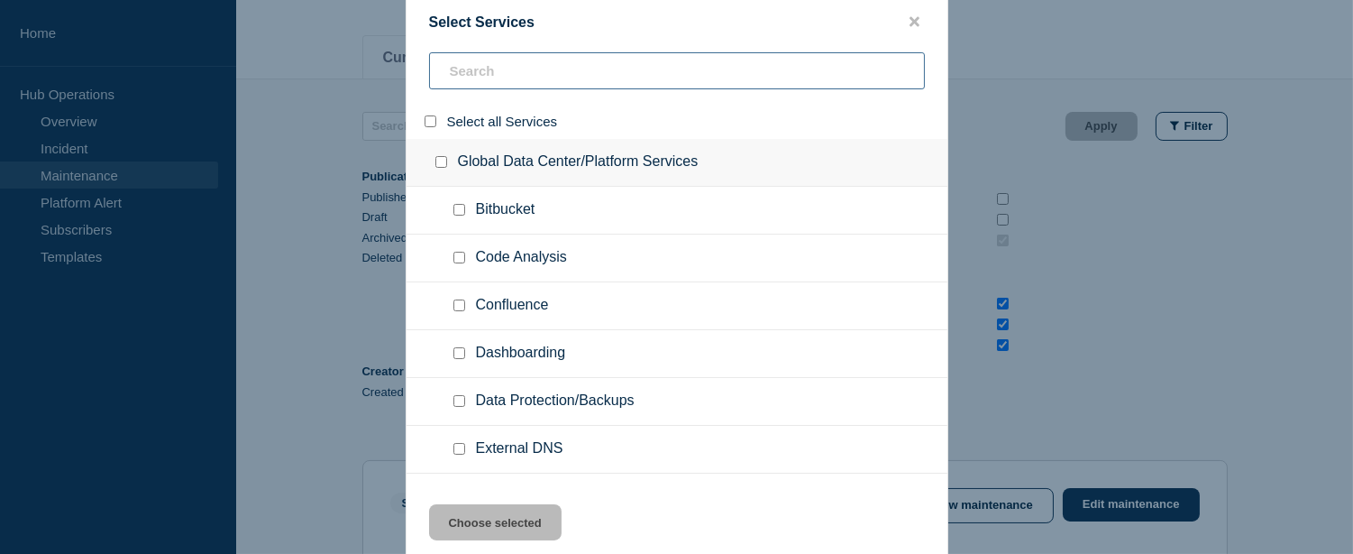
click at [500, 78] on input "search" at bounding box center [677, 70] width 496 height 37
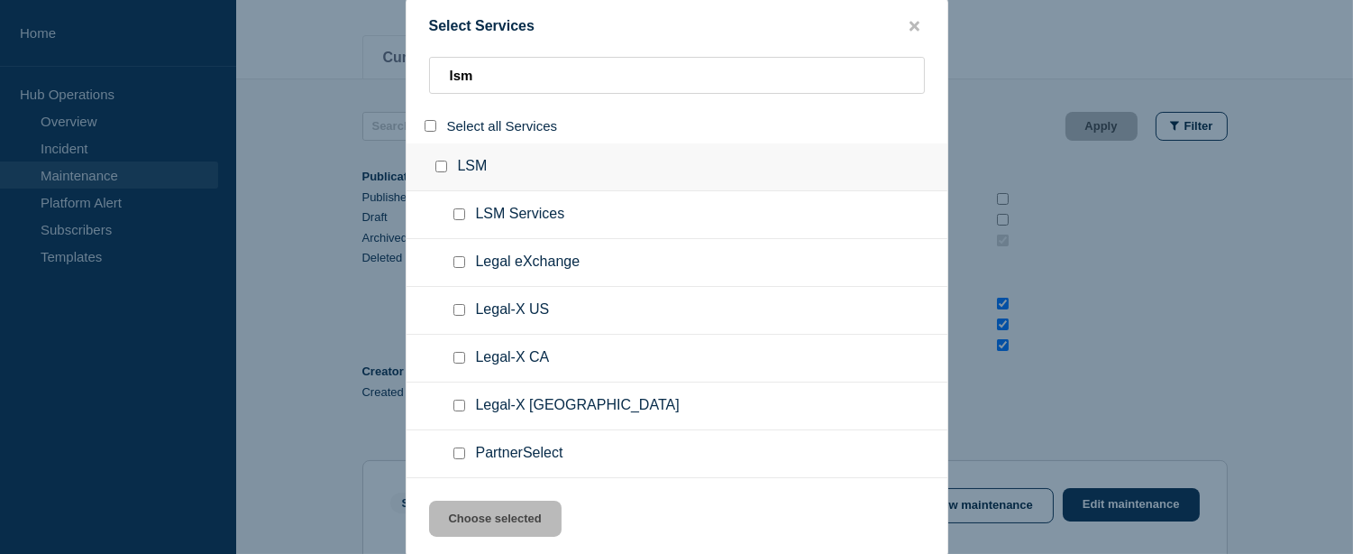
click at [445, 172] on input "group: LSM" at bounding box center [441, 166] width 12 height 12
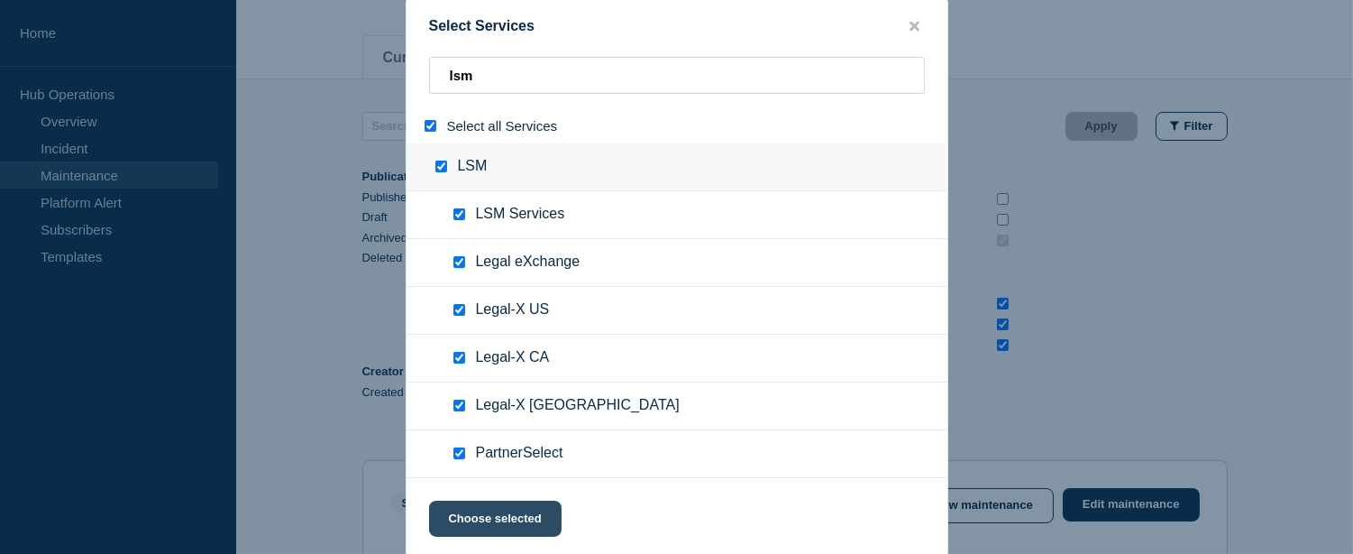
click at [501, 528] on button "Choose selected" at bounding box center [495, 518] width 133 height 36
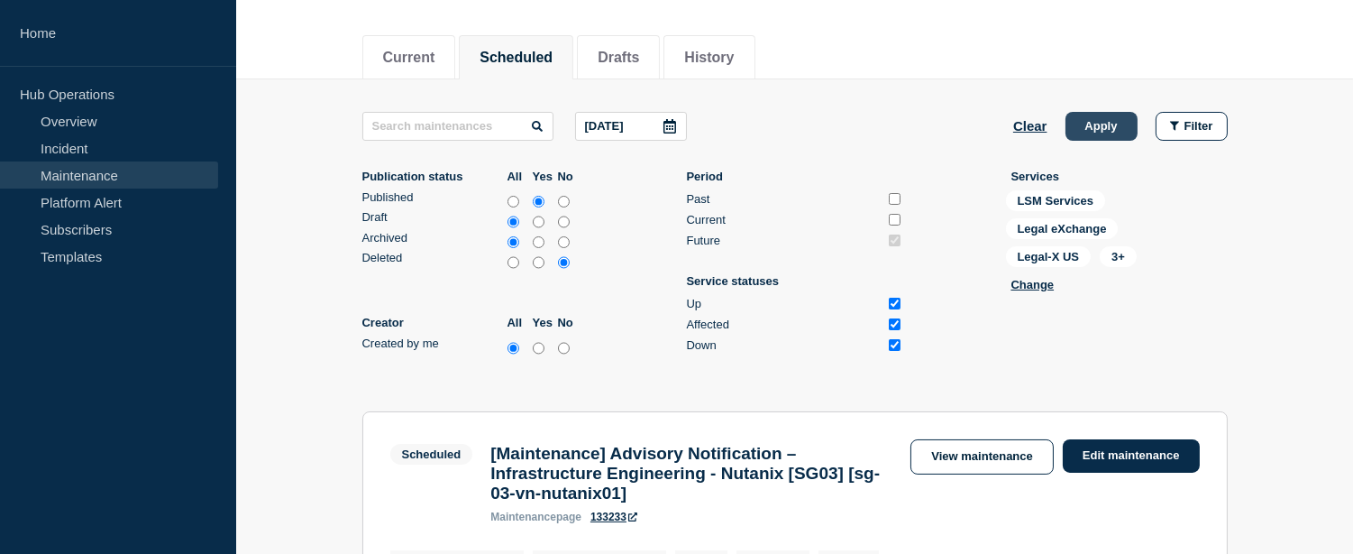
click at [1101, 122] on button "Apply" at bounding box center [1102, 126] width 72 height 29
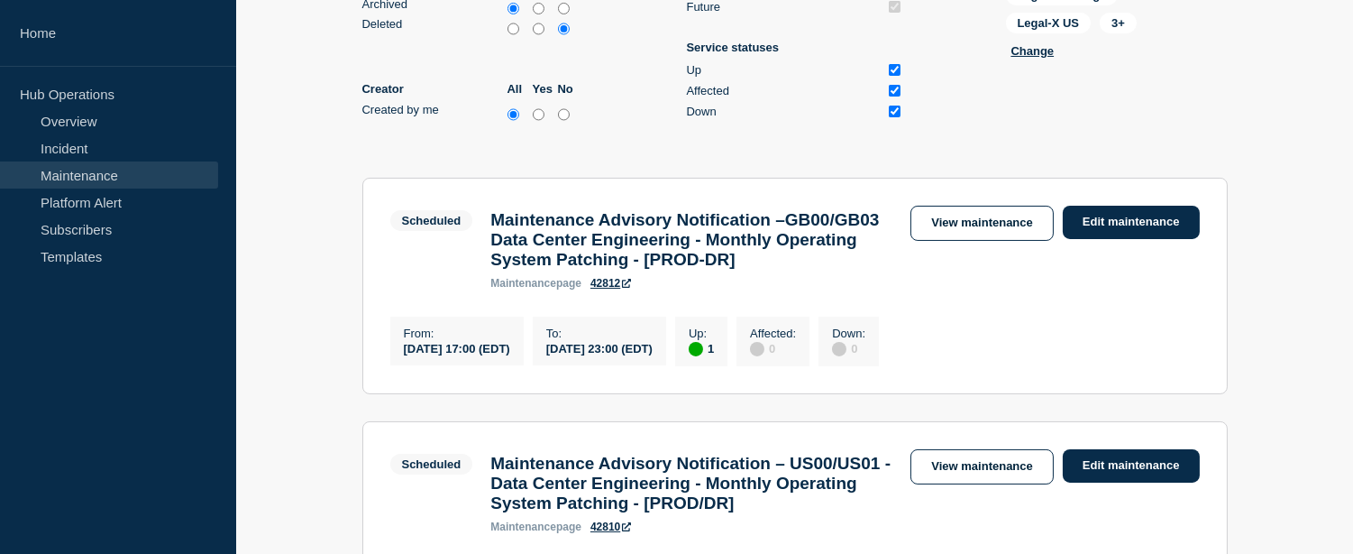
scroll to position [233, 0]
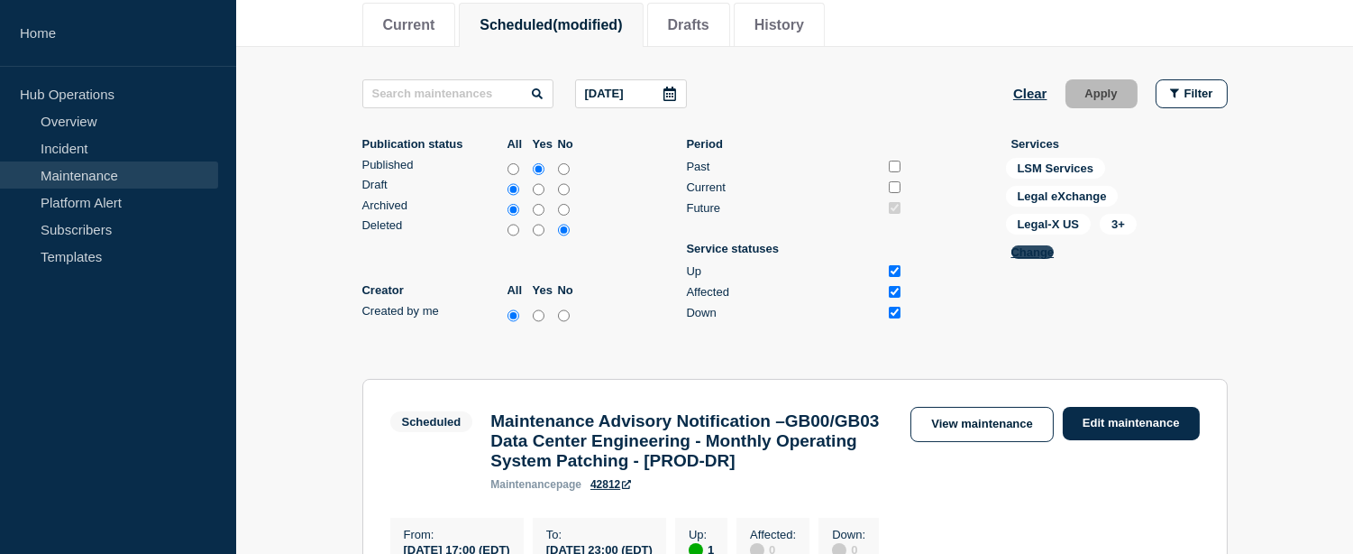
click at [1031, 254] on button "Change" at bounding box center [1033, 252] width 43 height 14
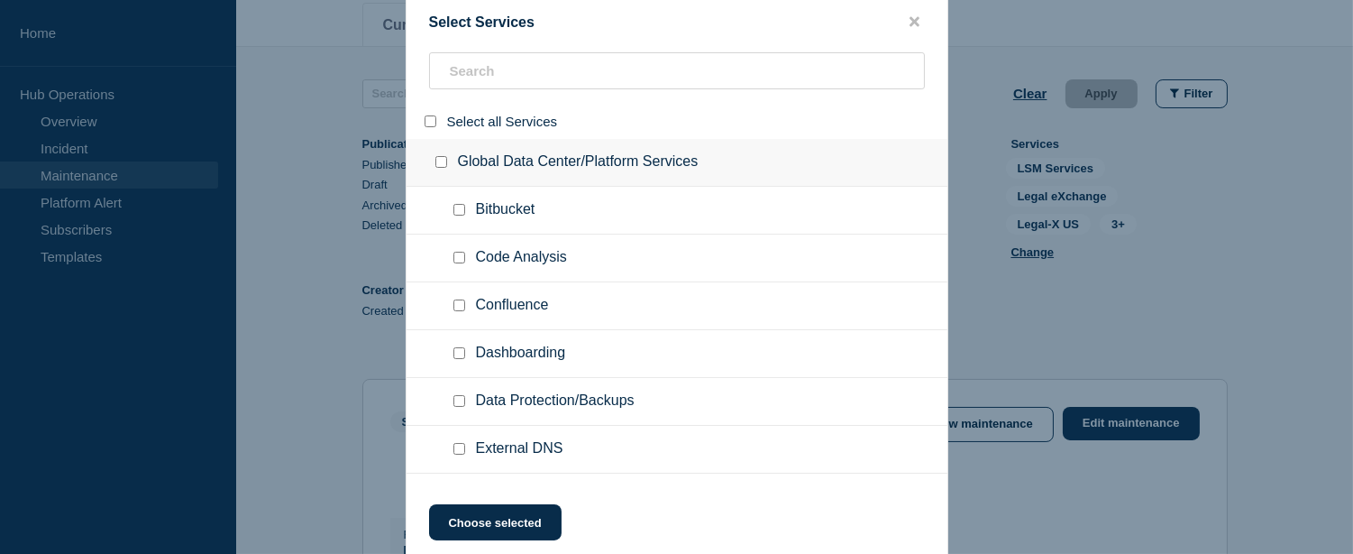
click at [426, 117] on input "select all" at bounding box center [431, 121] width 12 height 12
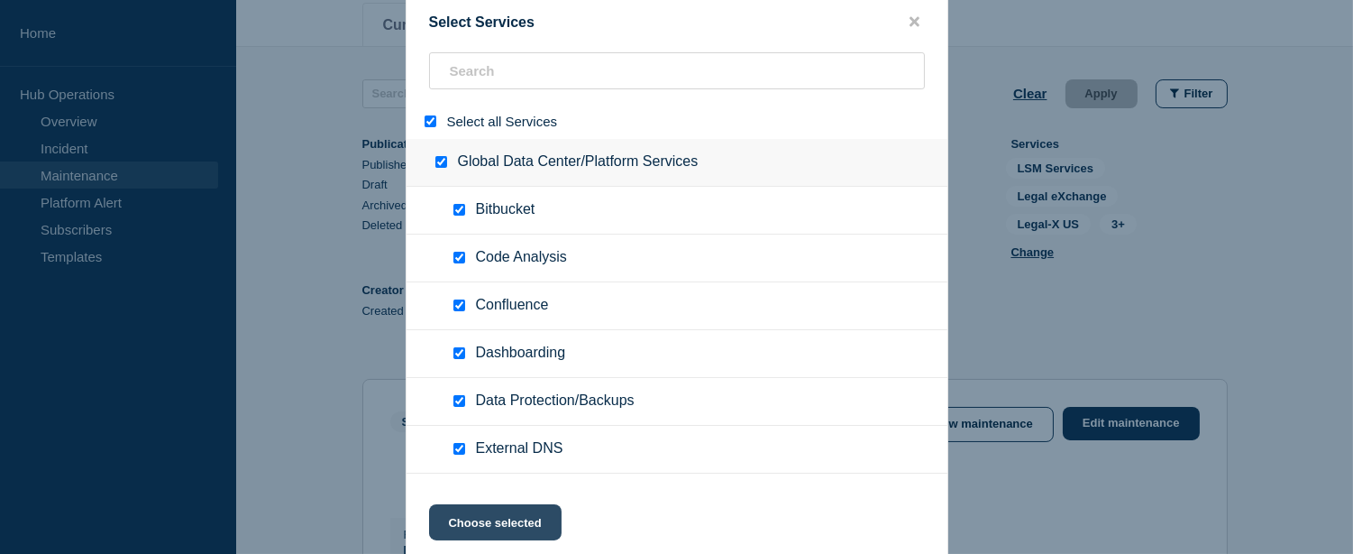
click at [519, 521] on button "Choose selected" at bounding box center [495, 522] width 133 height 36
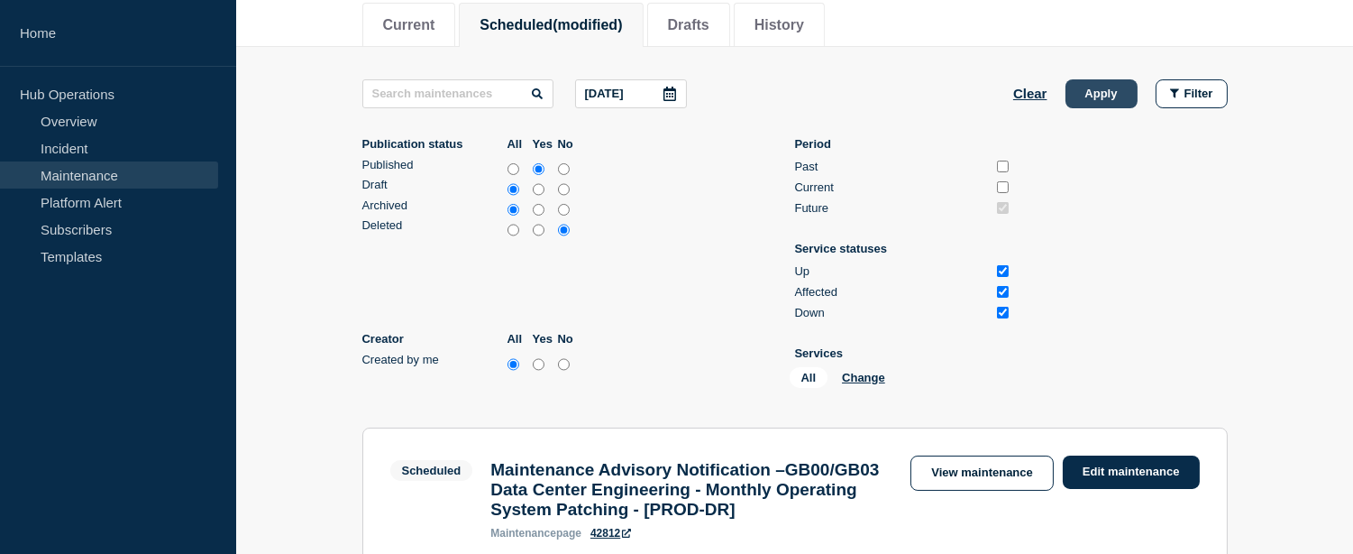
click at [1094, 100] on button "Apply" at bounding box center [1102, 93] width 72 height 29
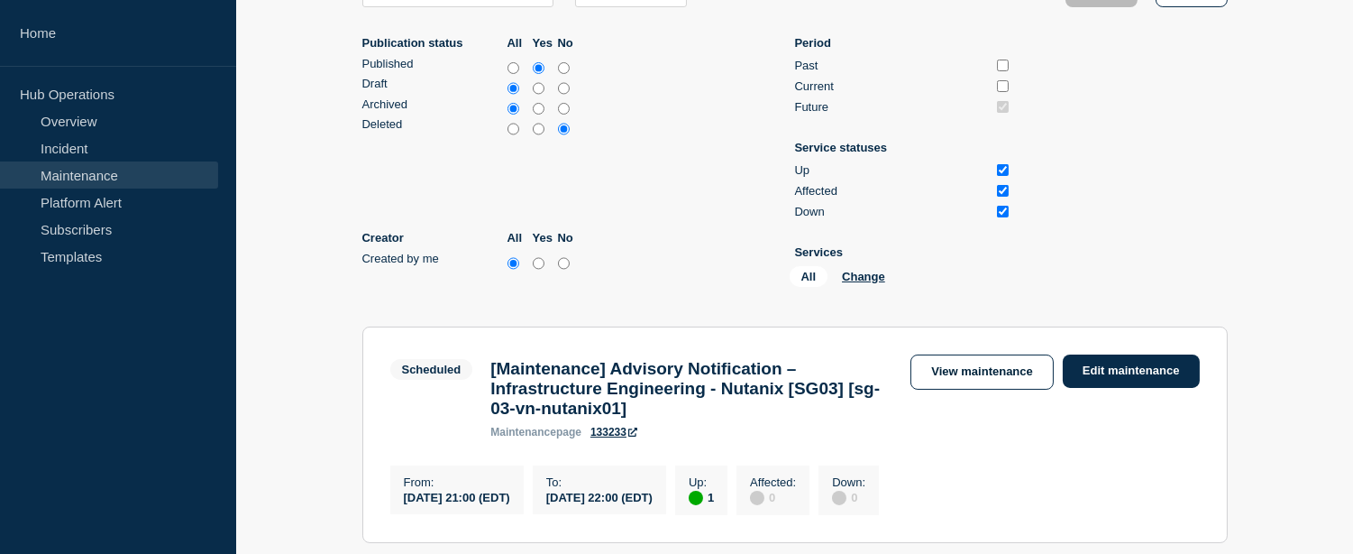
scroll to position [133, 0]
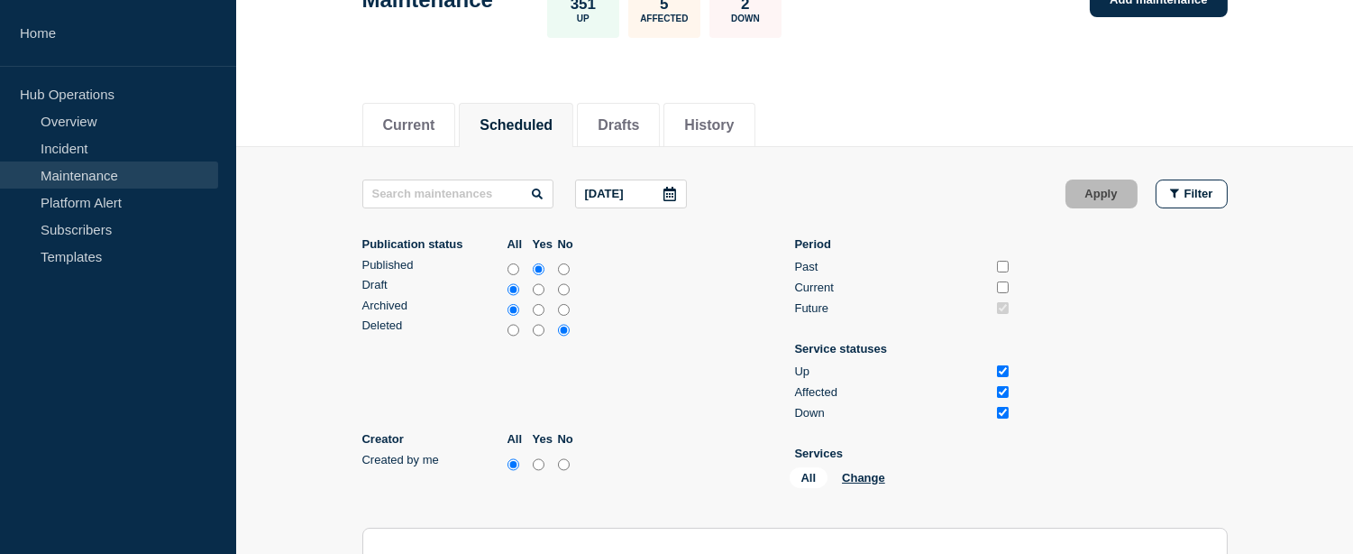
click at [676, 192] on icon at bounding box center [670, 194] width 13 height 14
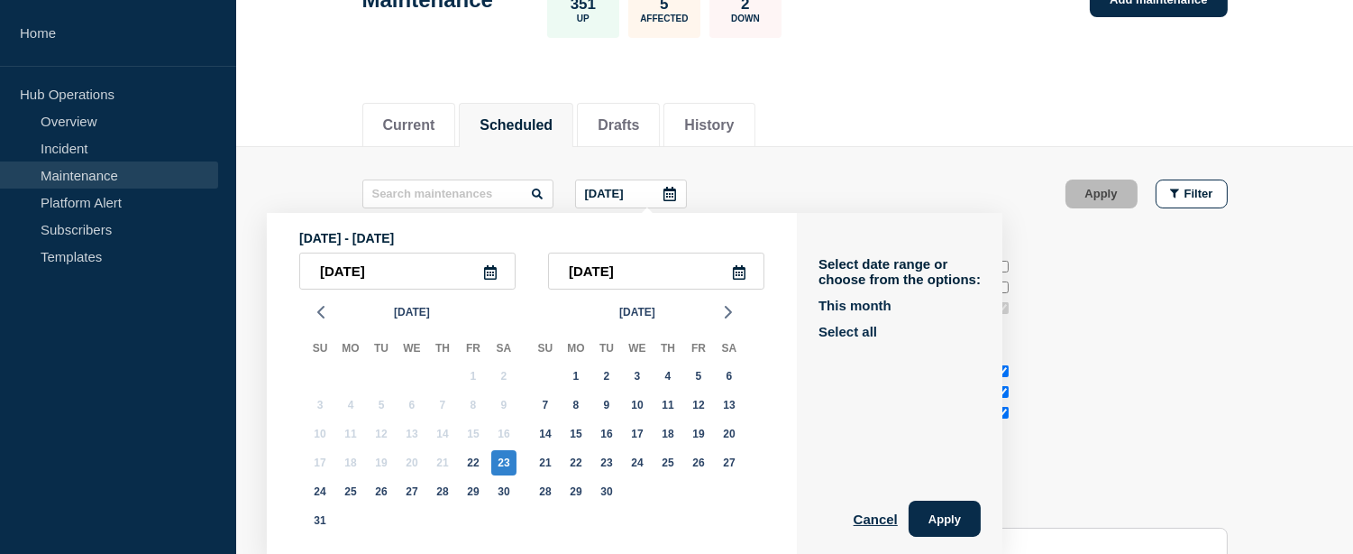
scroll to position [136, 0]
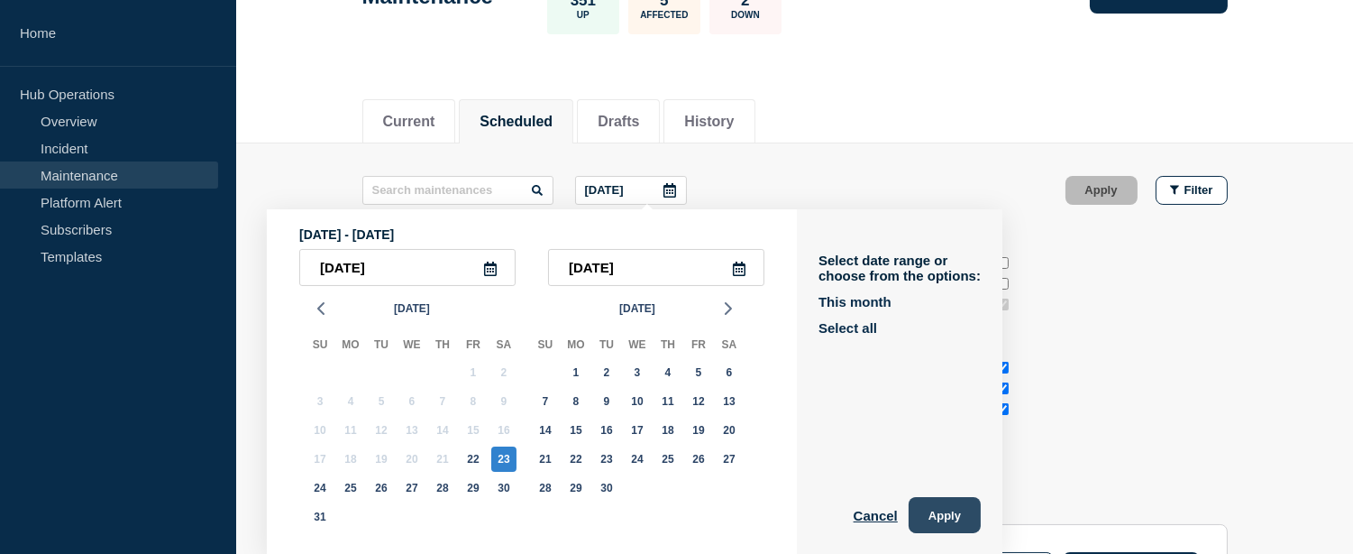
click at [956, 514] on button "Apply" at bounding box center [945, 515] width 72 height 36
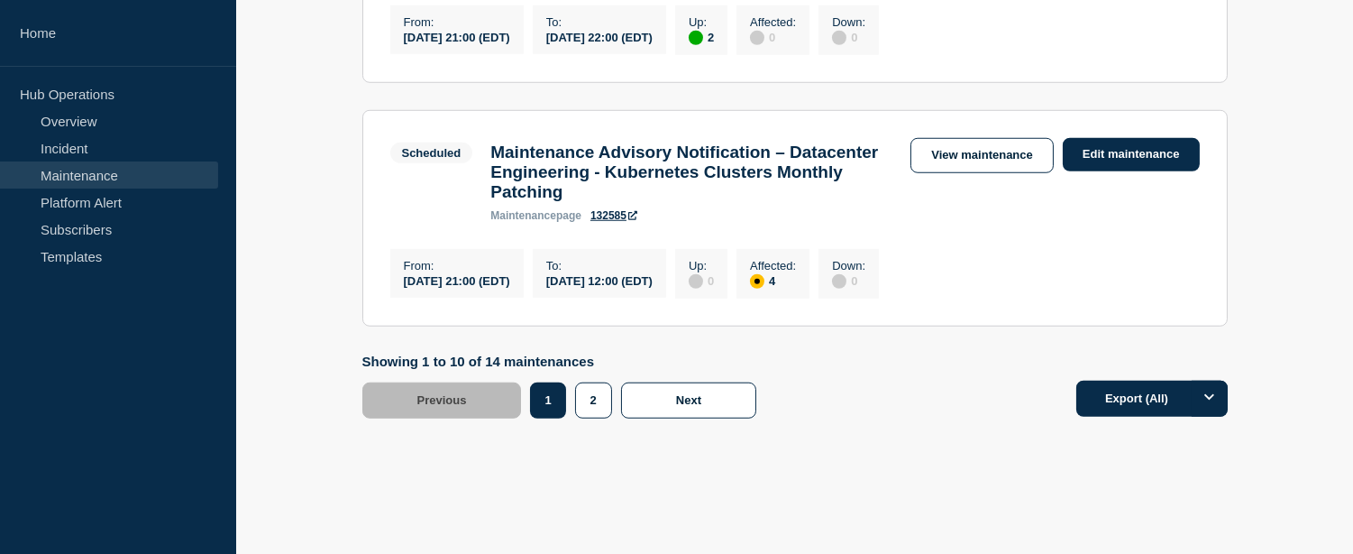
scroll to position [2841, 0]
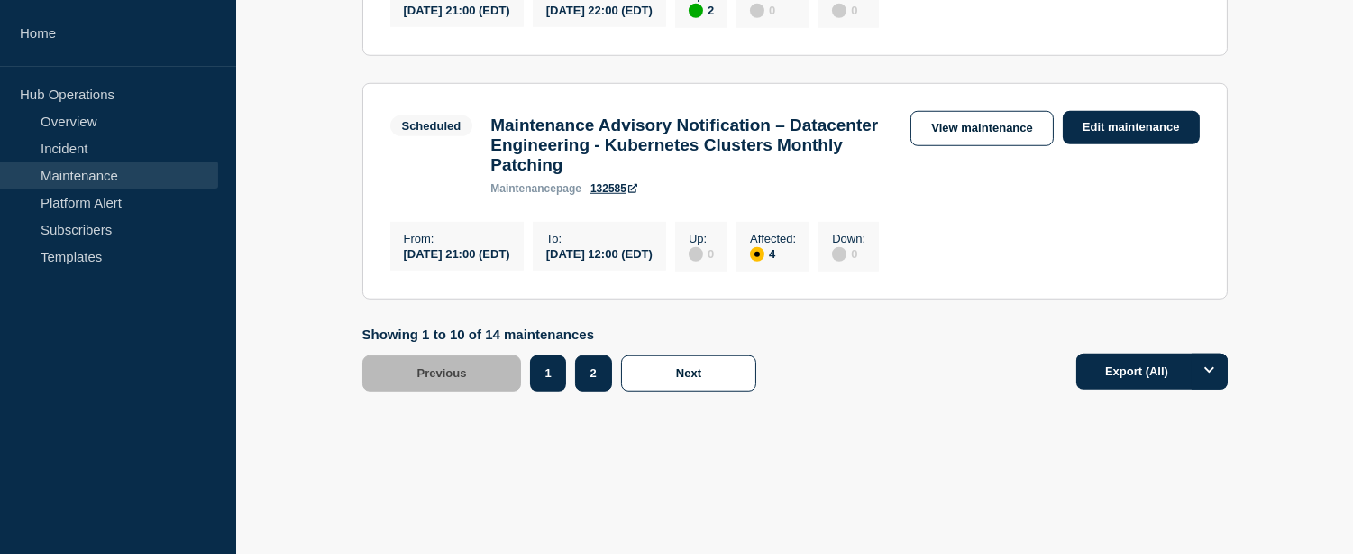
click at [589, 391] on button "2" at bounding box center [593, 373] width 37 height 36
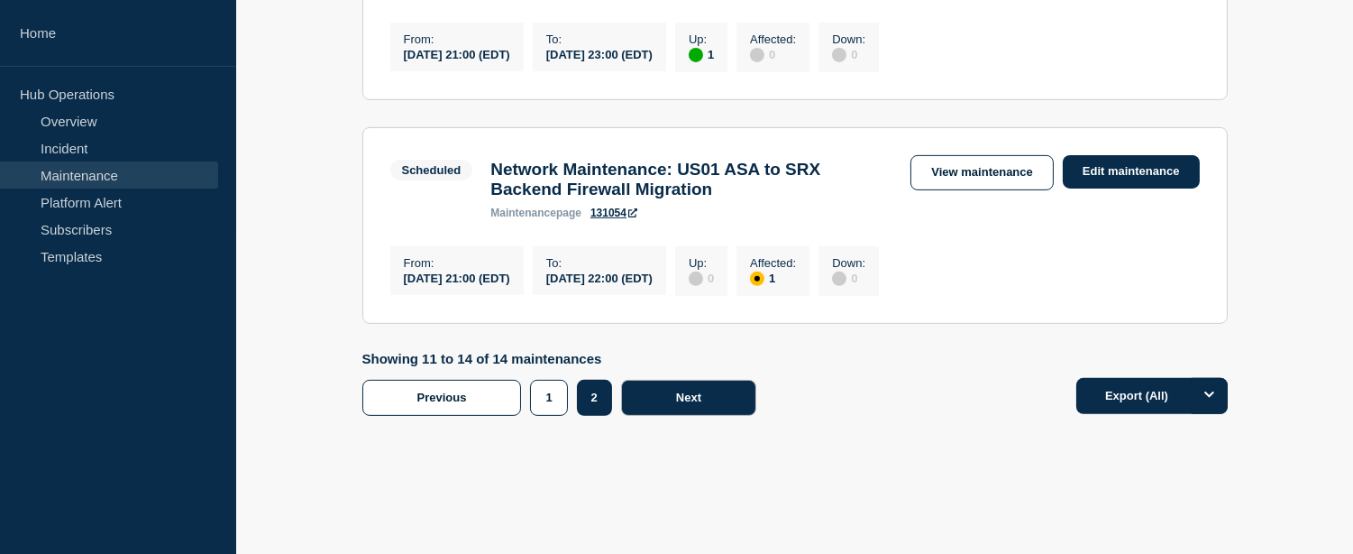
scroll to position [1062, 0]
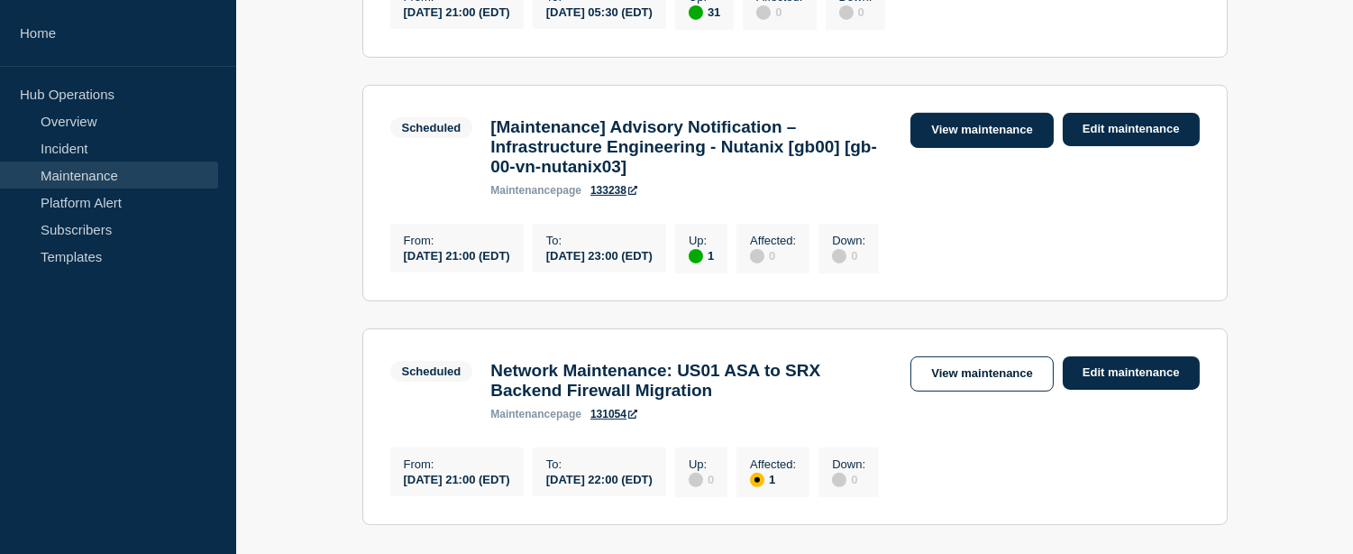
click at [966, 148] on link "View maintenance" at bounding box center [982, 130] width 142 height 35
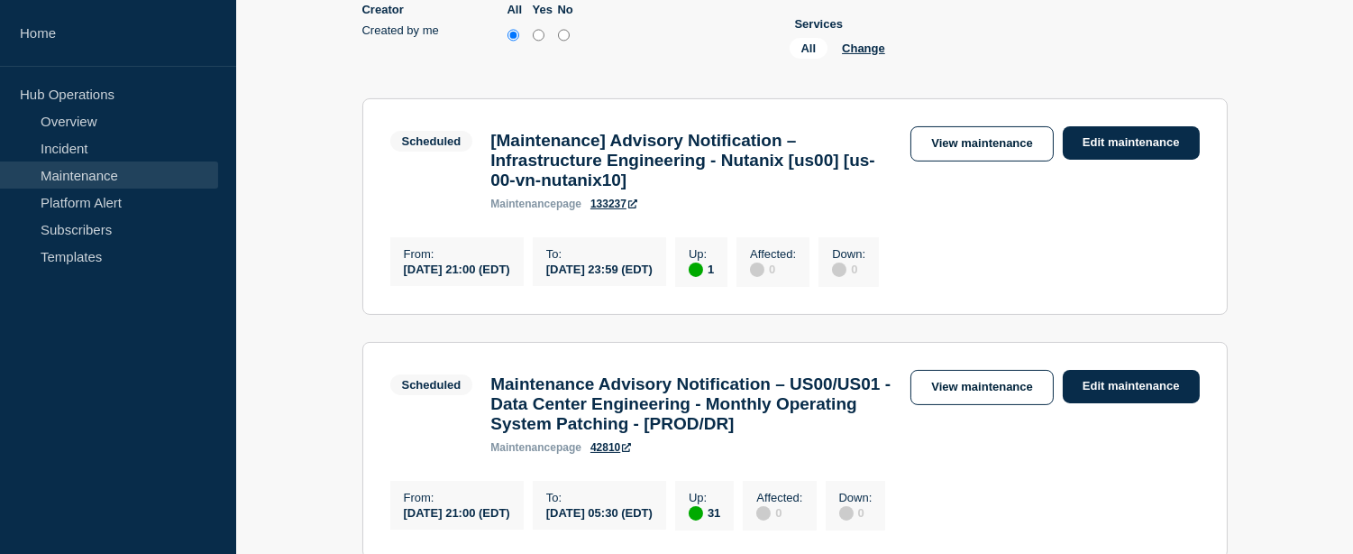
scroll to position [462, 0]
